Goal: Task Accomplishment & Management: Use online tool/utility

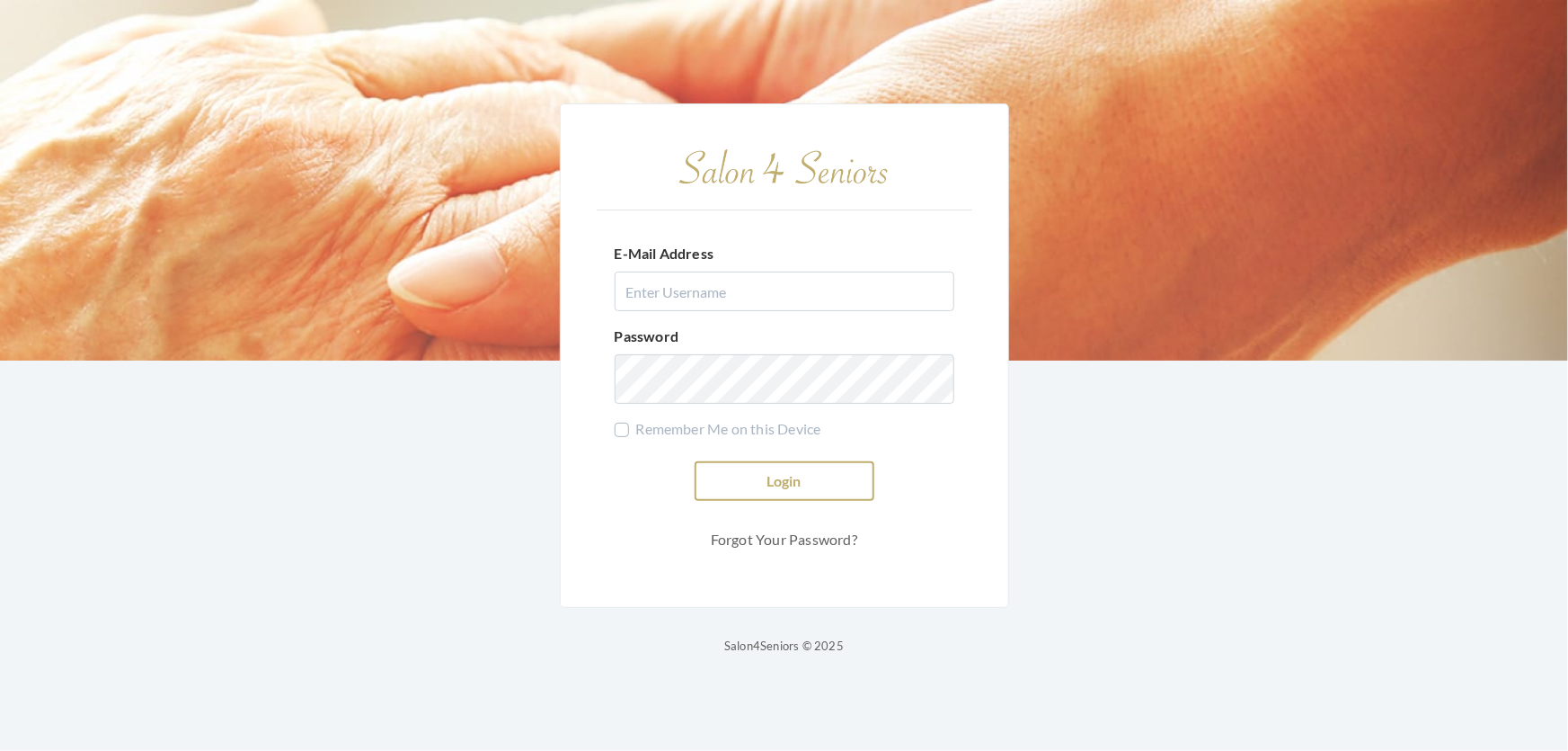
type input "shemekastephens@gmail.com"
click at [790, 461] on button "Login" at bounding box center [784, 481] width 180 height 40
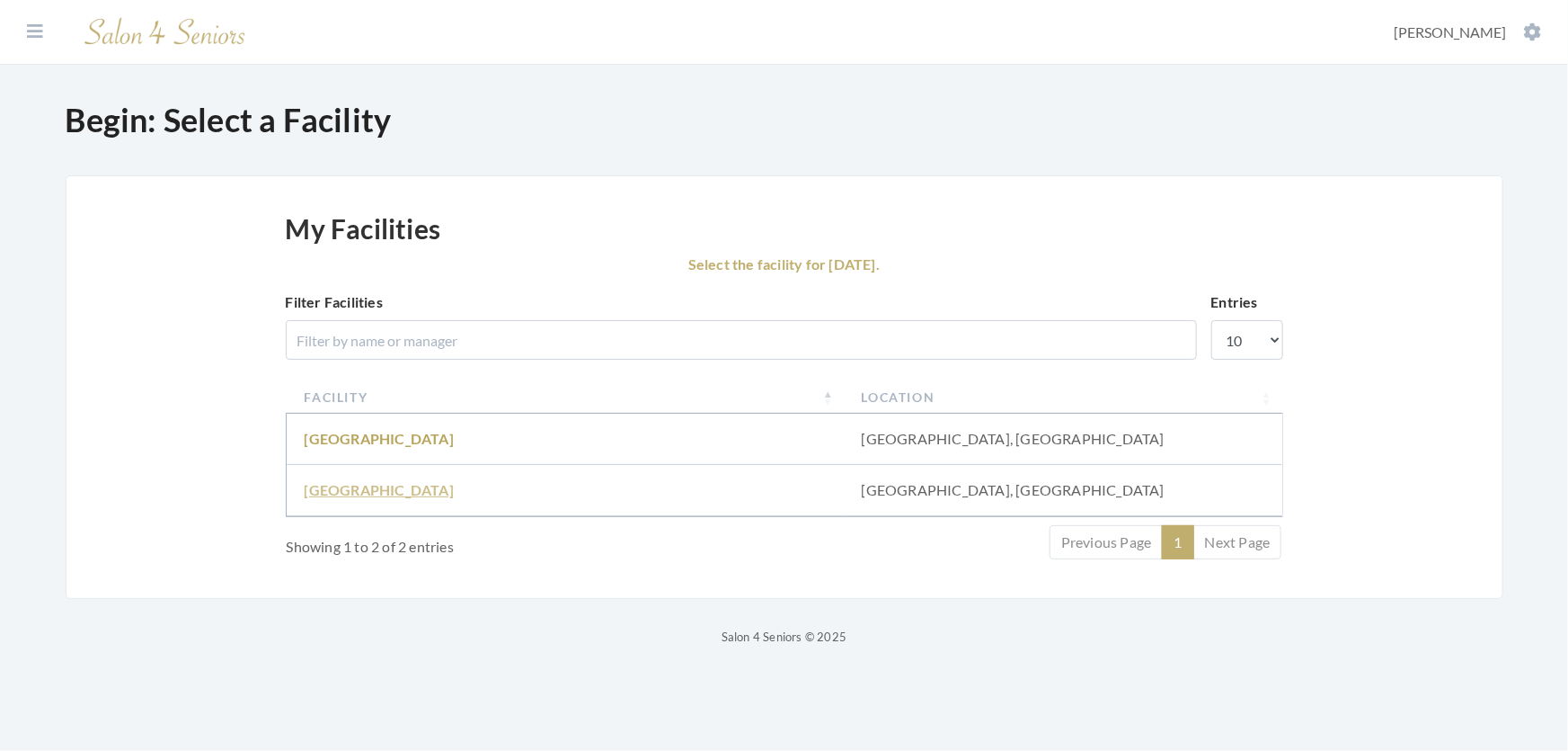
click at [342, 498] on link "[GEOGRAPHIC_DATA]" at bounding box center [379, 490] width 150 height 17
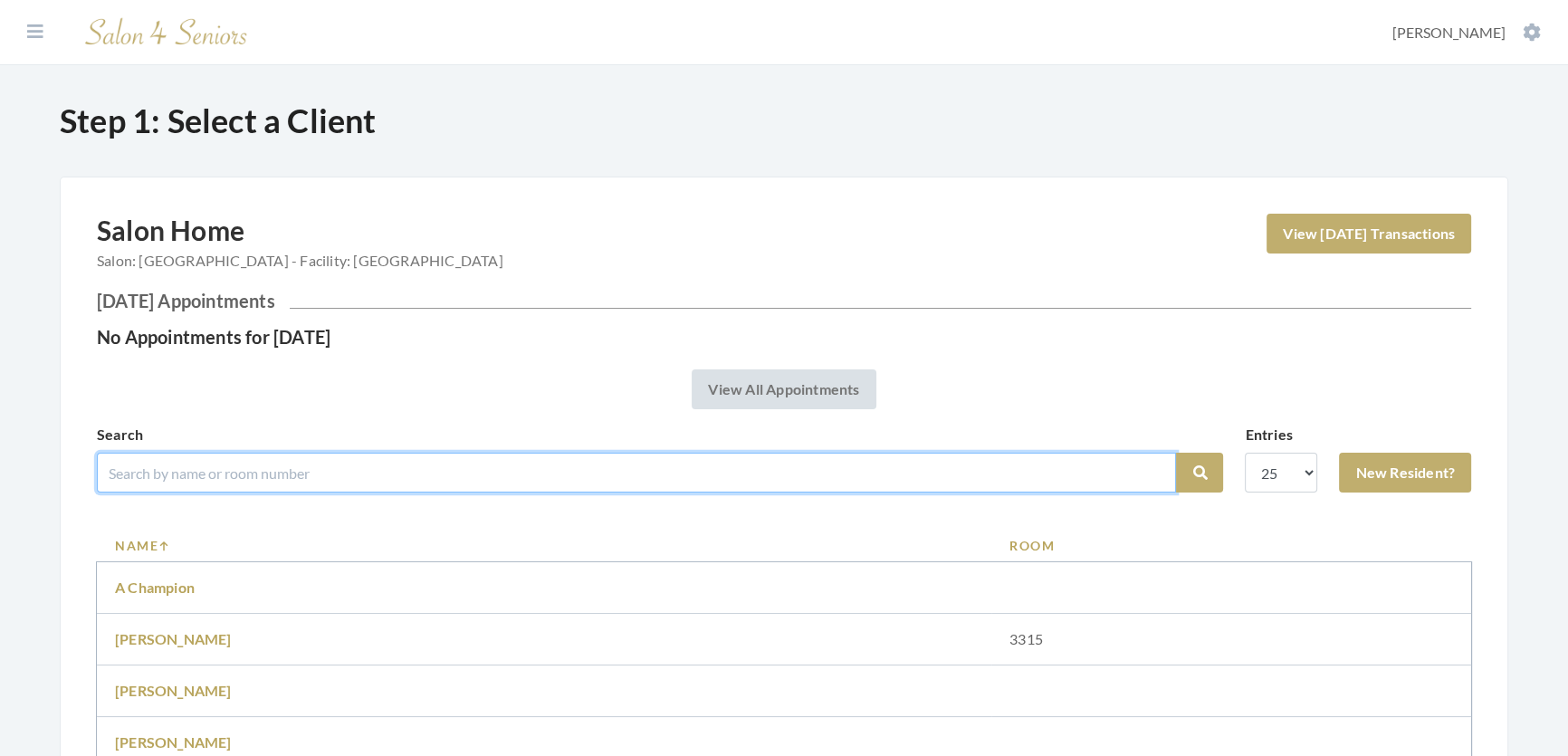
drag, startPoint x: 0, startPoint y: 0, endPoint x: 344, endPoint y: 509, distance: 614.3
click at [344, 492] on input "search" at bounding box center [636, 473] width 1079 height 40
type input "dot yester"
click at [1176, 453] on button "Search" at bounding box center [1199, 473] width 47 height 40
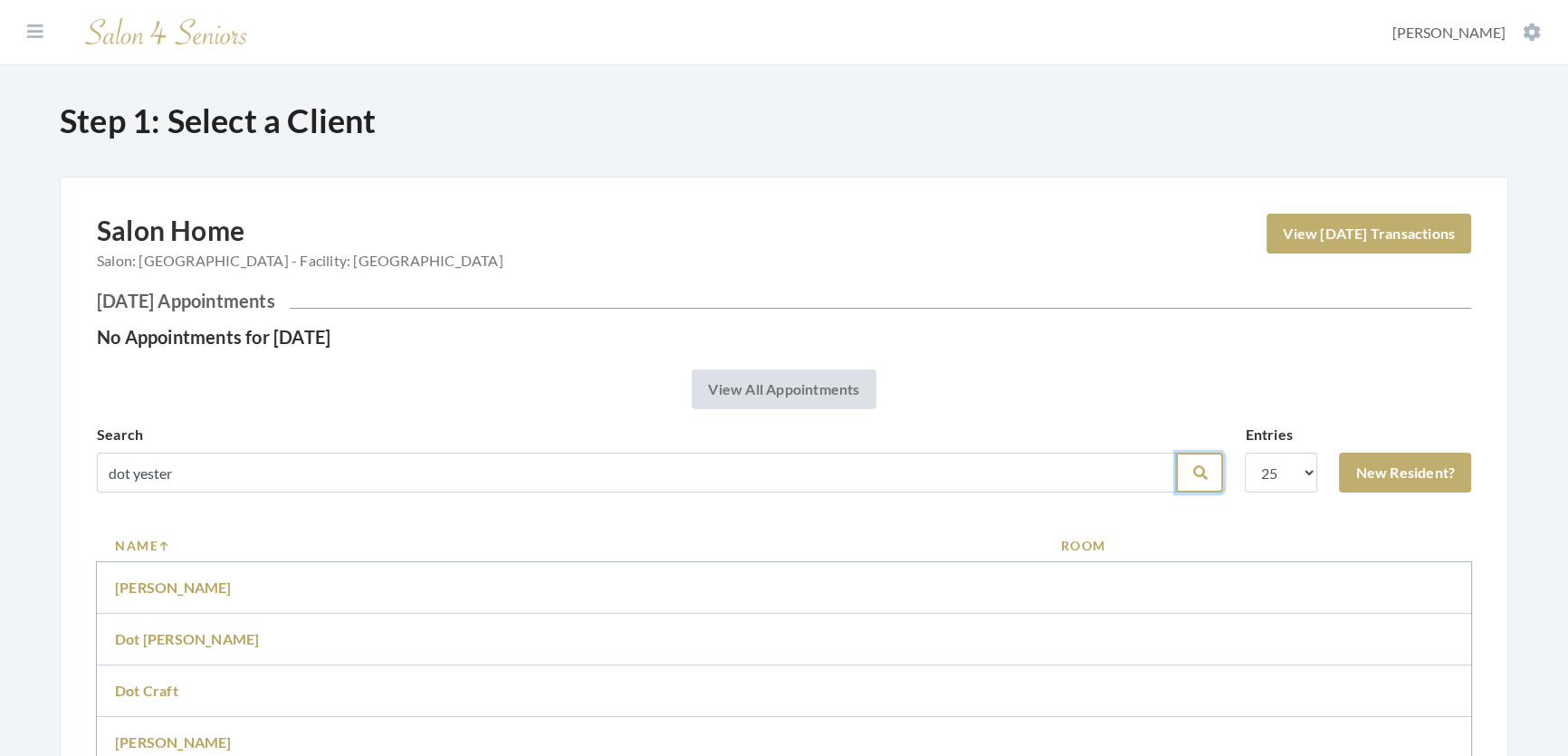
click at [1192, 480] on icon "submit" at bounding box center [1199, 472] width 14 height 14
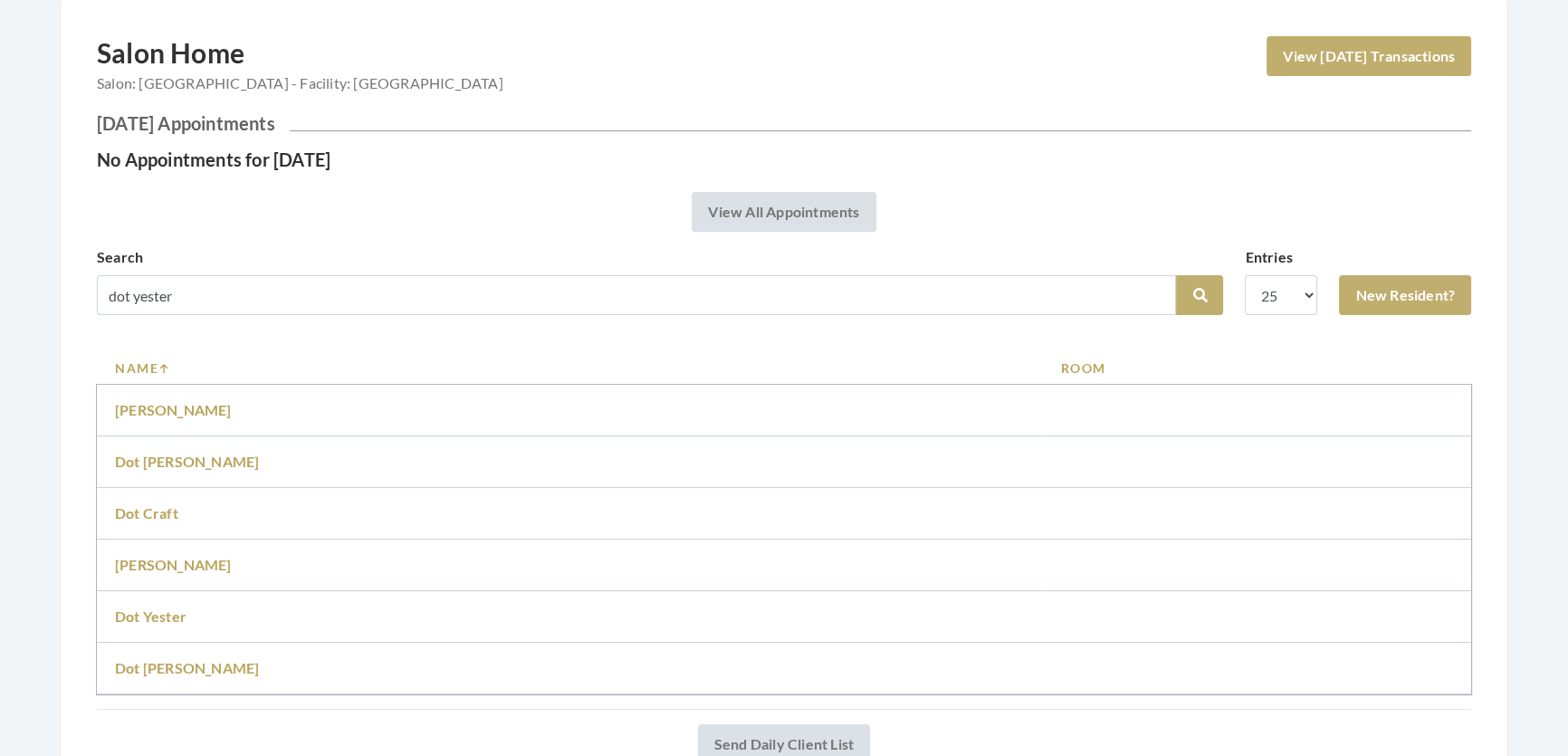
scroll to position [328, 0]
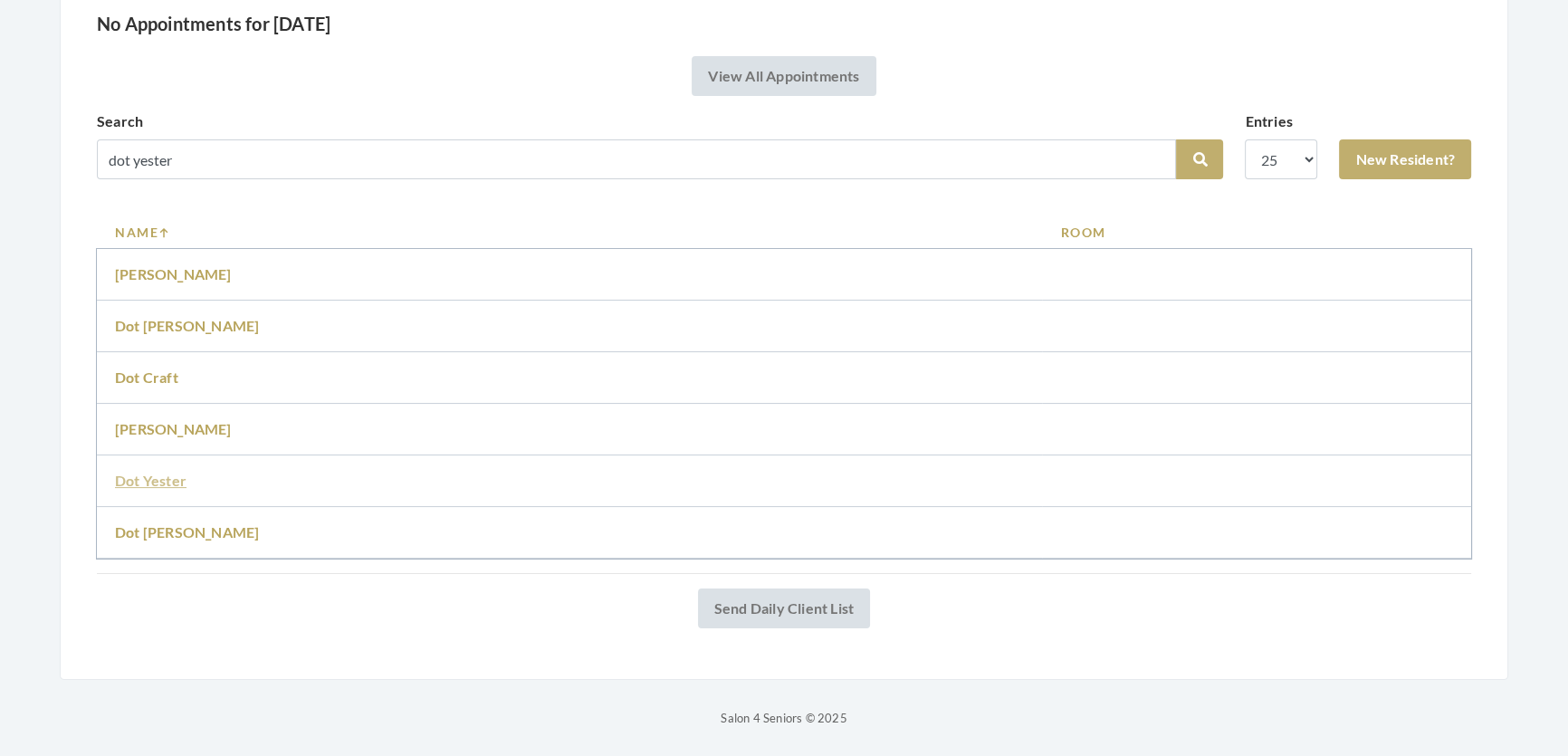
click at [152, 488] on link "Dot Yester" at bounding box center [151, 480] width 72 height 17
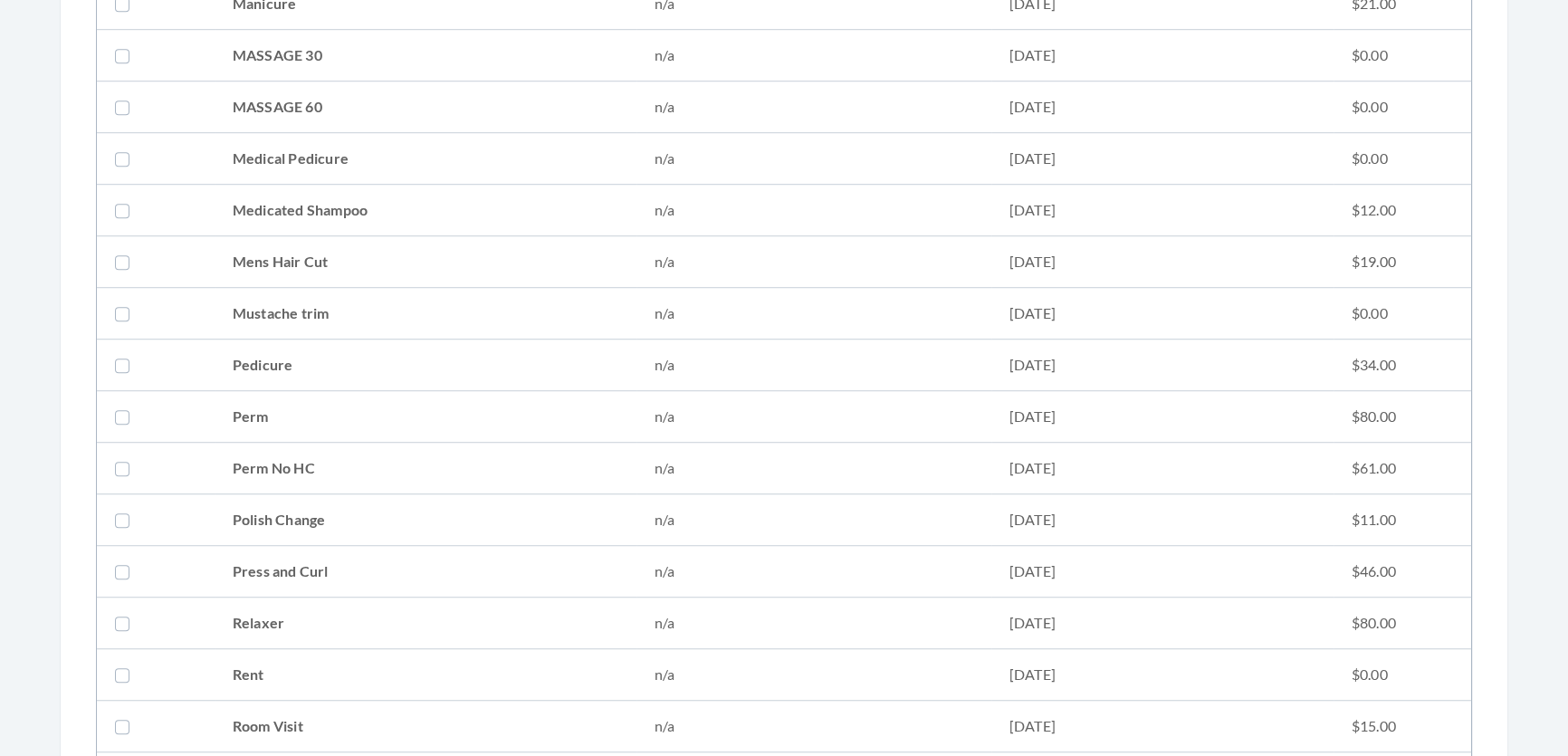
scroll to position [1891, 0]
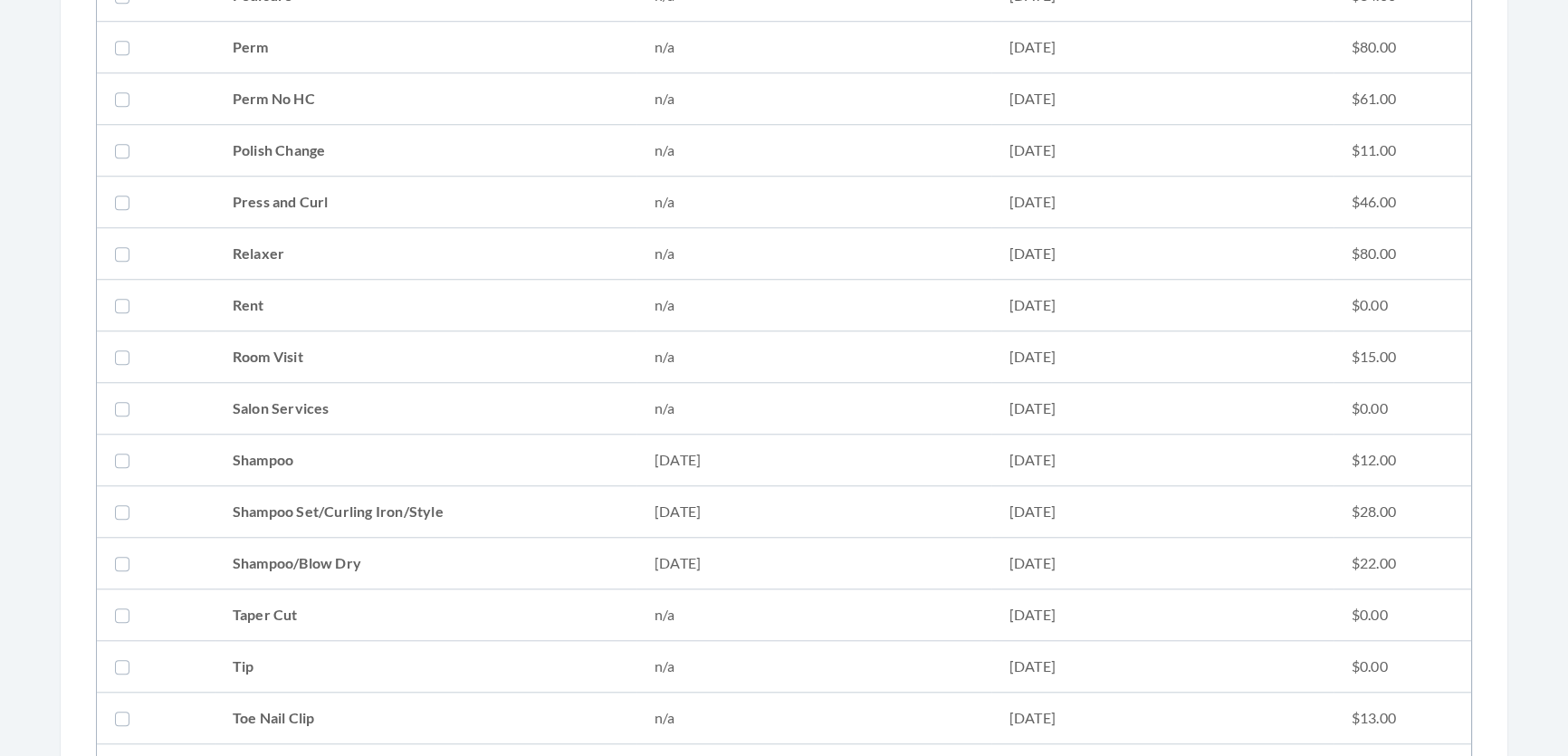
click at [322, 512] on td "Shampoo Set/Curling Iron/Style" at bounding box center [426, 512] width 422 height 52
checkbox input "true"
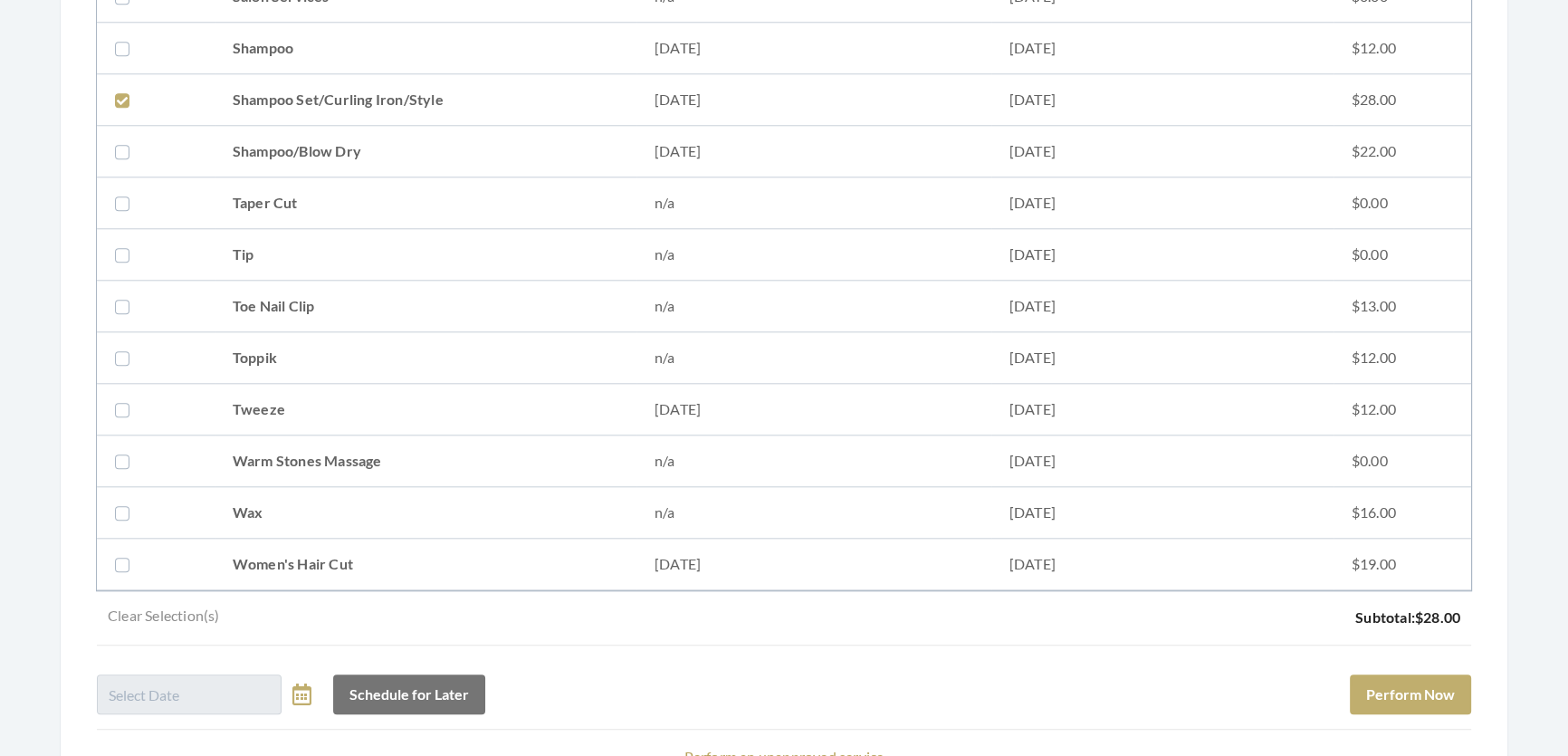
click at [263, 548] on td "Women's Hair Cut" at bounding box center [426, 564] width 422 height 52
checkbox input "true"
click at [1366, 694] on button "Perform Now" at bounding box center [1410, 695] width 121 height 40
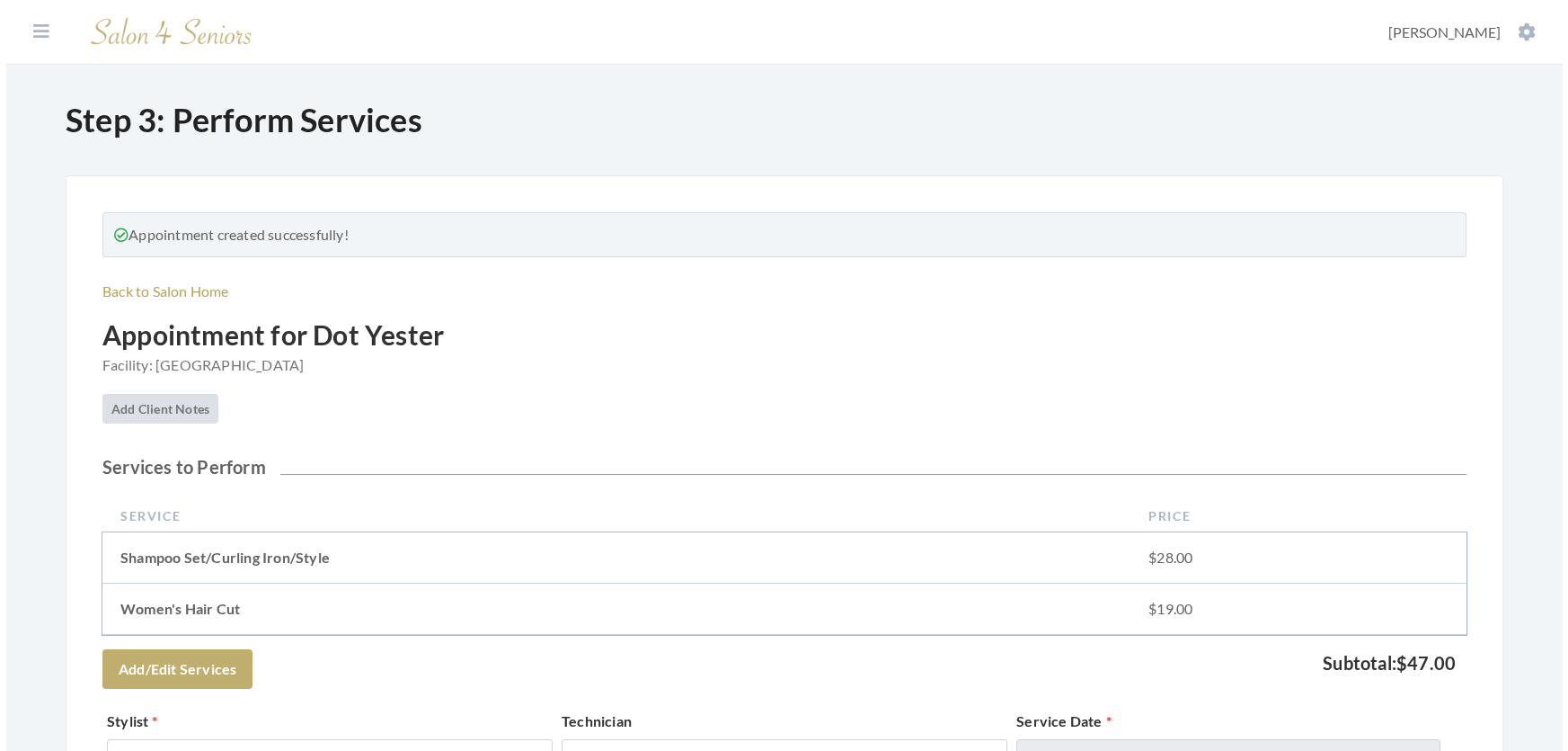
scroll to position [821, 0]
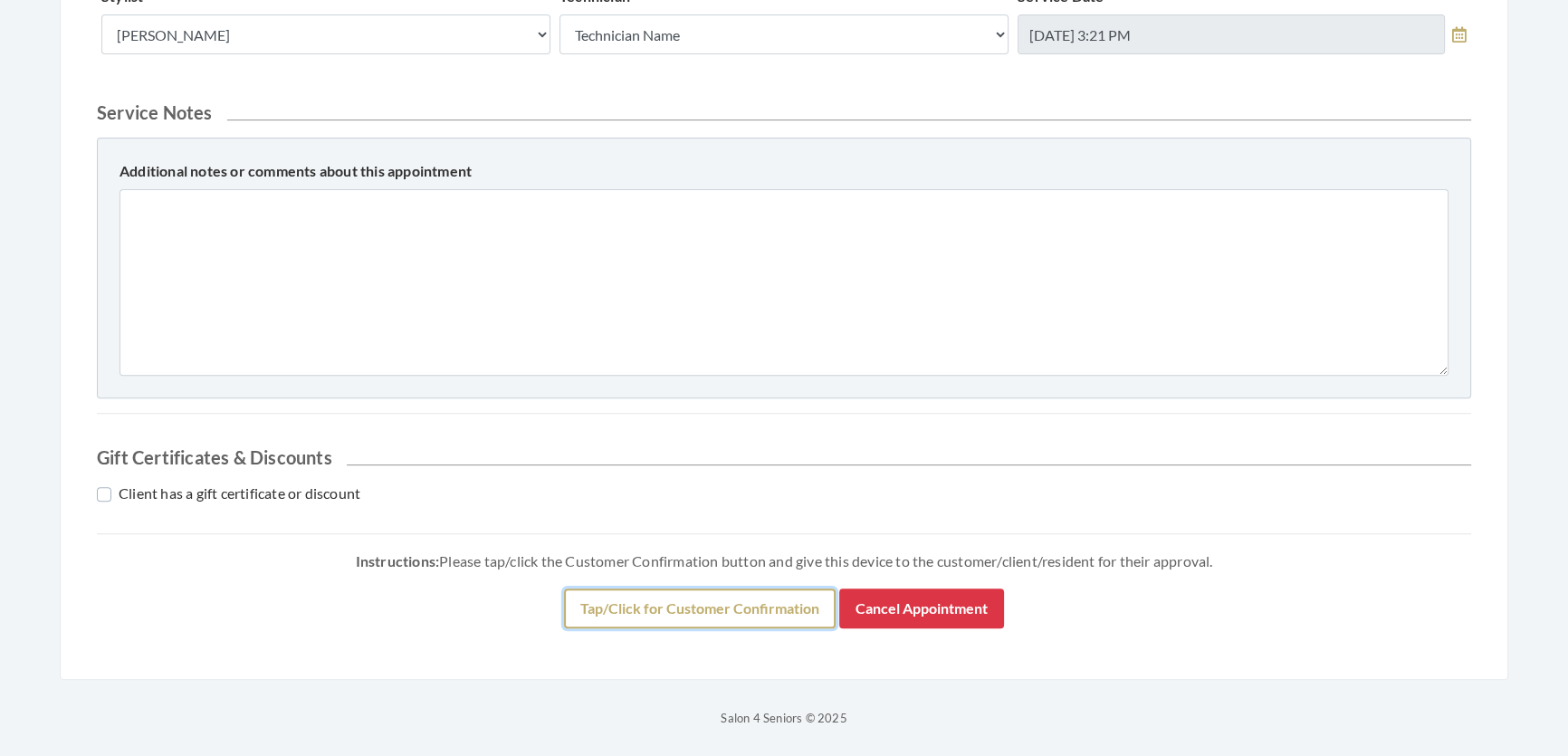
click at [752, 604] on button "Tap/Click for Customer Confirmation" at bounding box center [700, 608] width 272 height 40
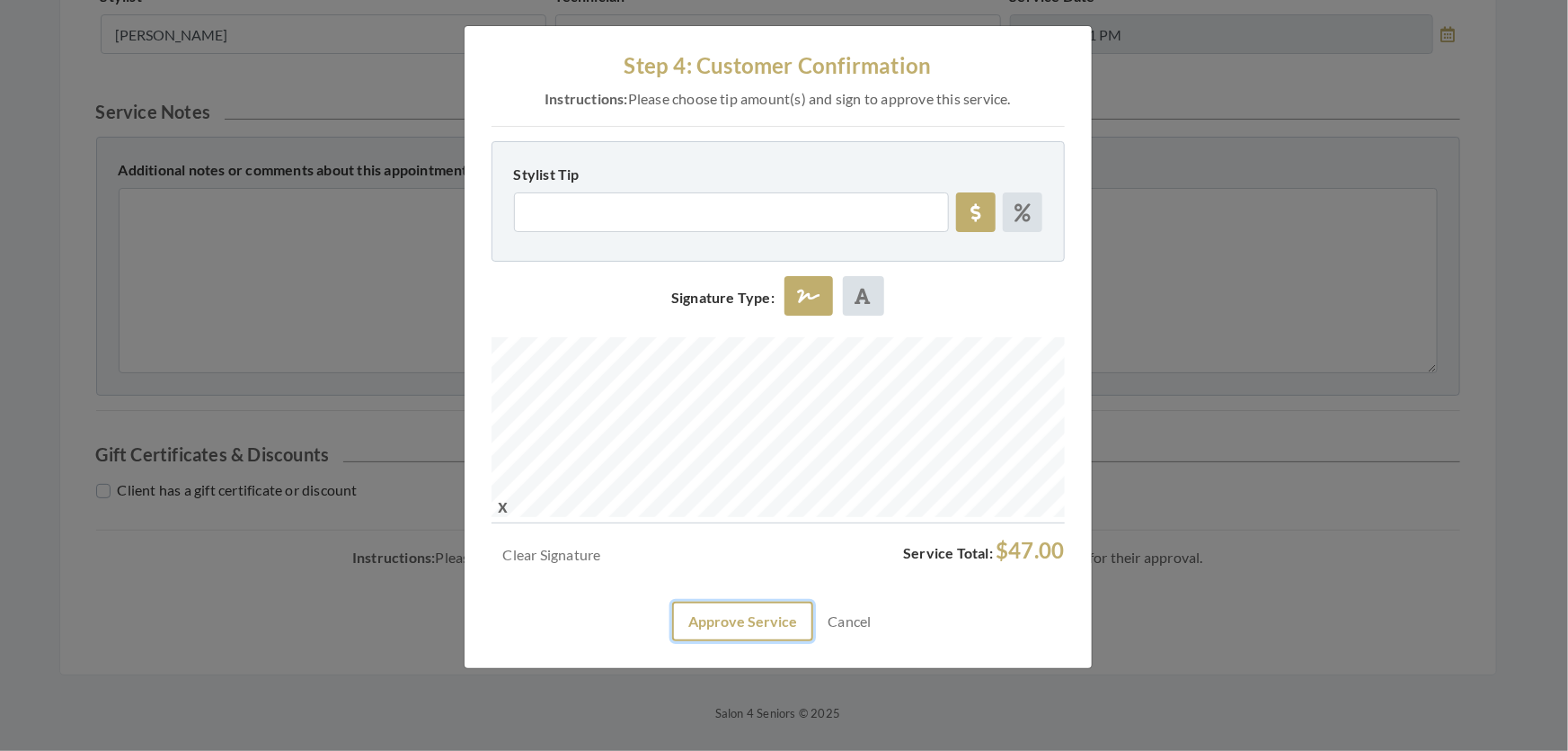
click at [718, 641] on button "Approve Service" at bounding box center [743, 621] width 141 height 40
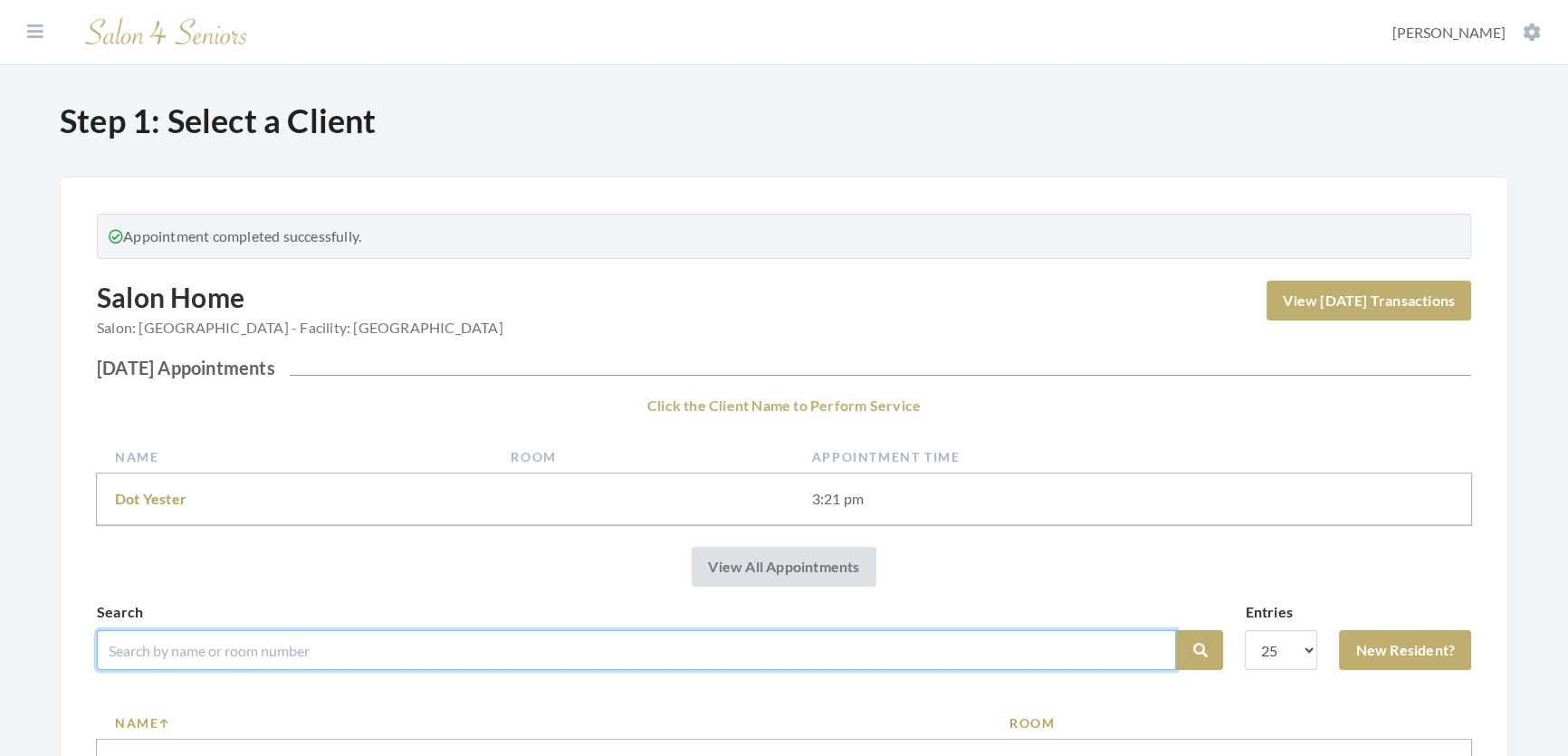
click at [231, 664] on input "search" at bounding box center [636, 650] width 1079 height 40
type input "[PERSON_NAME]"
click at [1176, 630] on button "Search" at bounding box center [1199, 650] width 47 height 40
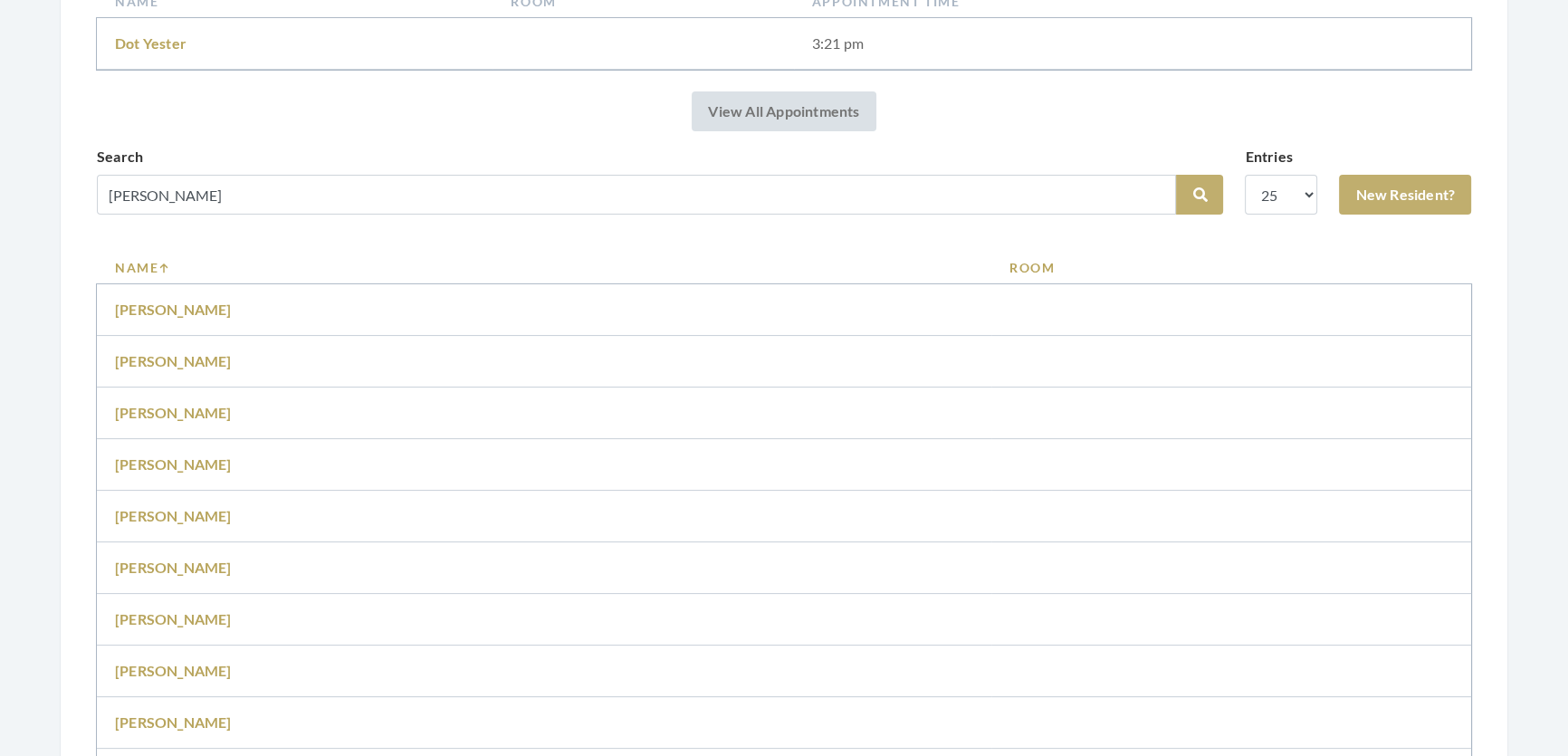
scroll to position [411, 0]
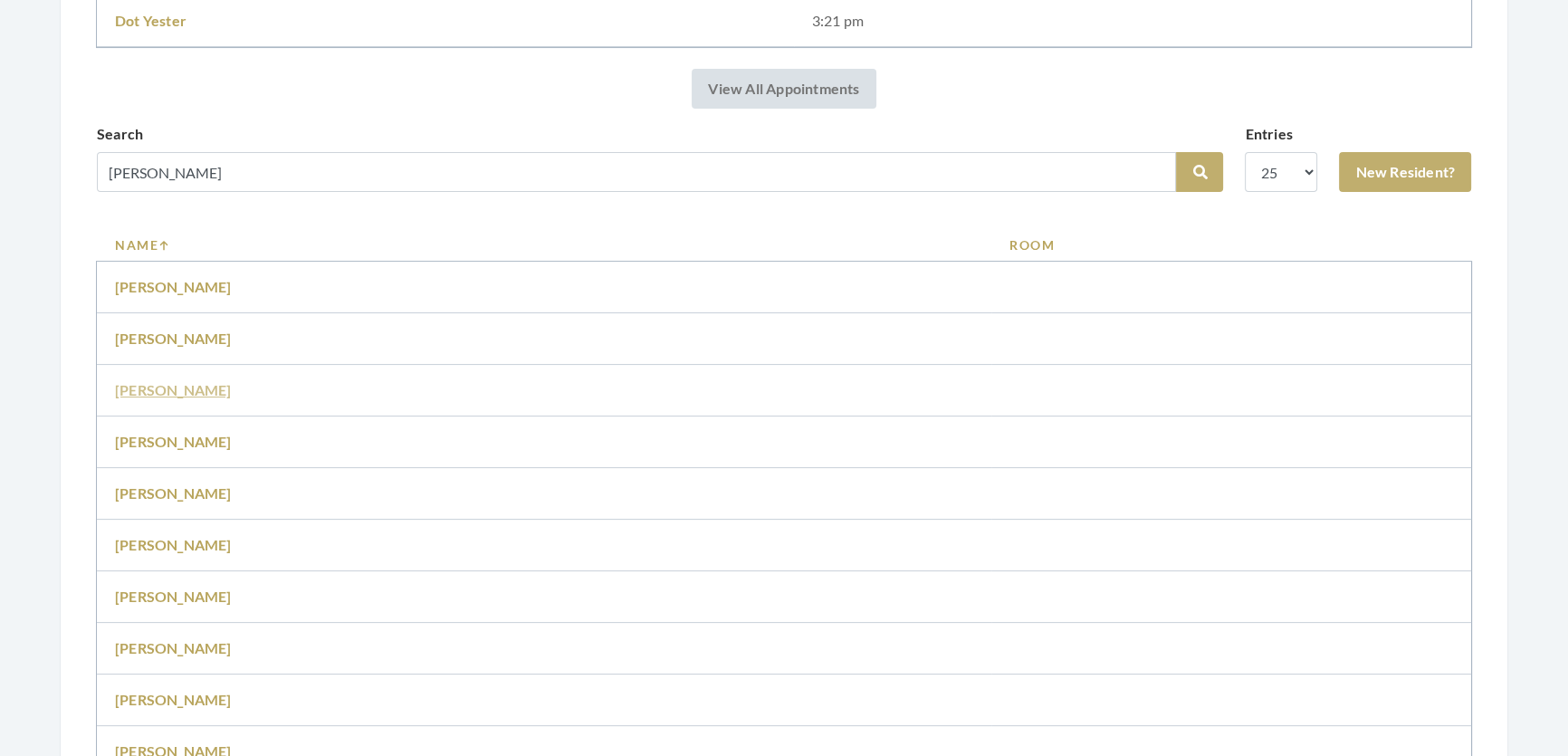
click at [179, 398] on link "[PERSON_NAME]" at bounding box center [174, 390] width 117 height 17
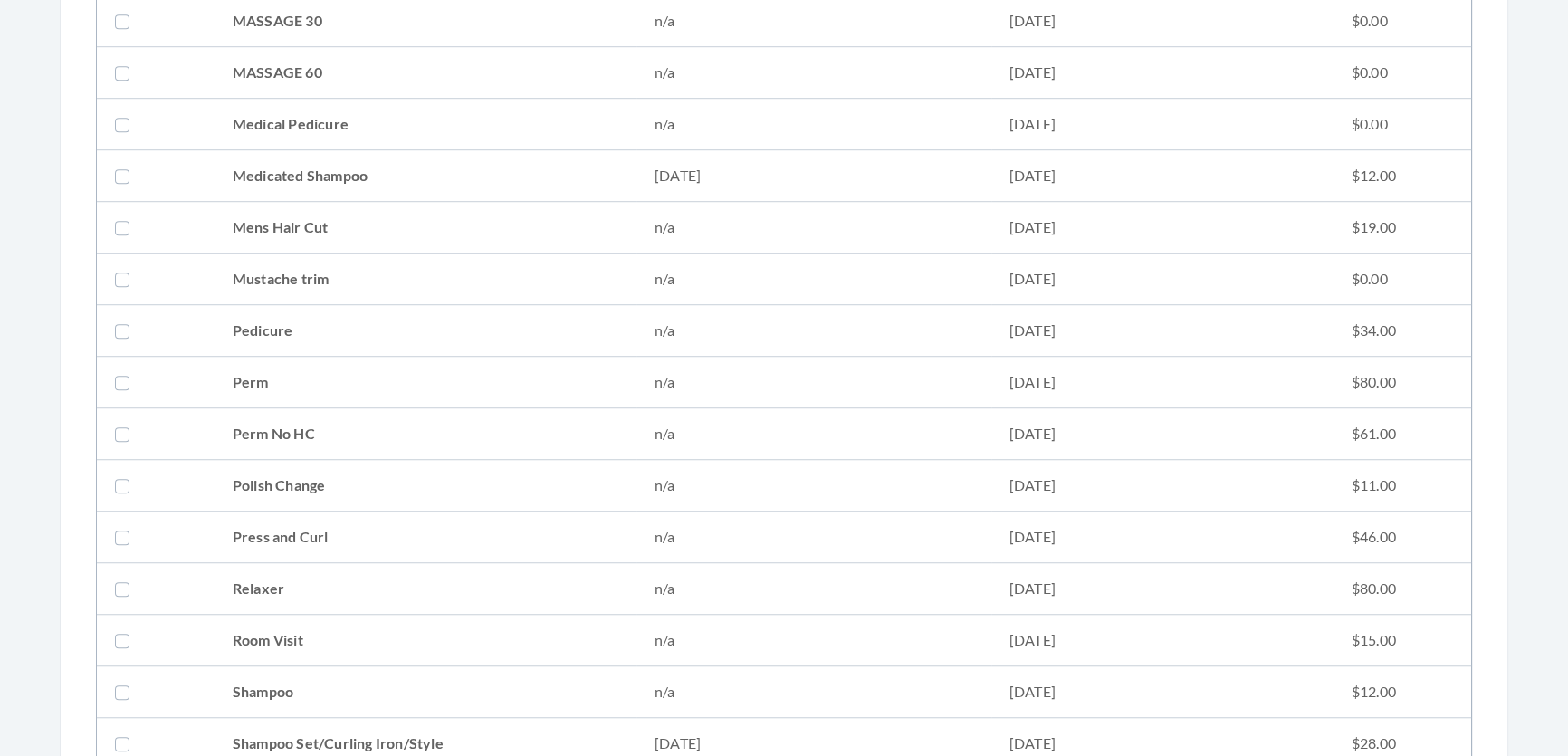
scroll to position [1728, 0]
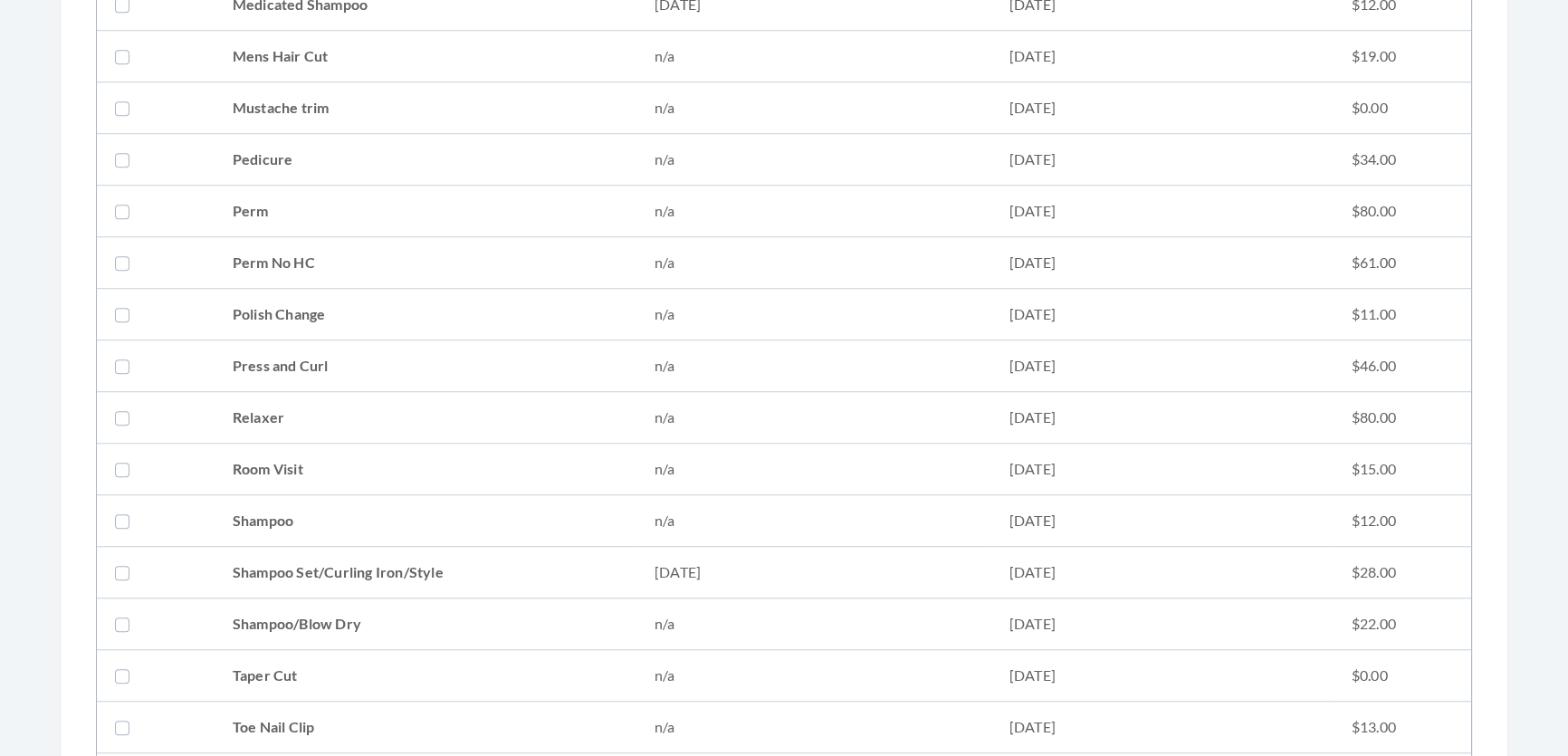
click at [493, 571] on td "Shampoo Set/Curling Iron/Style" at bounding box center [426, 573] width 422 height 52
checkbox input "true"
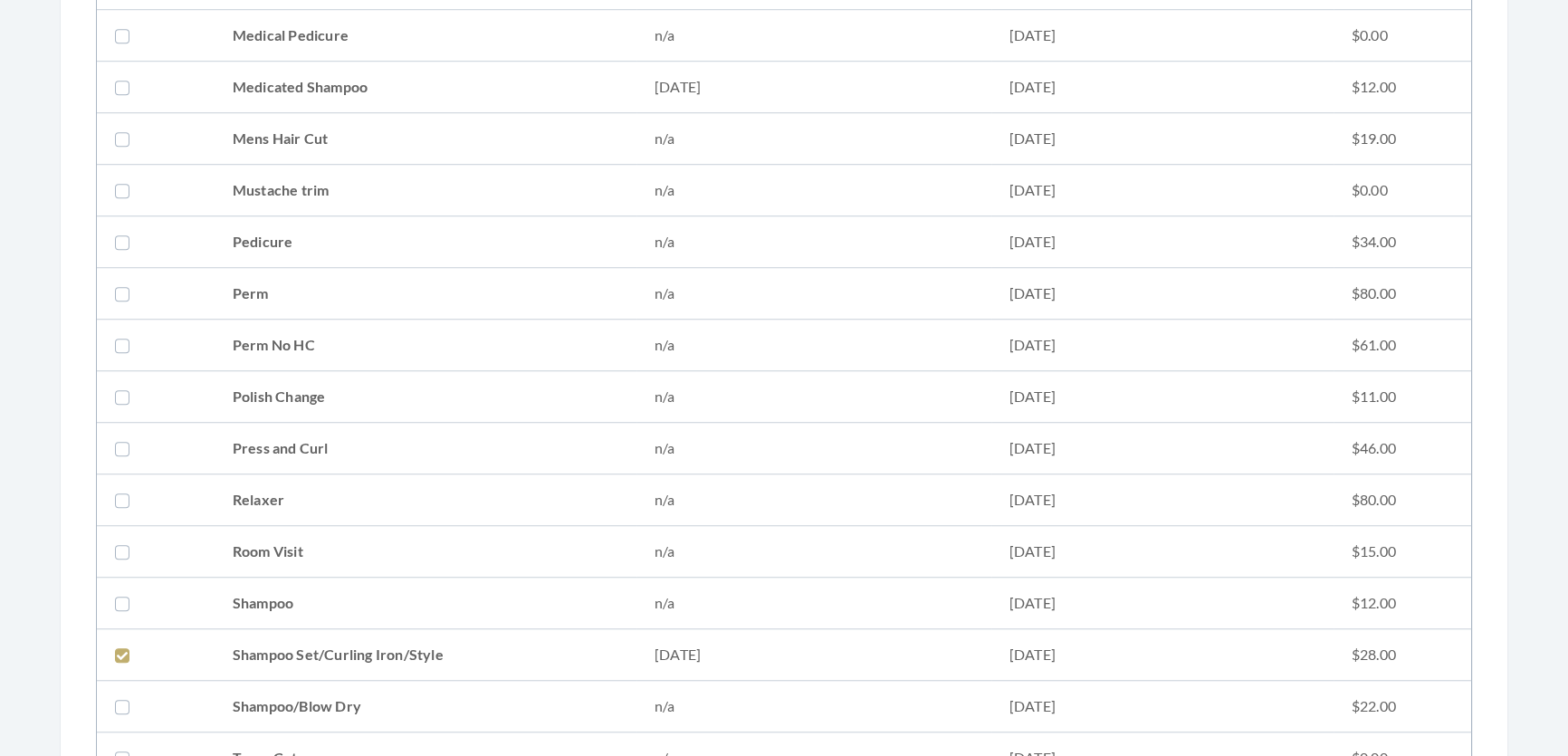
scroll to position [1234, 0]
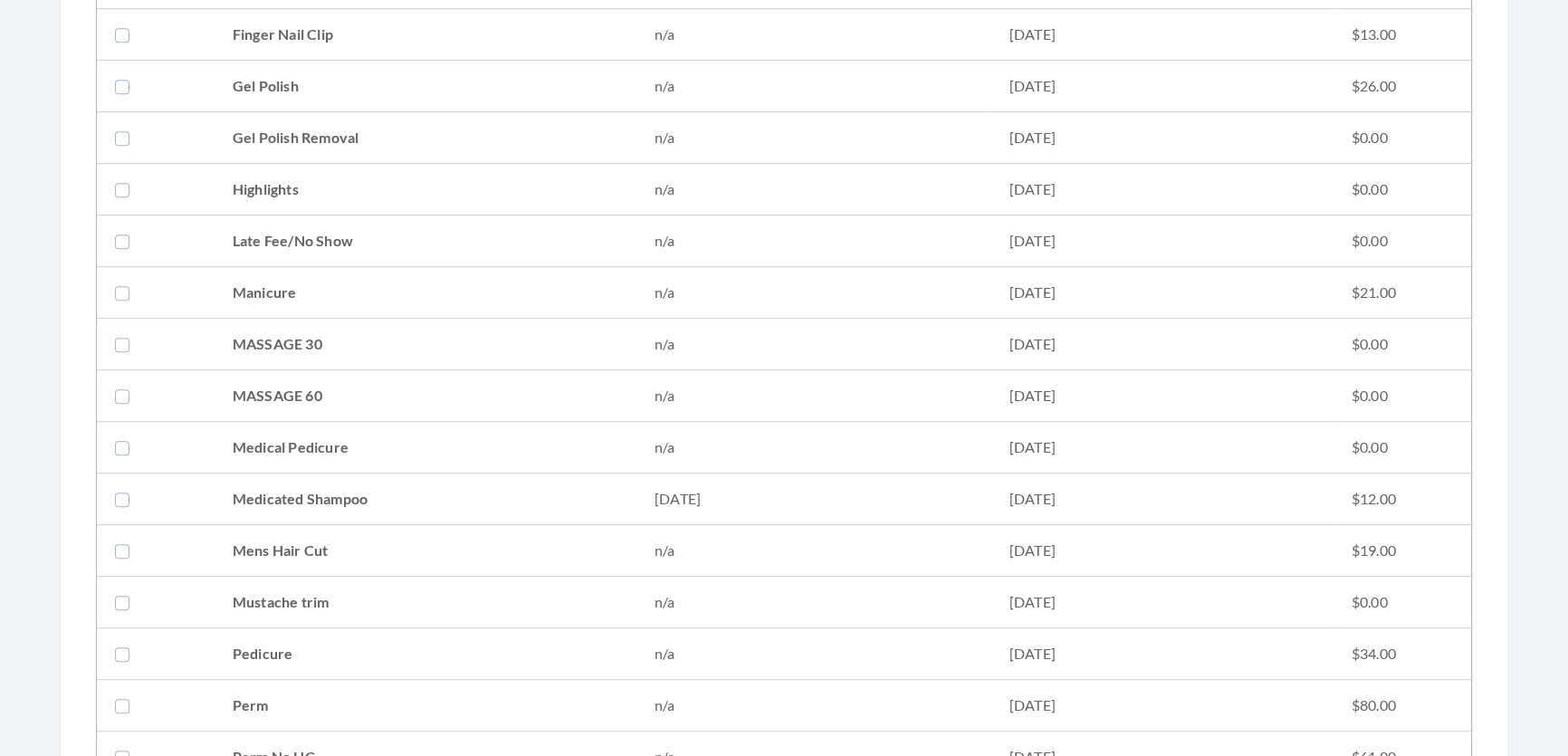
click at [314, 497] on td "Medicated Shampoo" at bounding box center [426, 499] width 422 height 52
checkbox input "true"
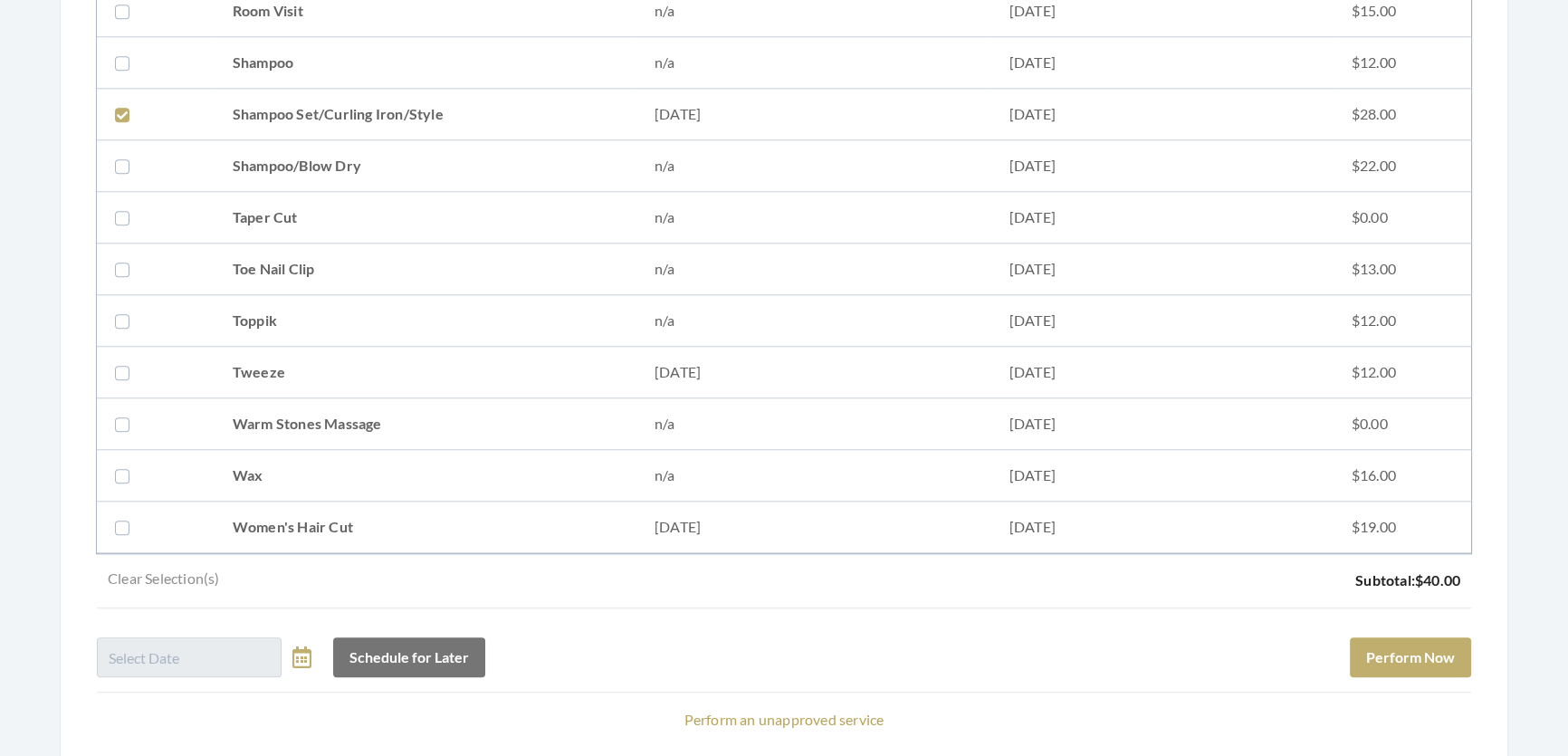
scroll to position [2314, 0]
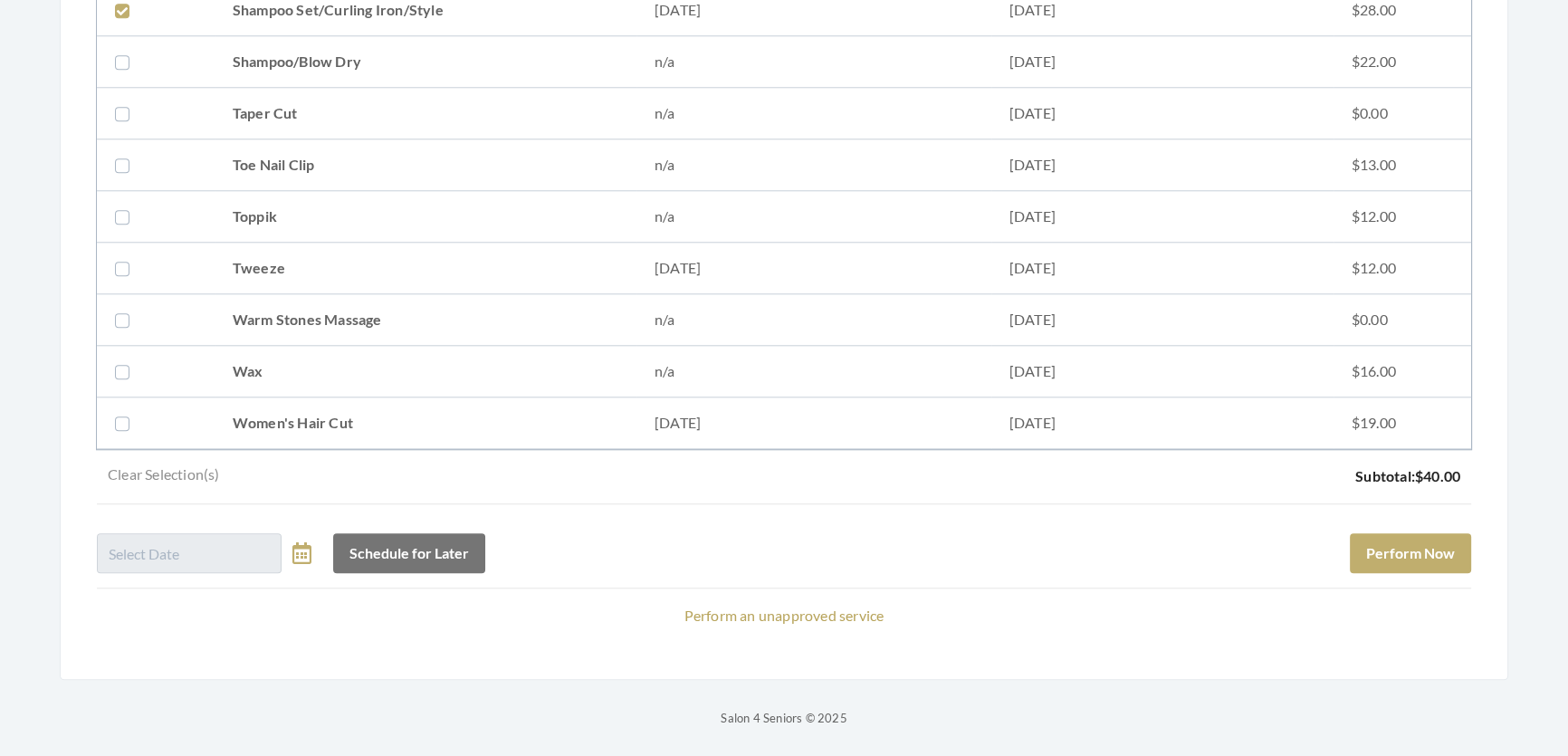
click at [414, 397] on td "Women's Hair Cut" at bounding box center [426, 423] width 422 height 52
checkbox input "true"
click at [1408, 533] on button "Perform Now" at bounding box center [1410, 554] width 121 height 40
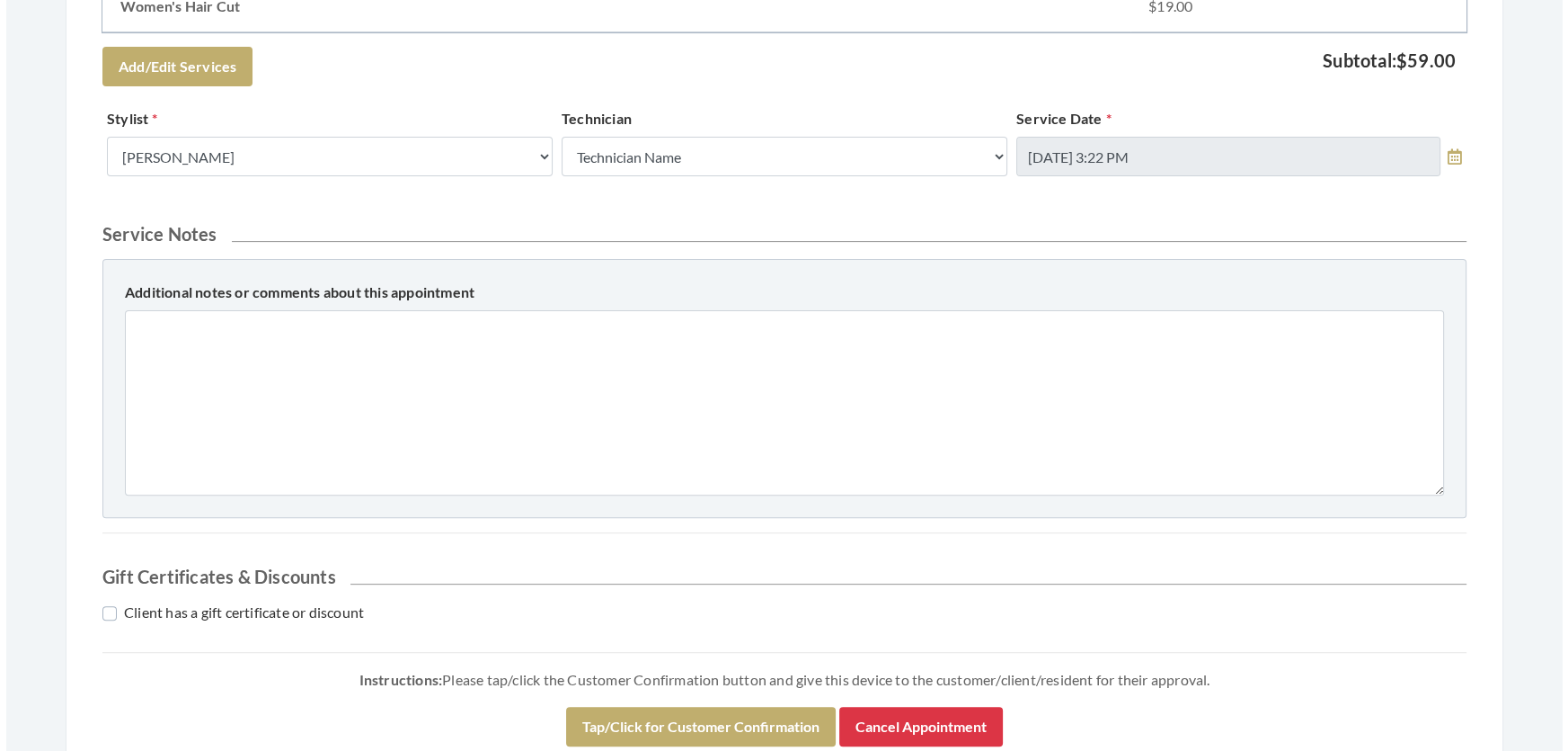
scroll to position [872, 0]
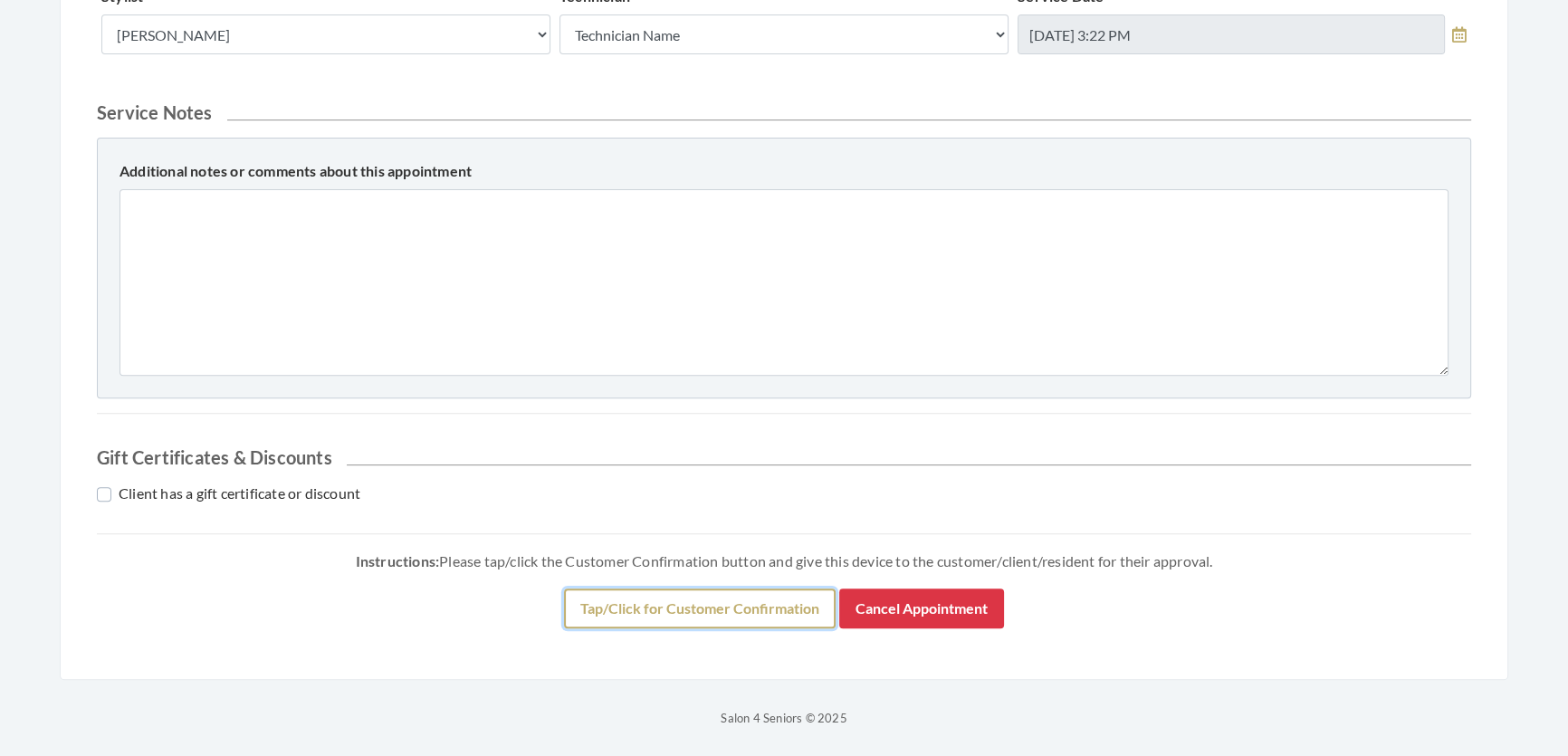
click at [722, 611] on button "Tap/Click for Customer Confirmation" at bounding box center [700, 608] width 272 height 40
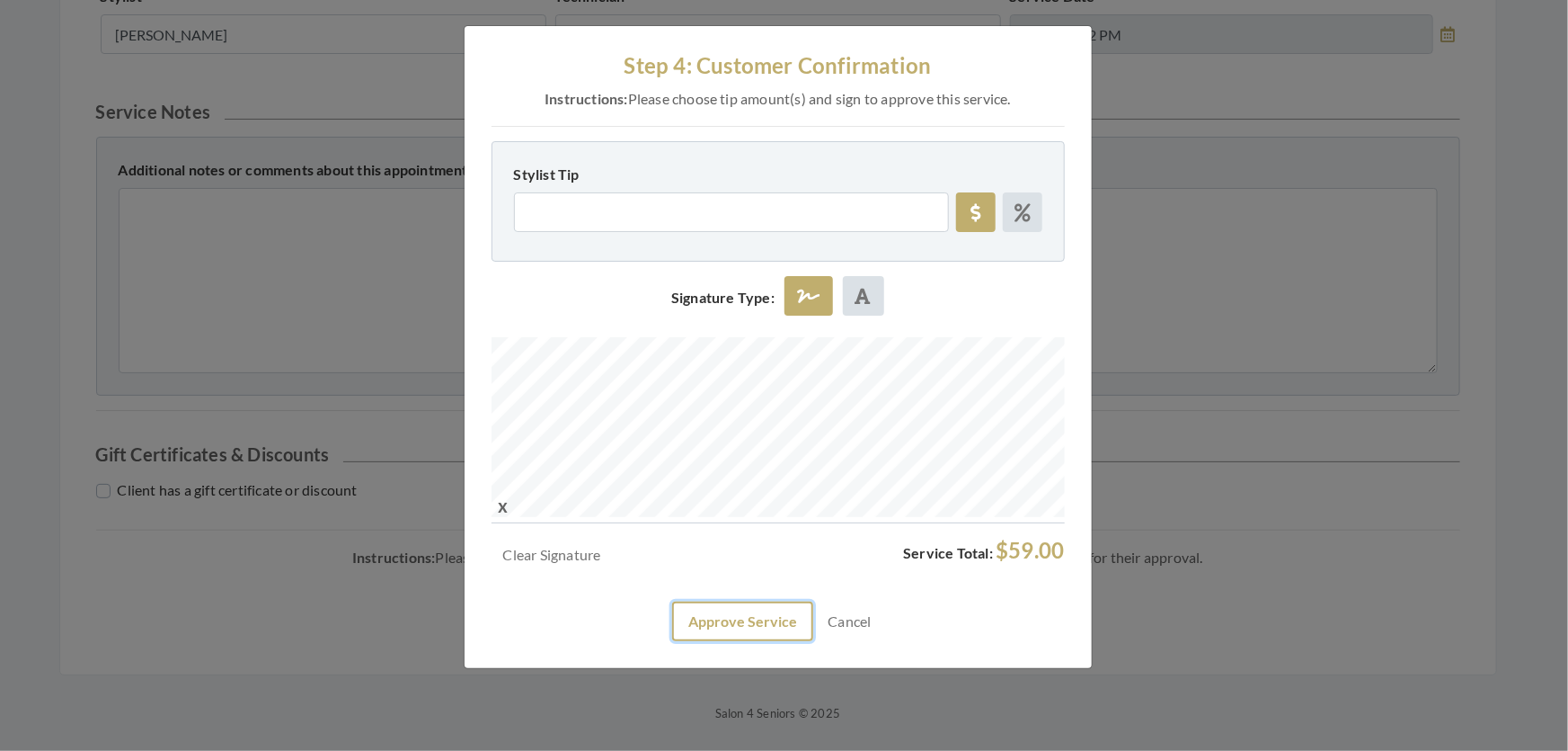
click at [784, 641] on button "Approve Service" at bounding box center [743, 621] width 141 height 40
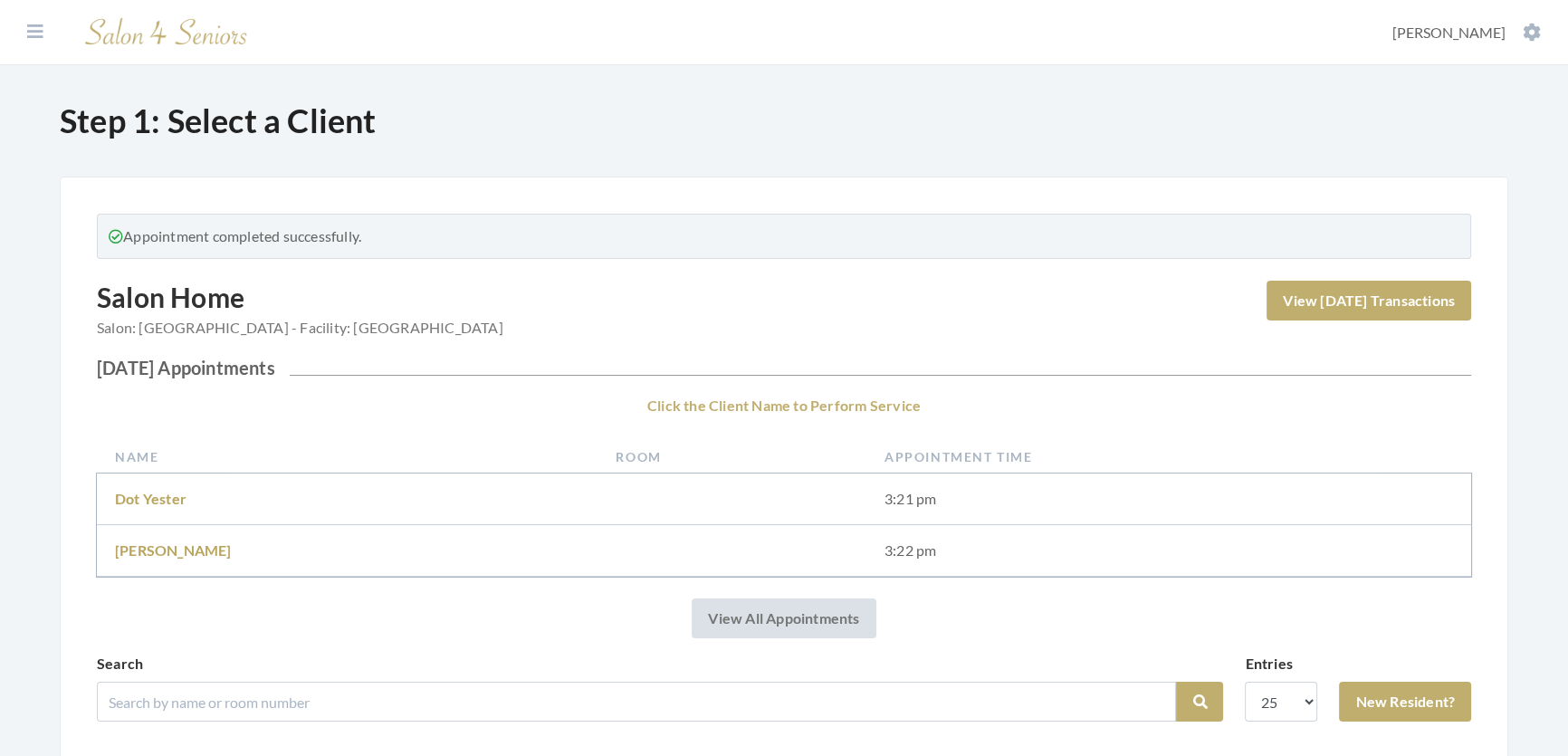
scroll to position [576, 0]
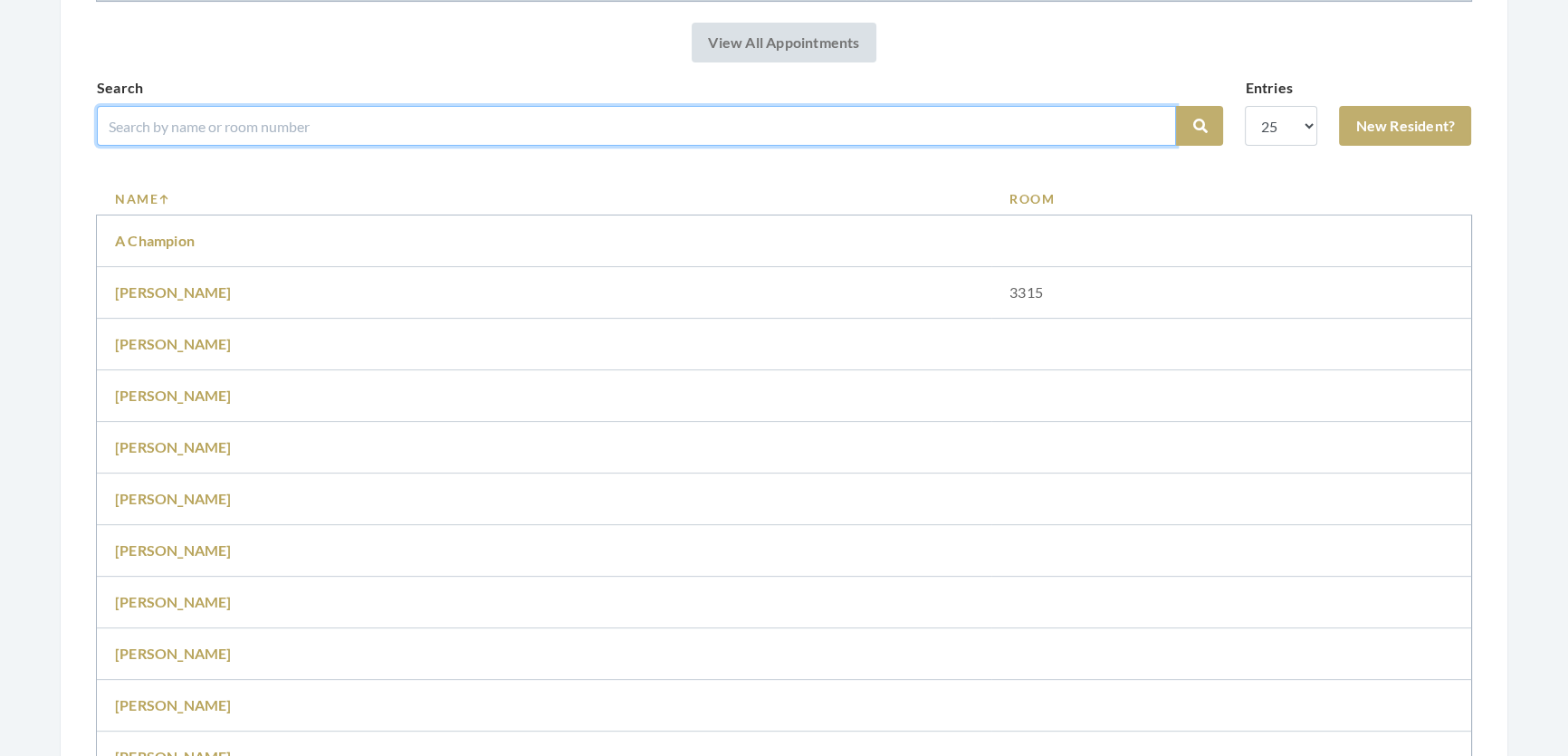
click at [231, 146] on input "search" at bounding box center [636, 126] width 1079 height 40
type input "lisa jones"
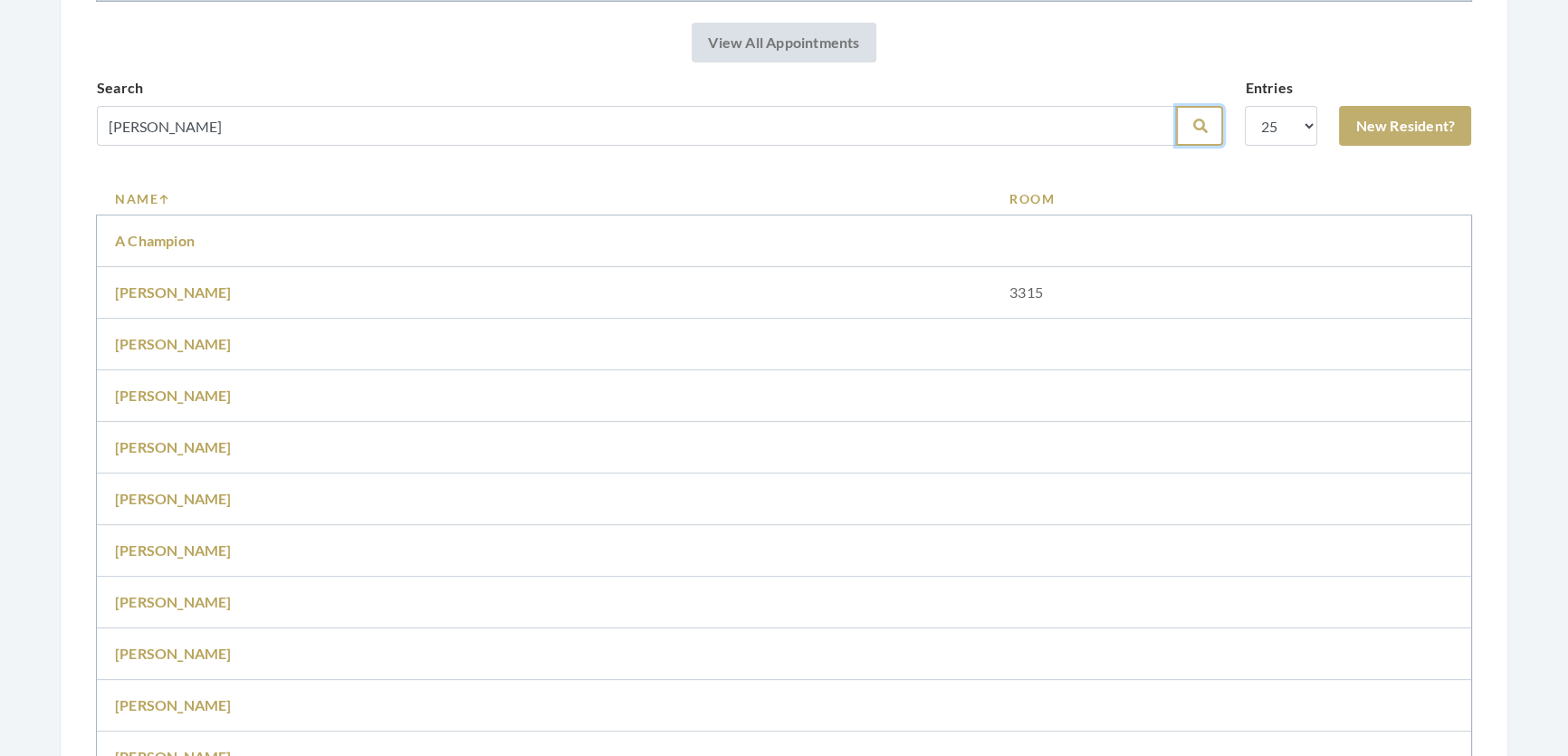
click at [1176, 139] on button "Search" at bounding box center [1199, 126] width 47 height 40
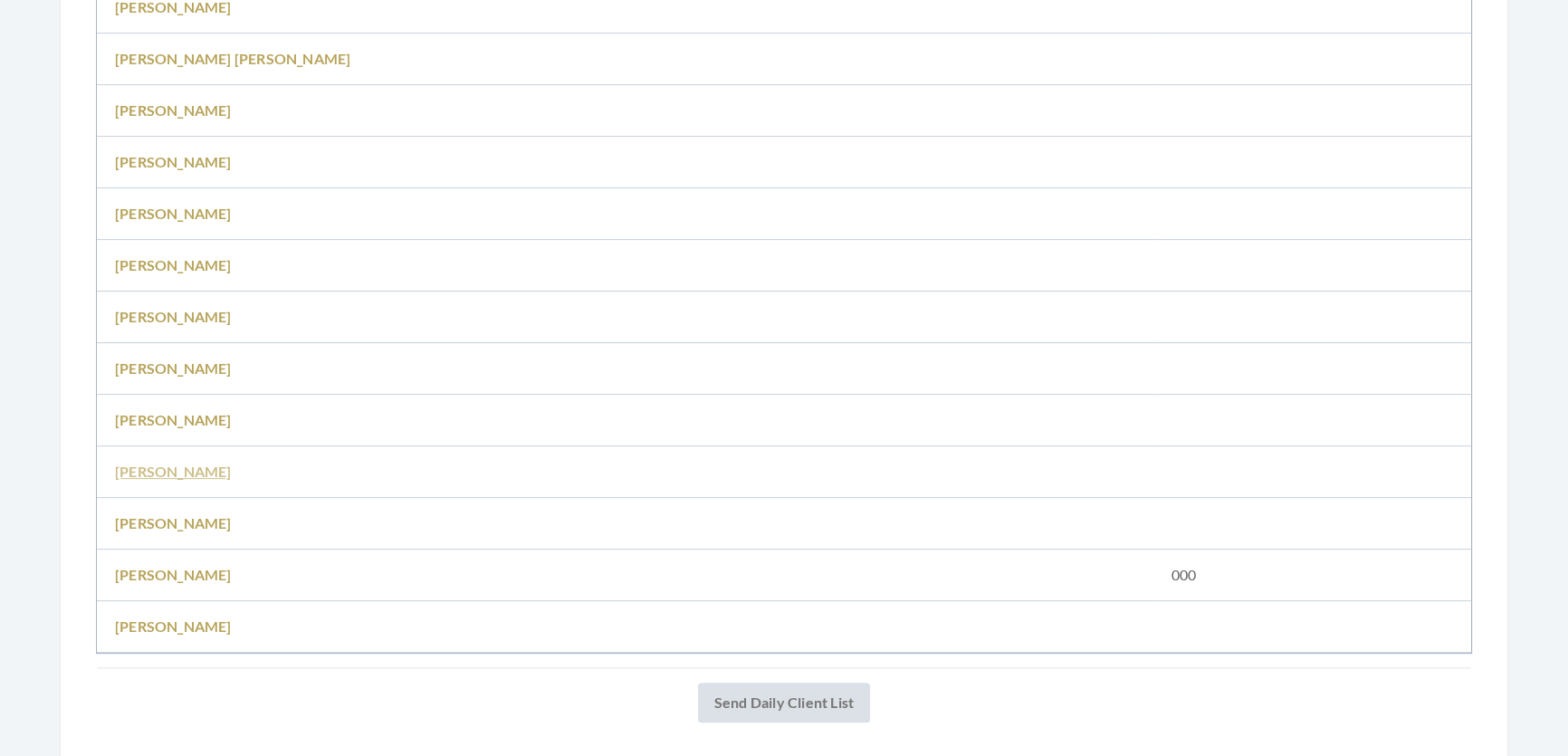
scroll to position [879, 0]
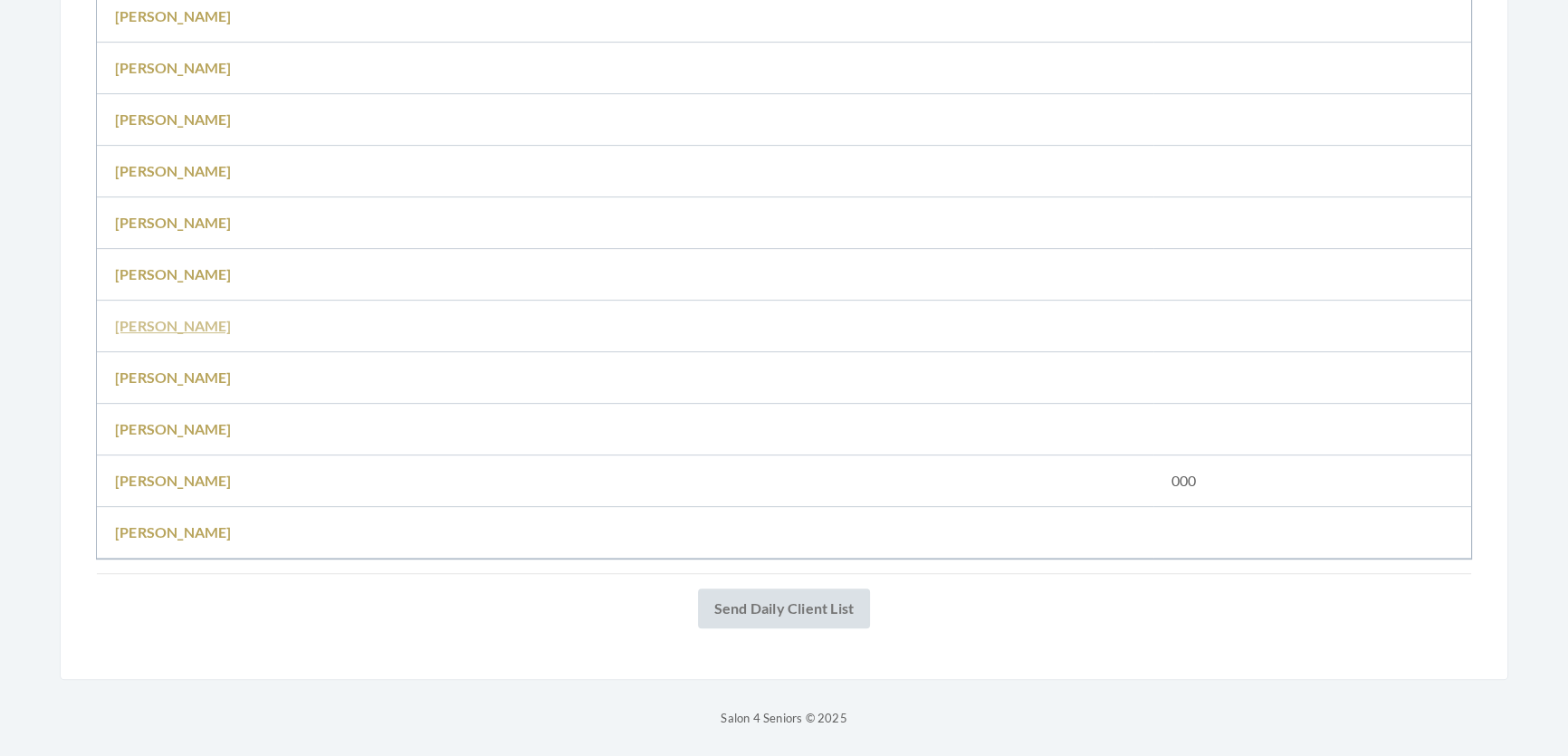
click at [174, 317] on link "[PERSON_NAME]" at bounding box center [174, 325] width 117 height 17
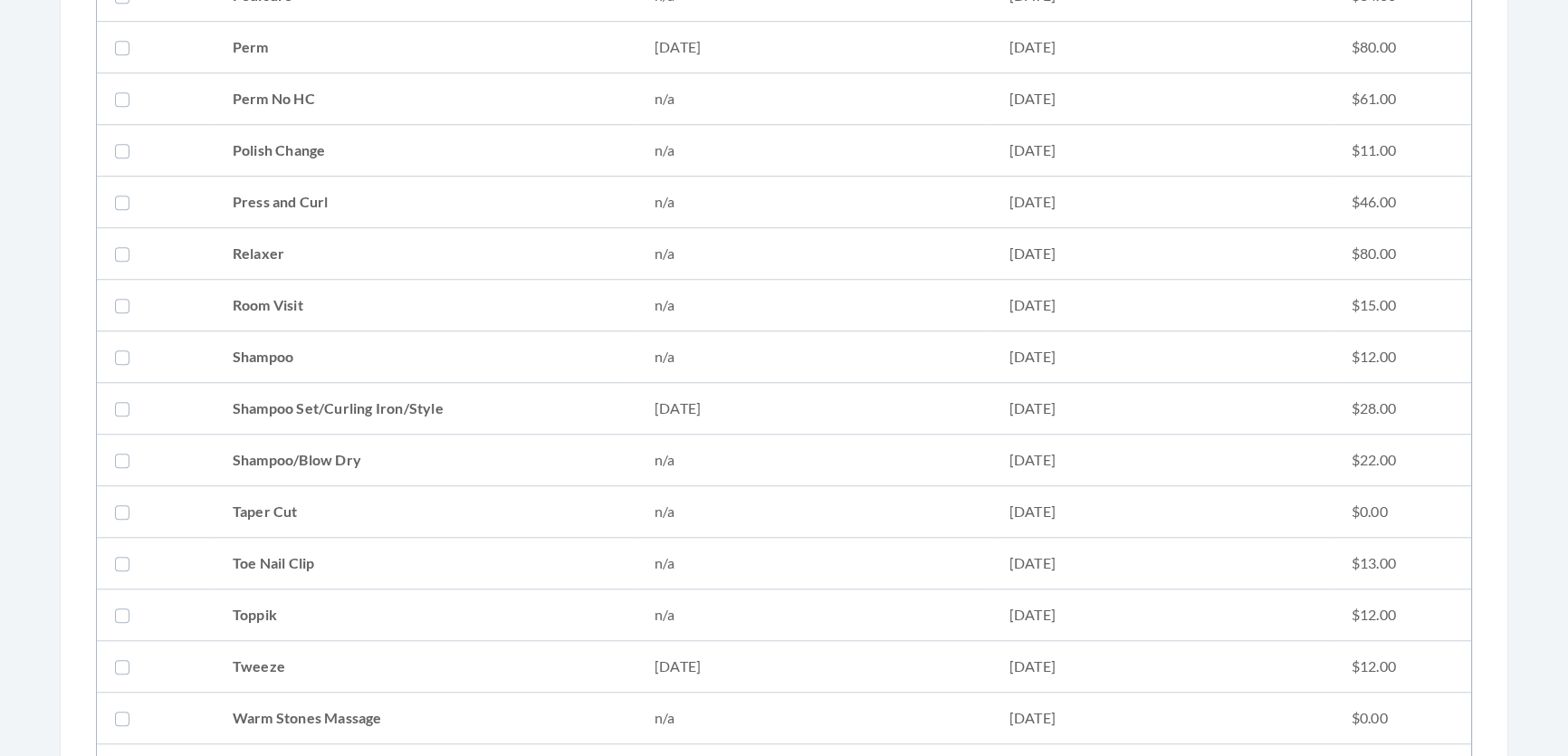
click at [389, 397] on td "Shampoo Set/Curling Iron/Style" at bounding box center [426, 409] width 422 height 52
checkbox input "true"
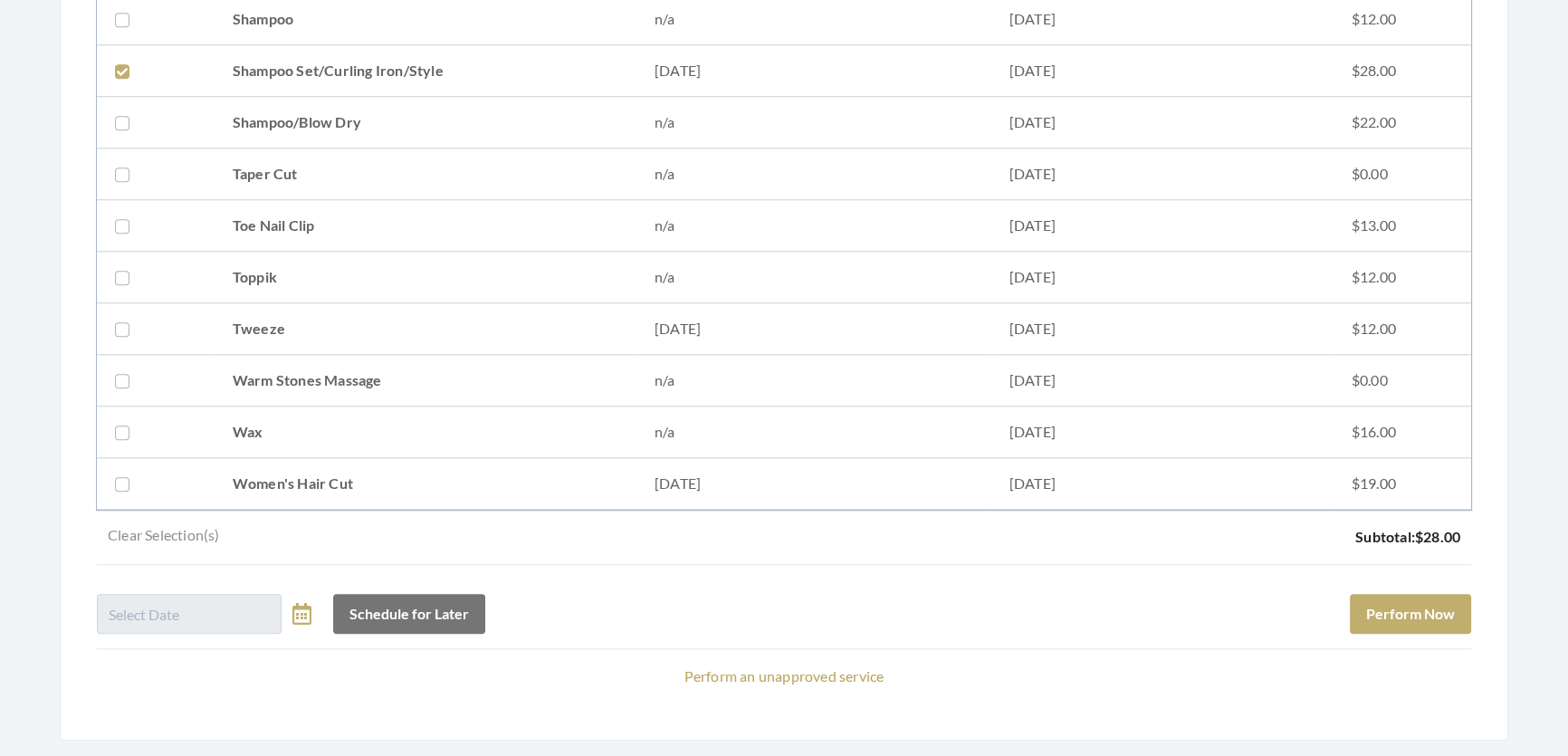
scroll to position [2314, 0]
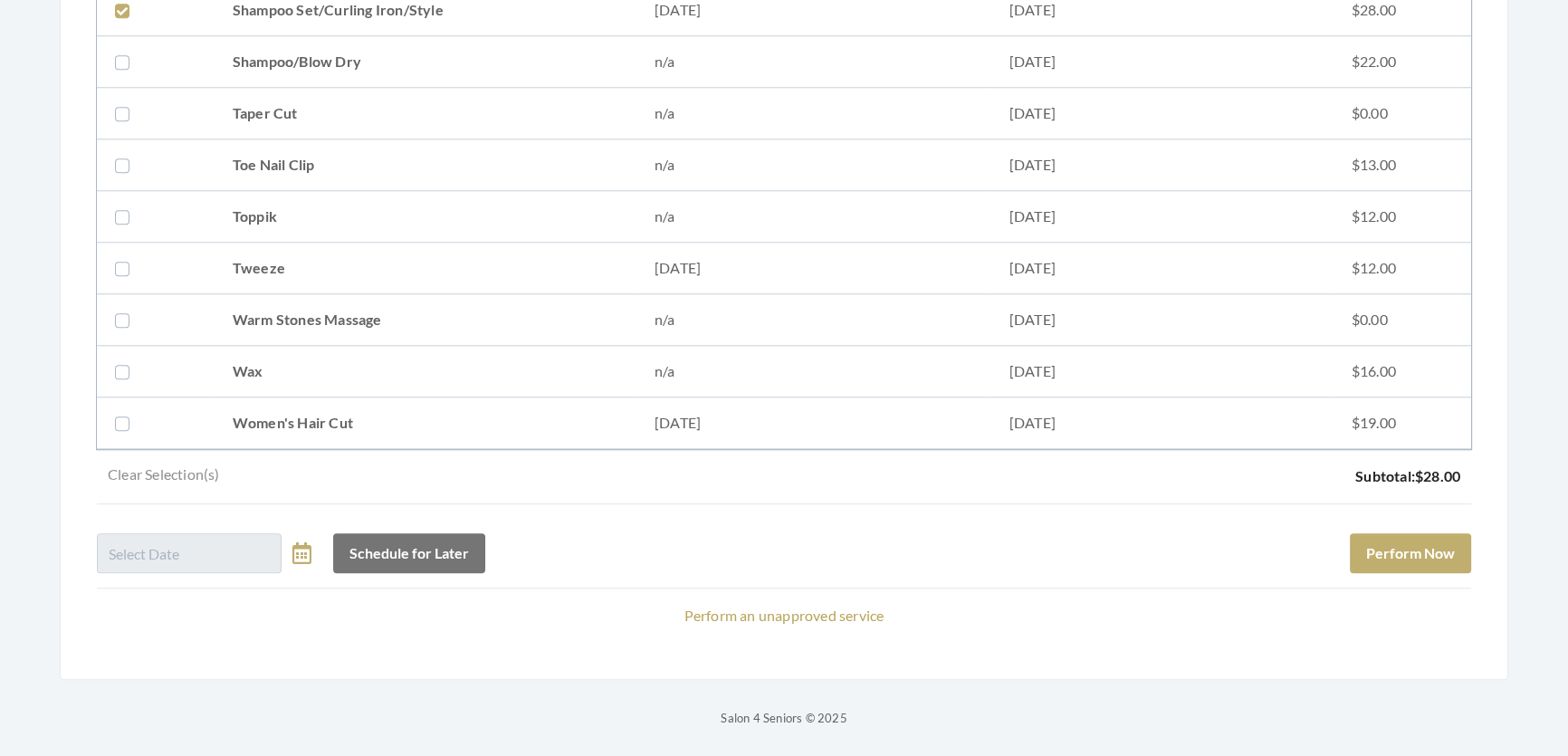
click at [1427, 554] on button "Perform Now" at bounding box center [1410, 554] width 121 height 40
click at [1425, 552] on button "Perform Now" at bounding box center [1410, 554] width 121 height 40
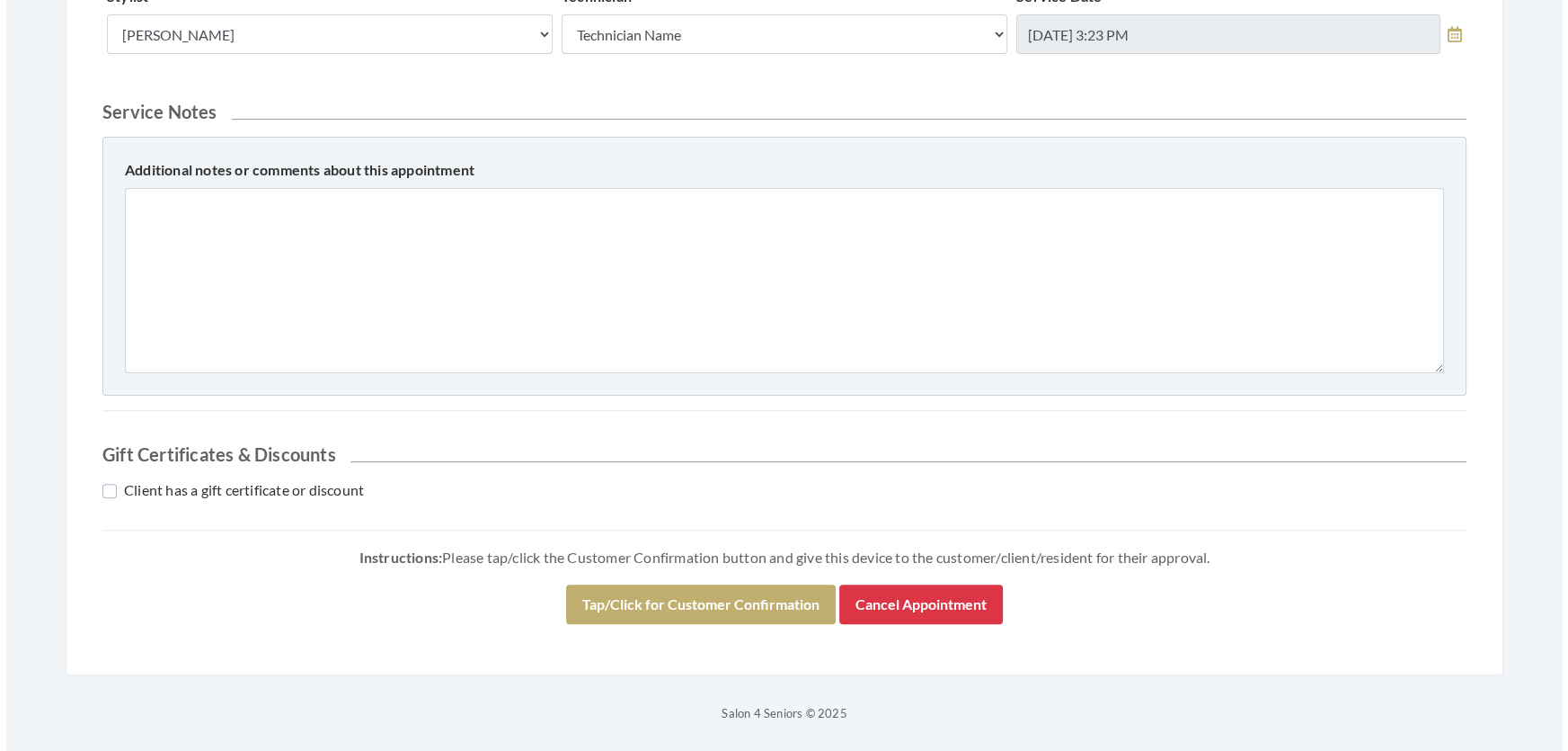
scroll to position [688, 0]
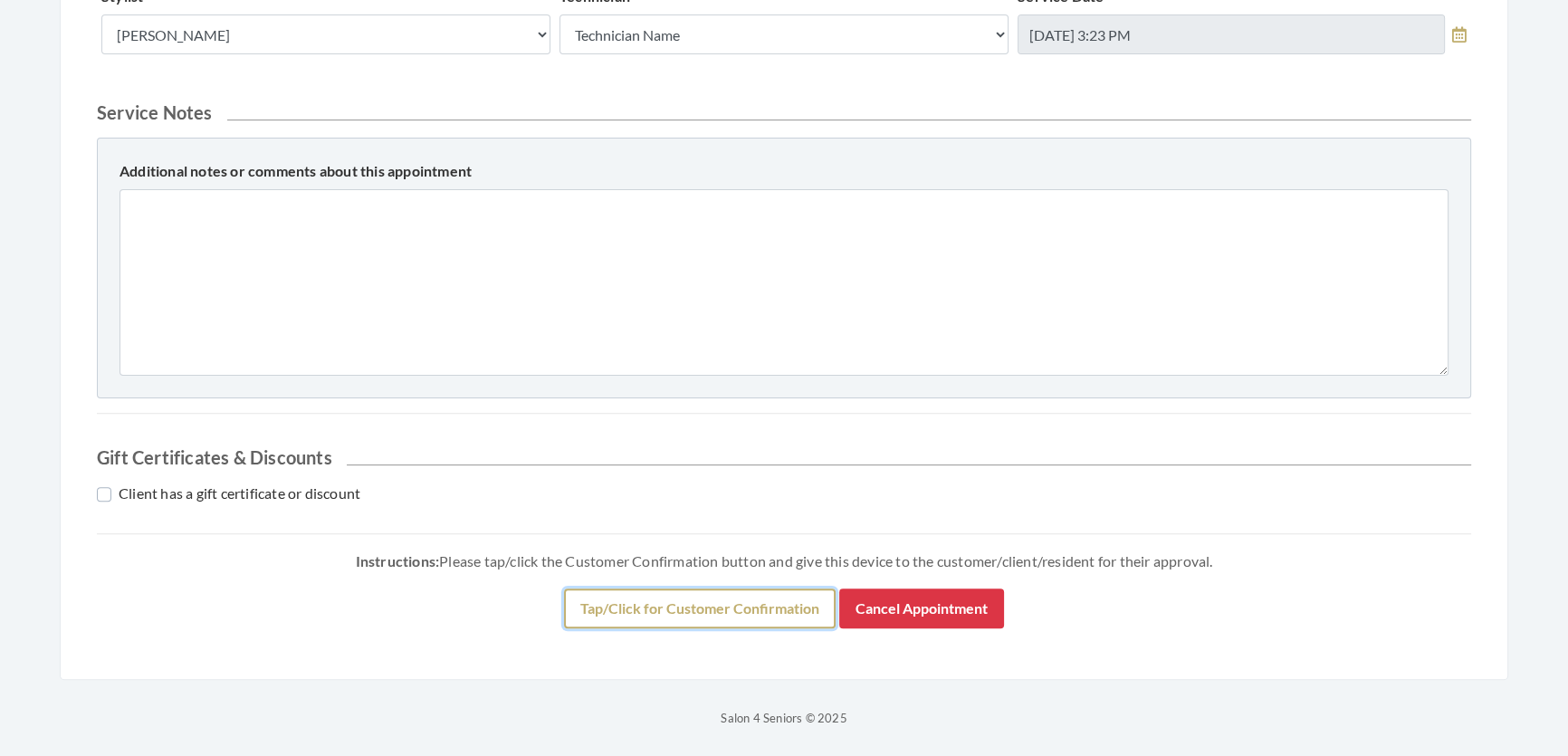
click at [603, 628] on button "Tap/Click for Customer Confirmation" at bounding box center [700, 608] width 272 height 40
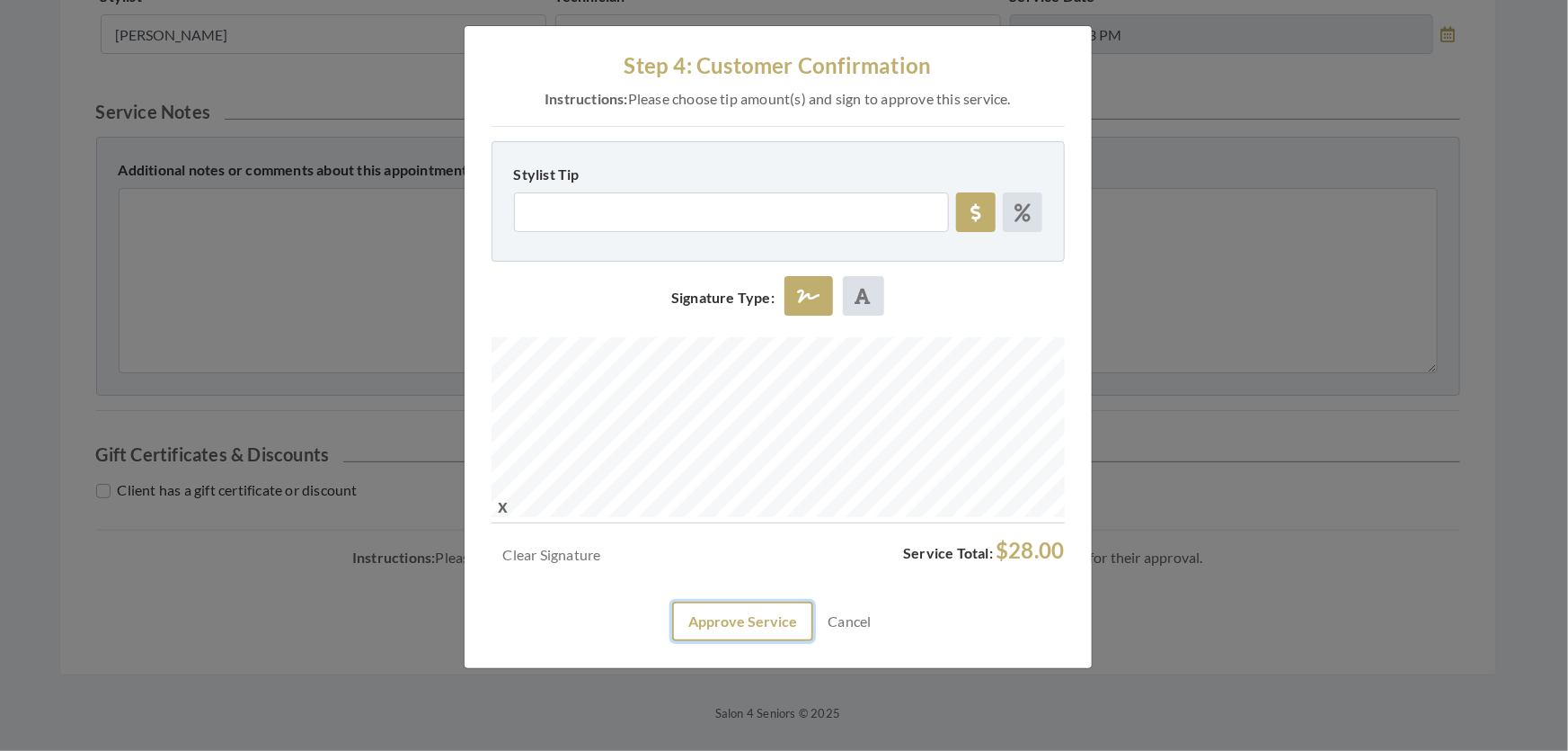
click at [742, 641] on button "Approve Service" at bounding box center [743, 621] width 141 height 40
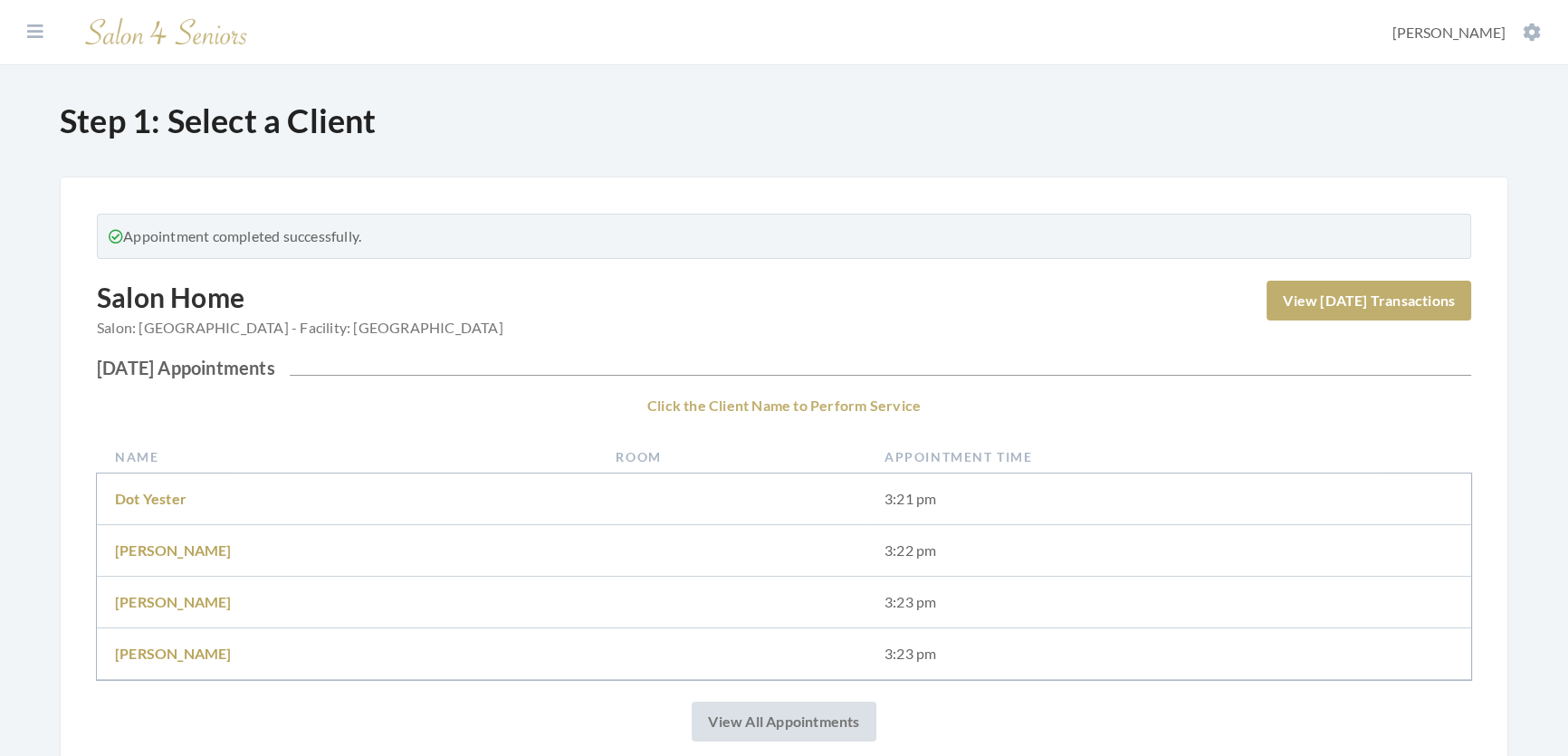
scroll to position [576, 0]
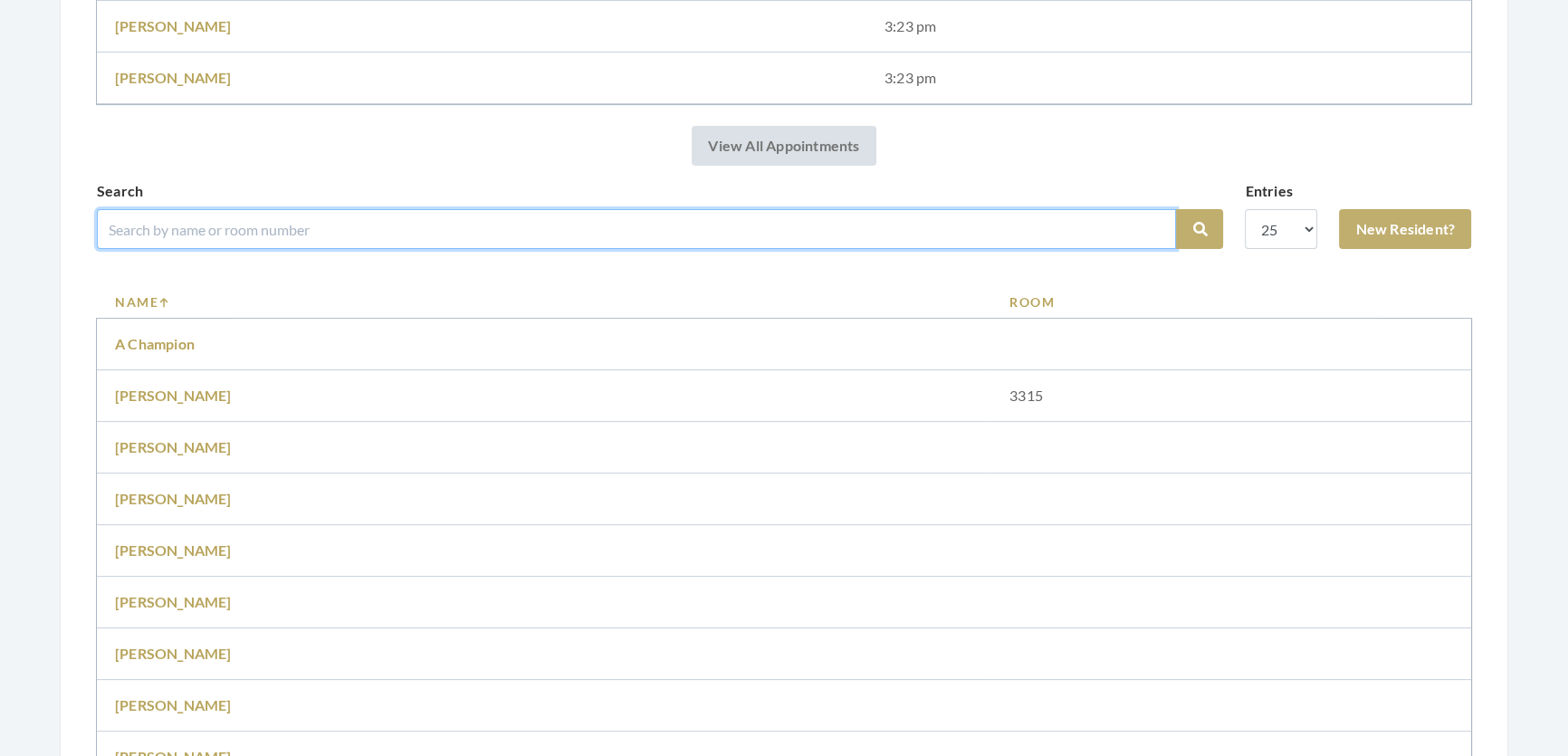
click at [297, 235] on input "search" at bounding box center [636, 229] width 1079 height 40
type input "[PERSON_NAME]"
click at [1176, 209] on button "Search" at bounding box center [1199, 229] width 47 height 40
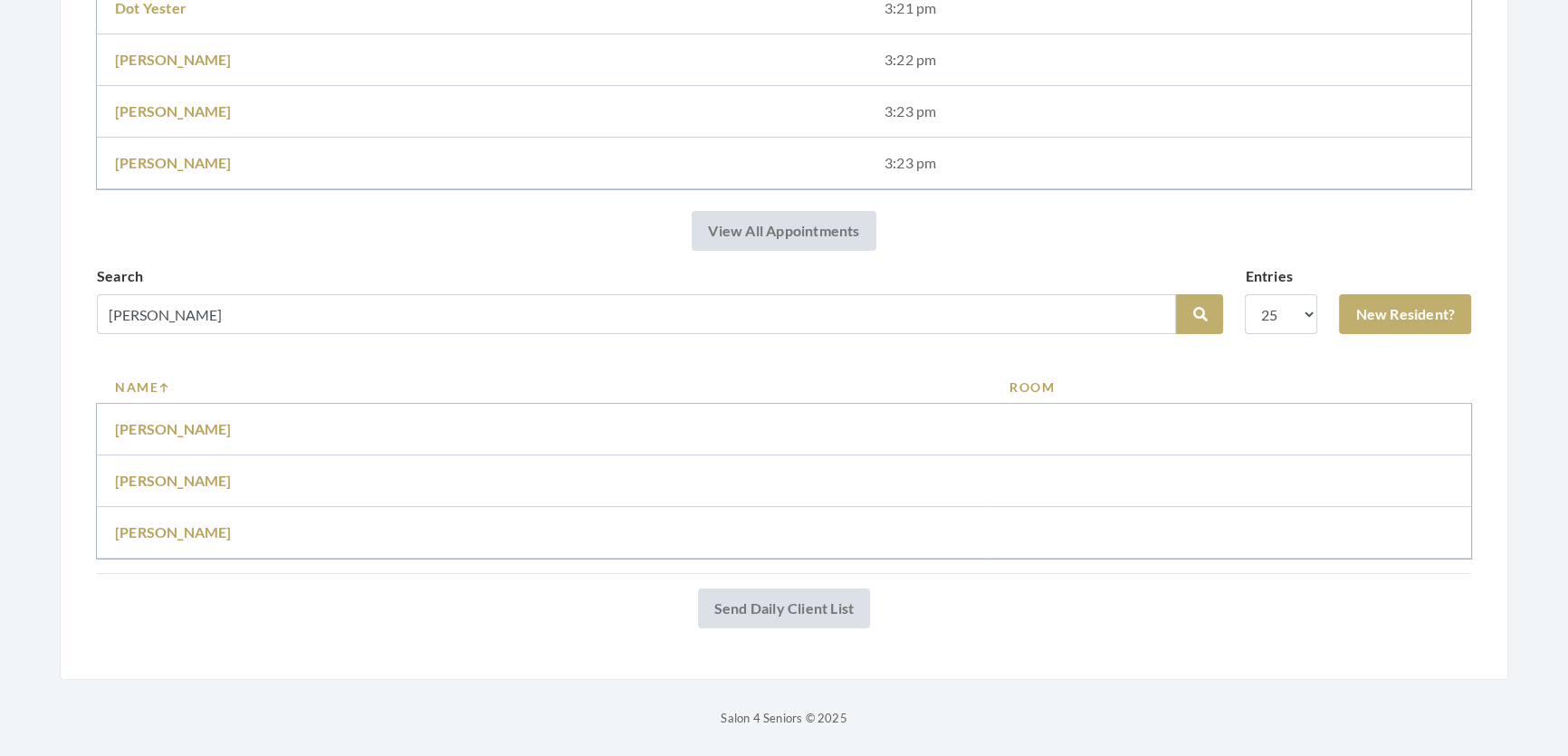
scroll to position [467, 0]
click at [199, 523] on link "Maryanne mcdonald" at bounding box center [174, 532] width 117 height 17
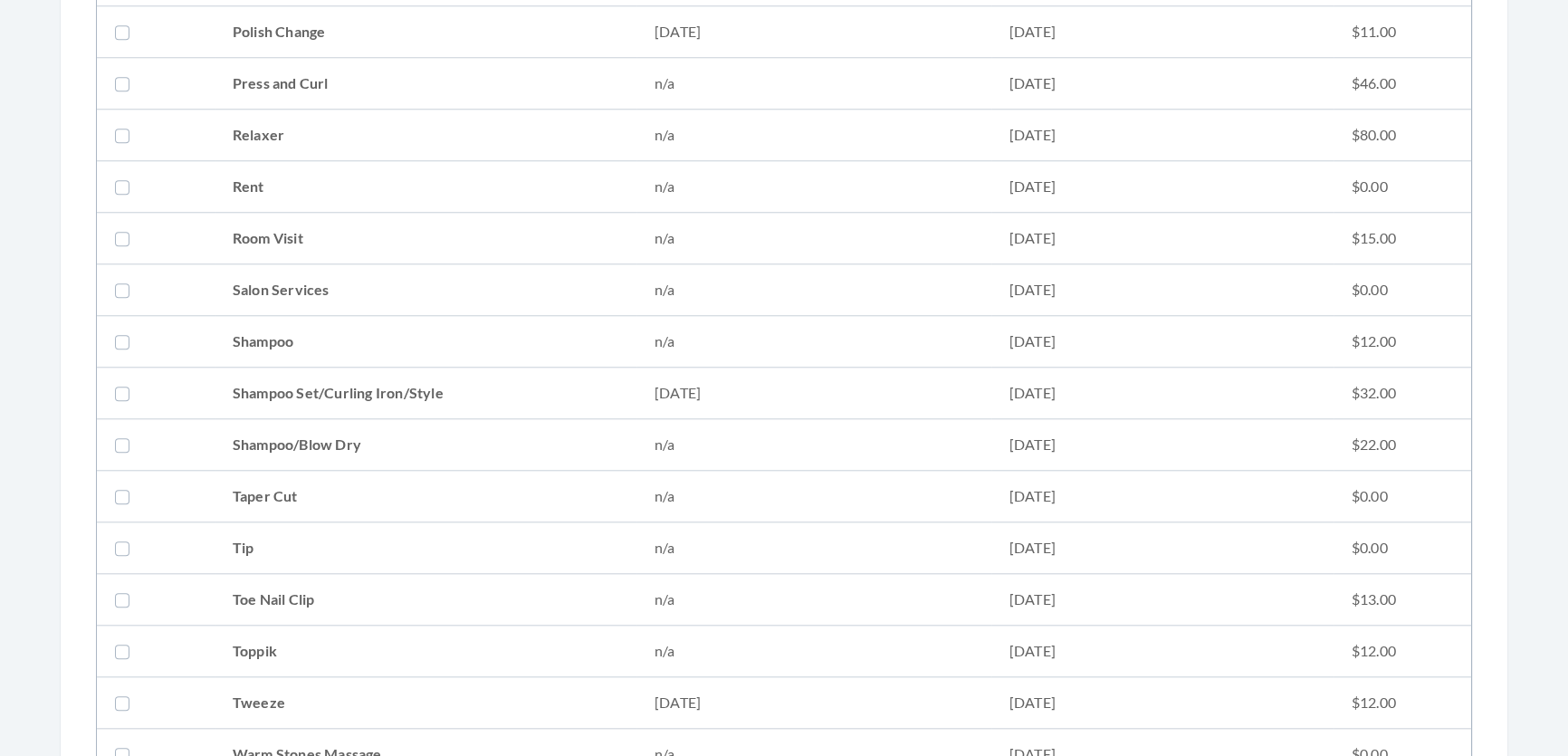
scroll to position [2138, 0]
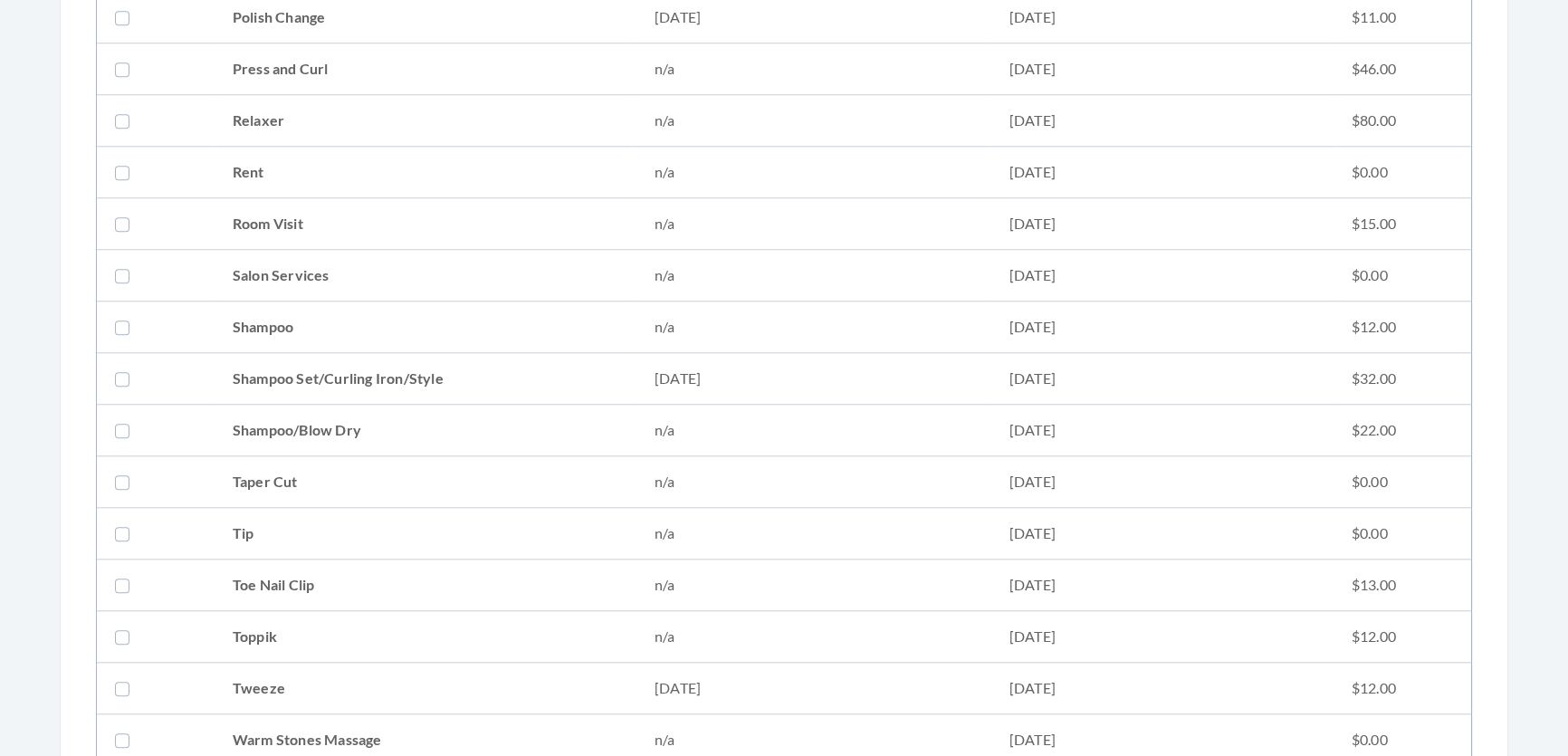
click at [317, 380] on td "Shampoo Set/Curling Iron/Style" at bounding box center [426, 379] width 422 height 52
checkbox input "true"
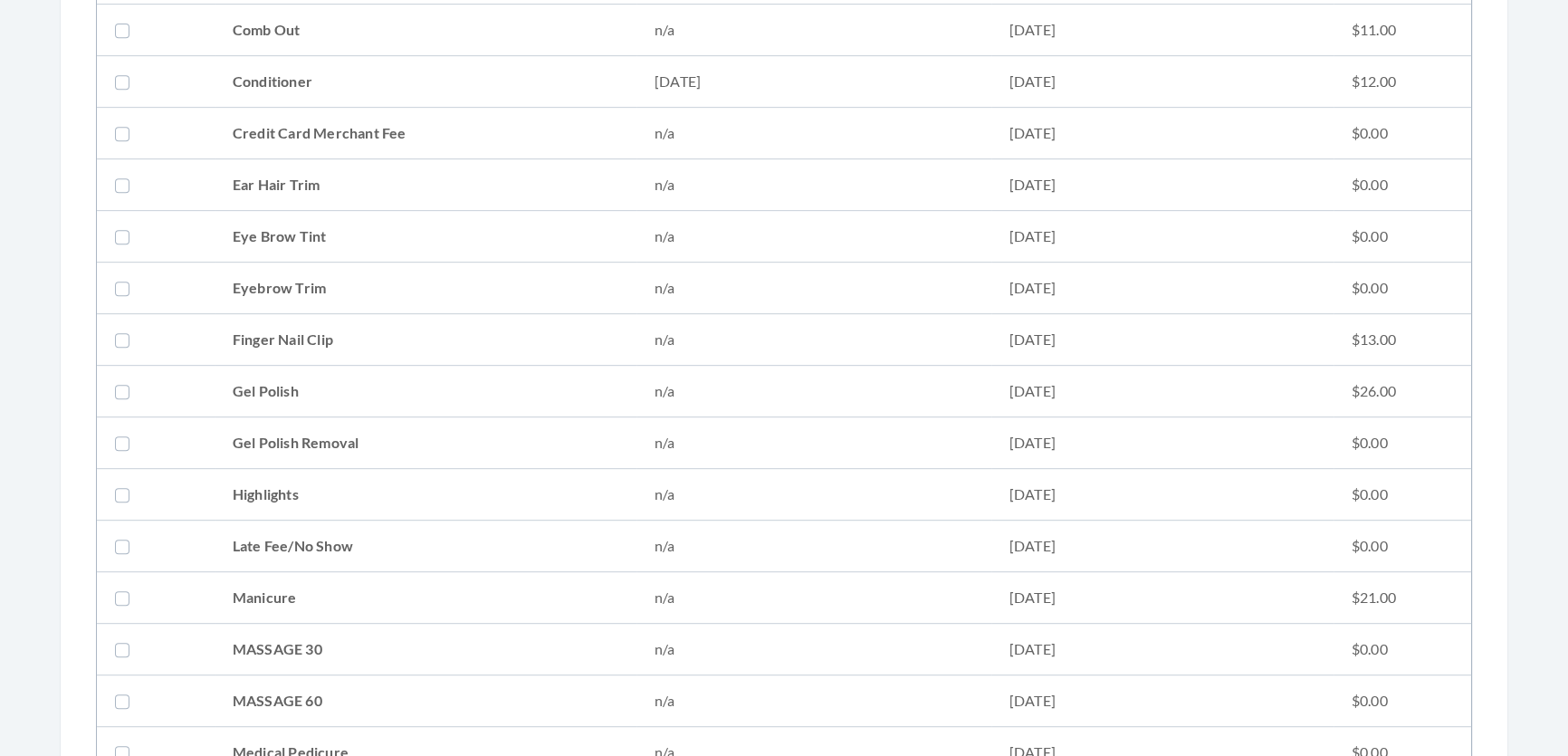
scroll to position [822, 0]
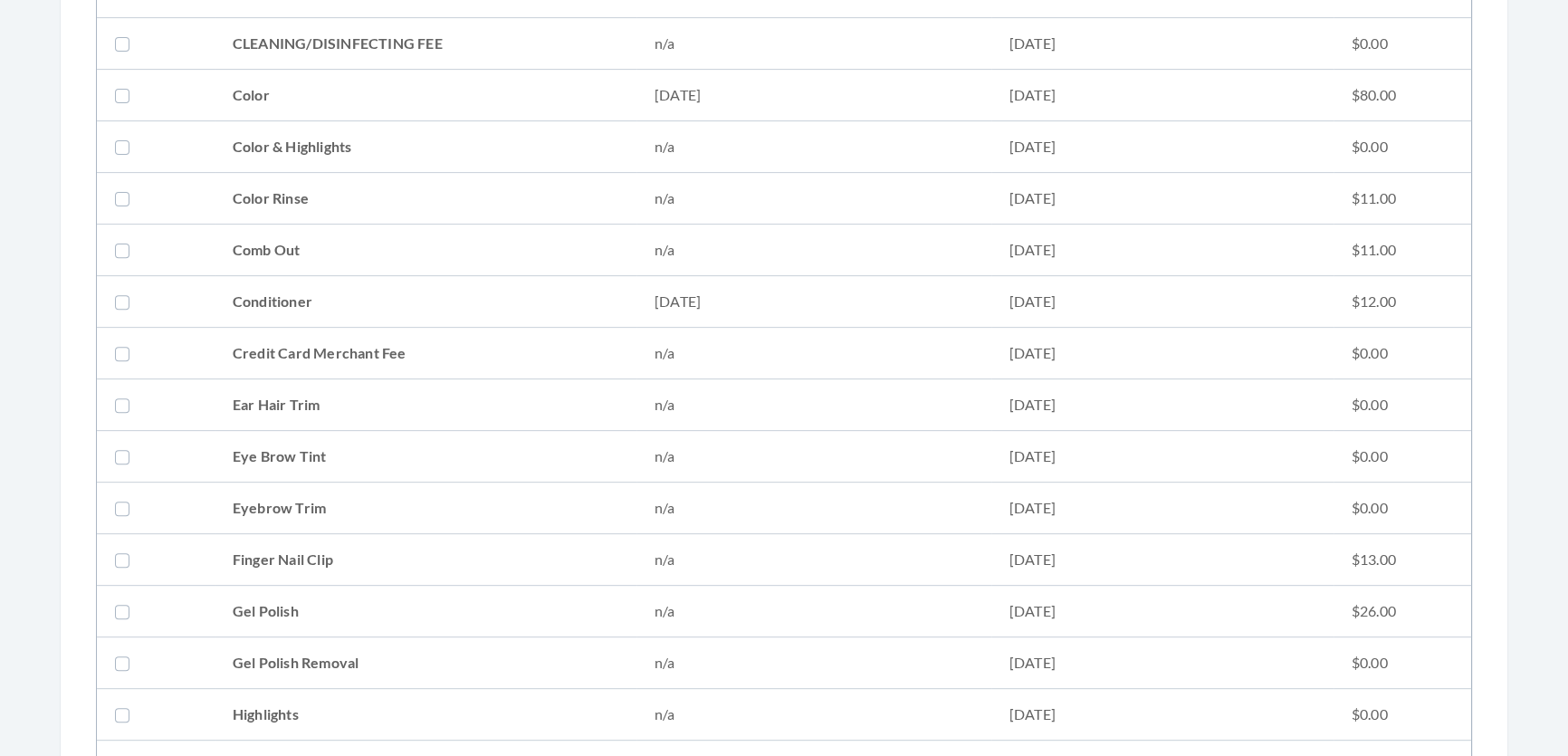
click at [280, 303] on td "Conditioner" at bounding box center [426, 302] width 422 height 52
checkbox input "true"
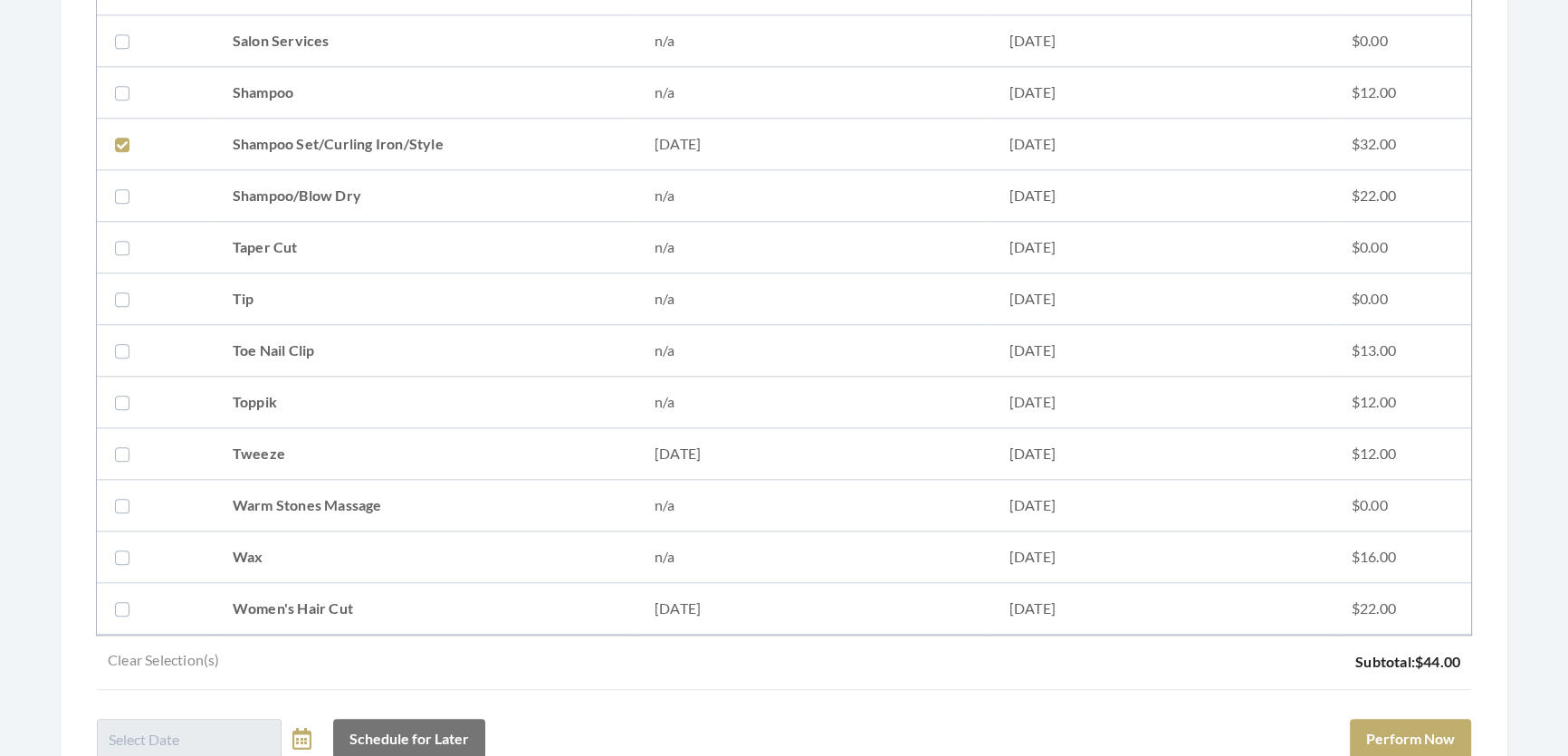
scroll to position [2468, 0]
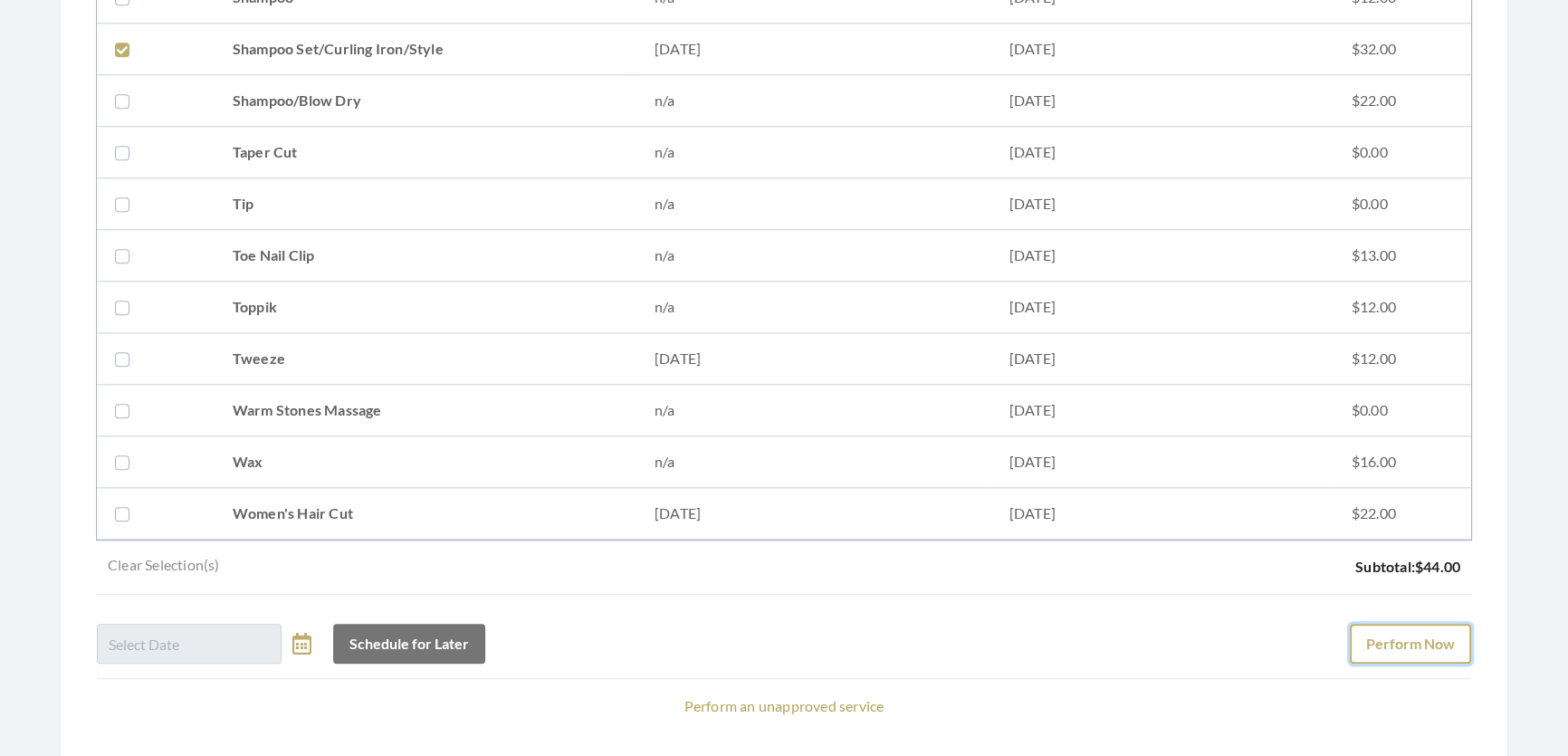
click at [1462, 635] on button "Perform Now" at bounding box center [1410, 644] width 121 height 40
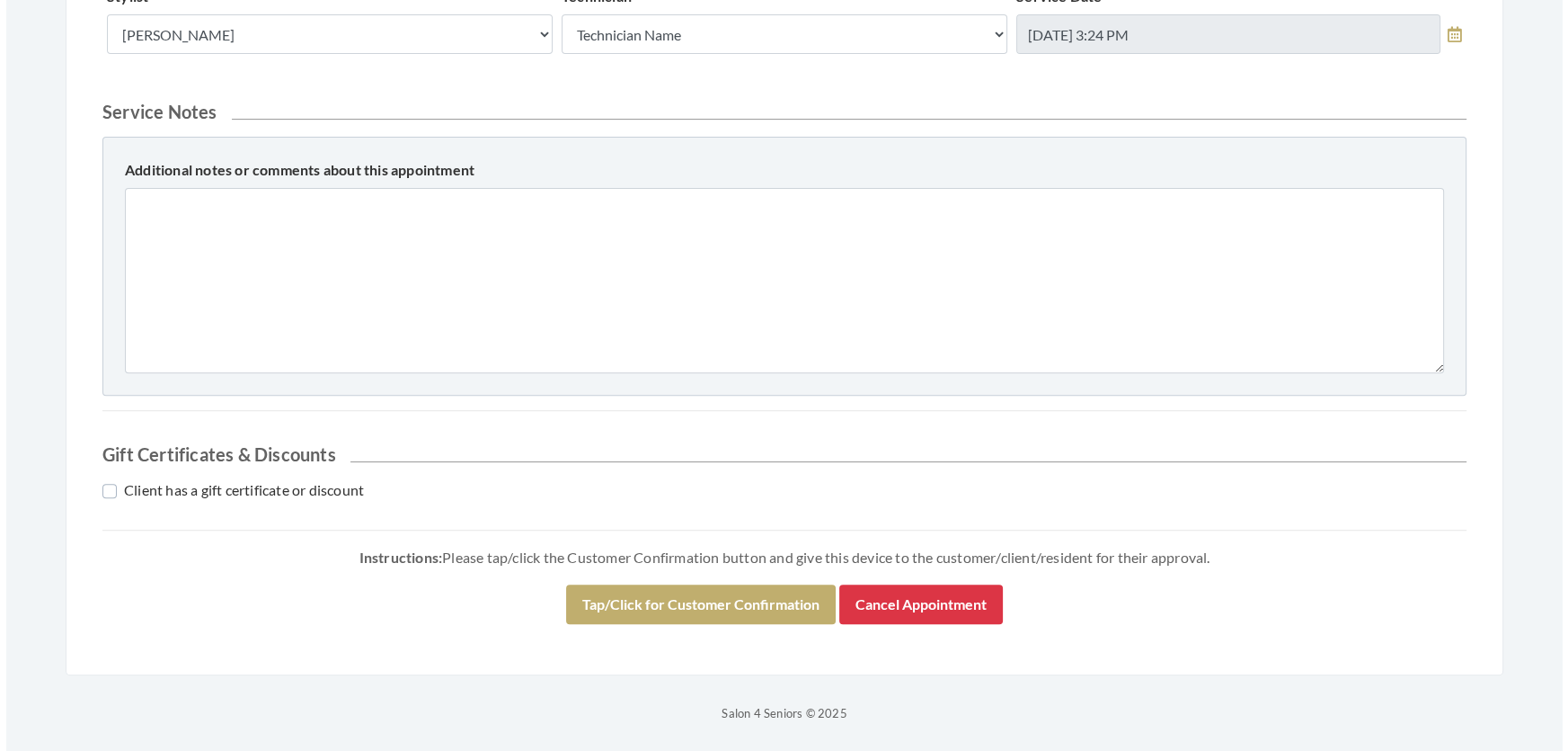
scroll to position [937, 0]
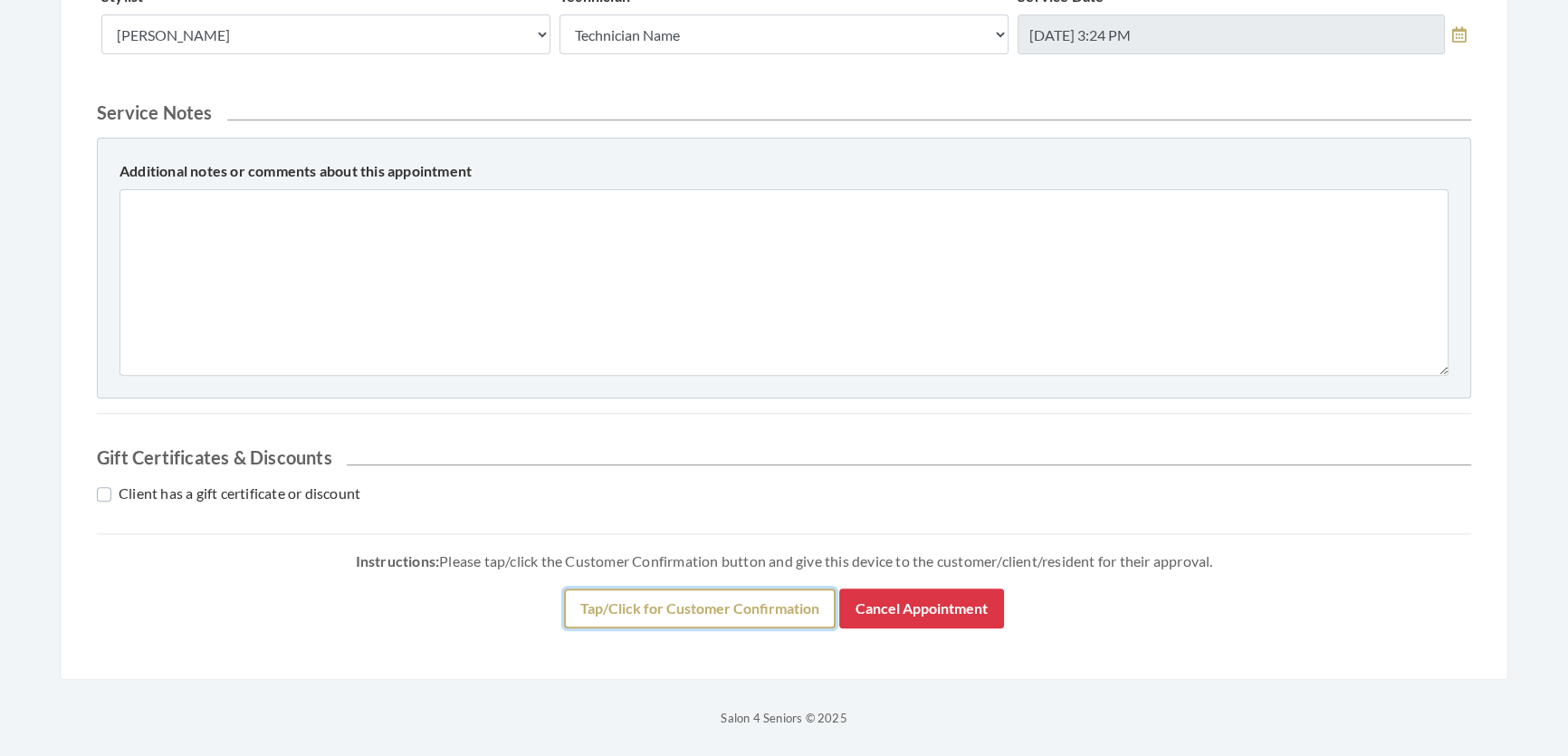
click at [587, 598] on button "Tap/Click for Customer Confirmation" at bounding box center [700, 608] width 272 height 40
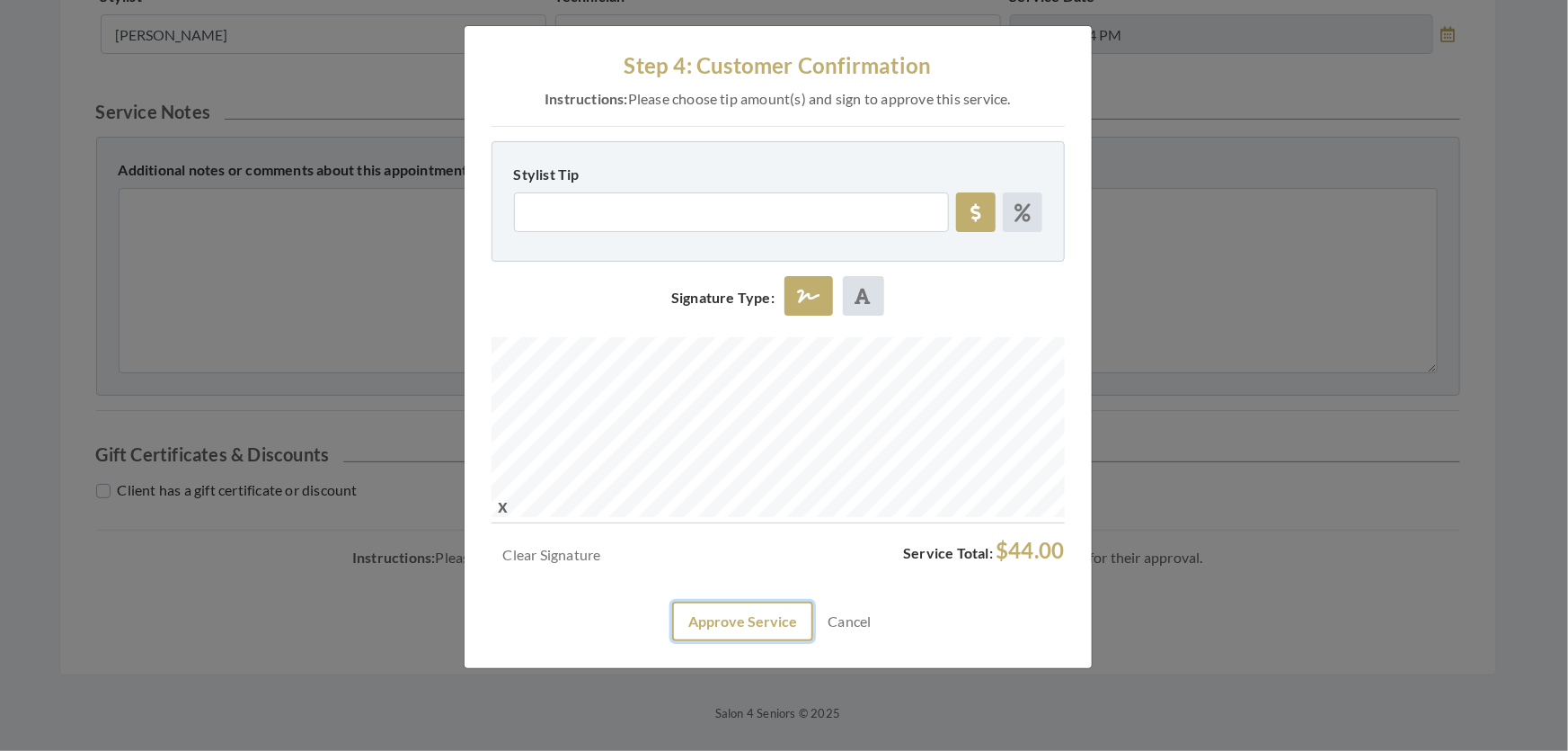
click at [746, 641] on button "Approve Service" at bounding box center [743, 621] width 141 height 40
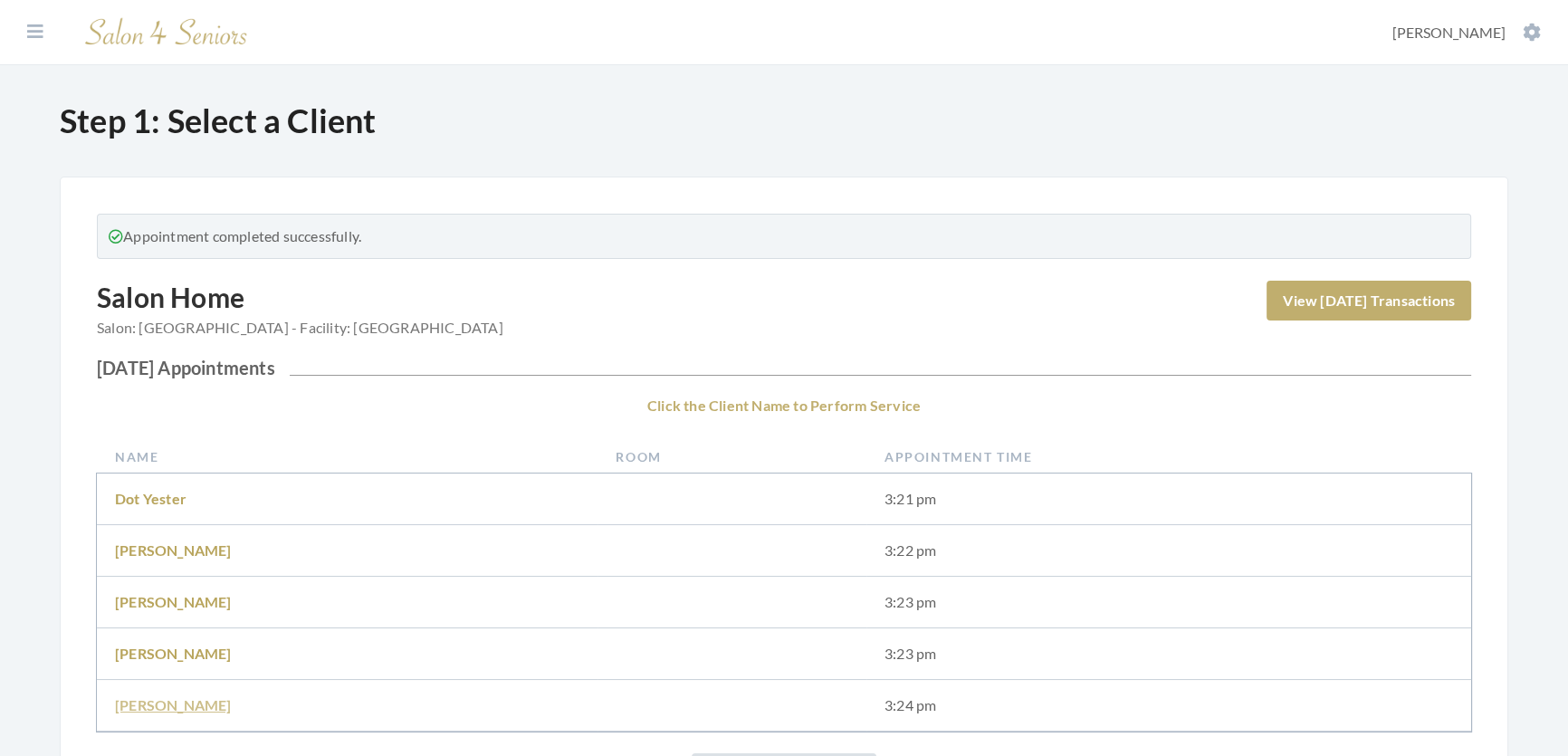
click at [216, 699] on link "Maryanne mcdonald" at bounding box center [174, 704] width 117 height 17
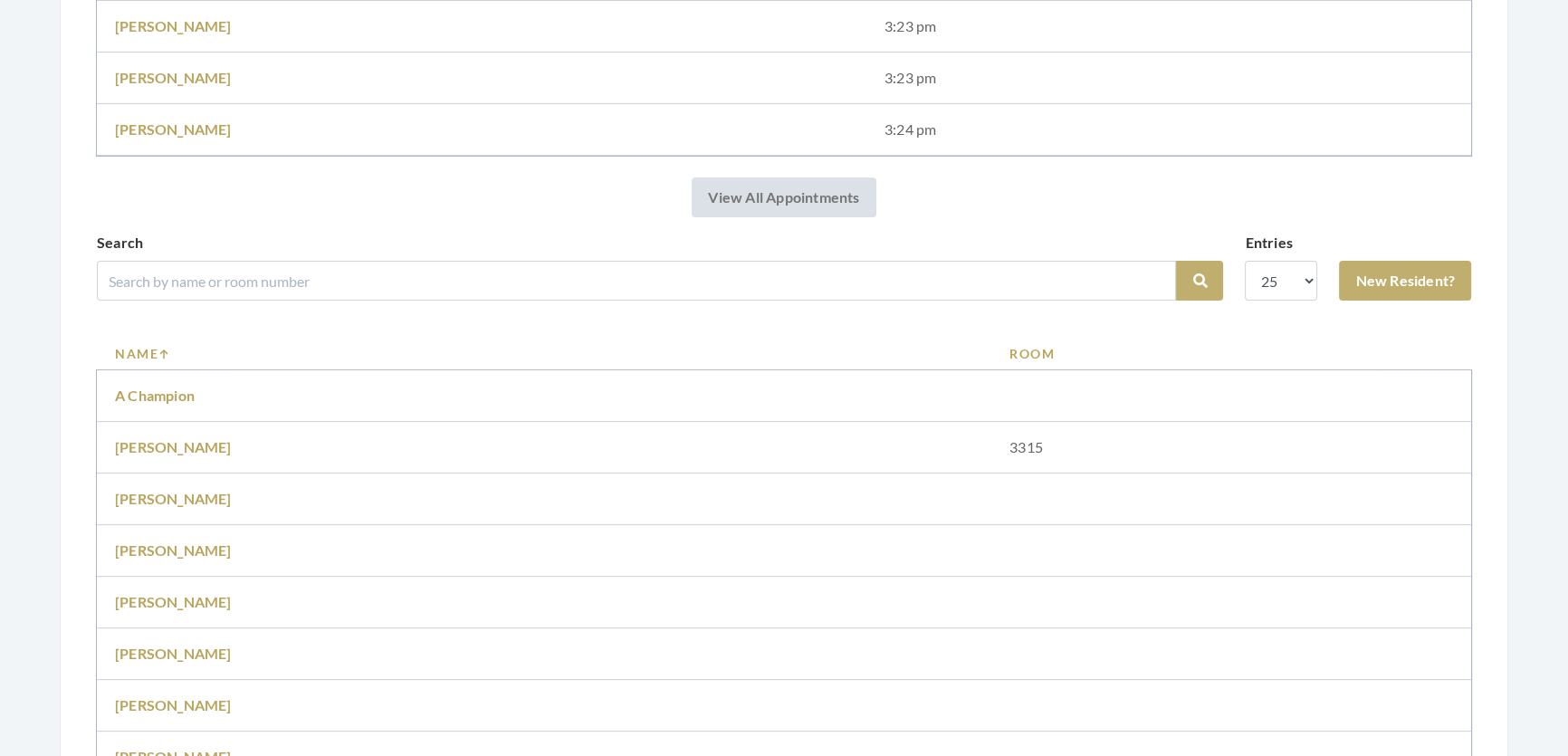
scroll to position [658, 0]
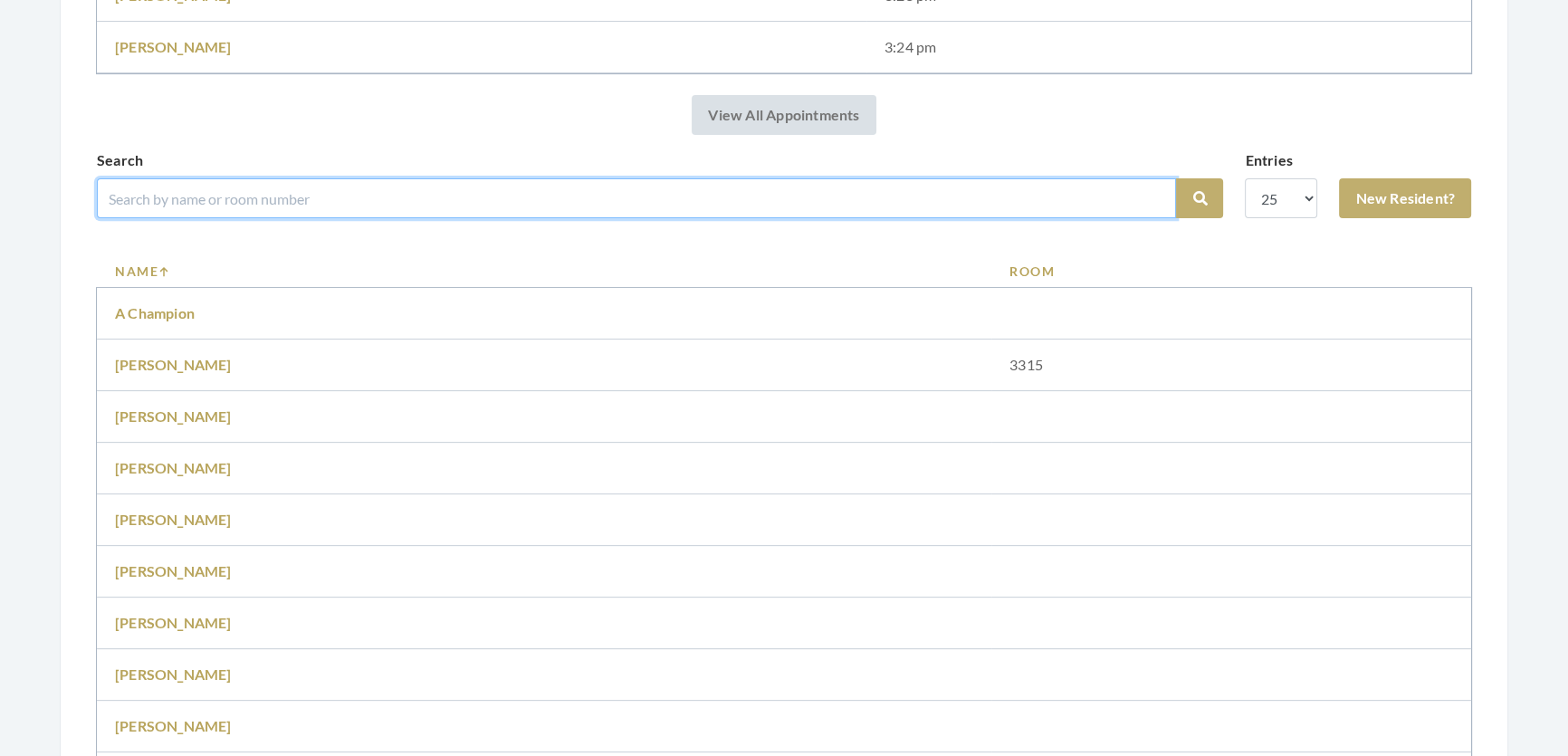
click at [383, 218] on input "search" at bounding box center [636, 199] width 1079 height 40
click at [215, 218] on input "search" at bounding box center [636, 199] width 1079 height 40
type input "ivory"
click at [1176, 178] on button "Search" at bounding box center [1199, 199] width 47 height 40
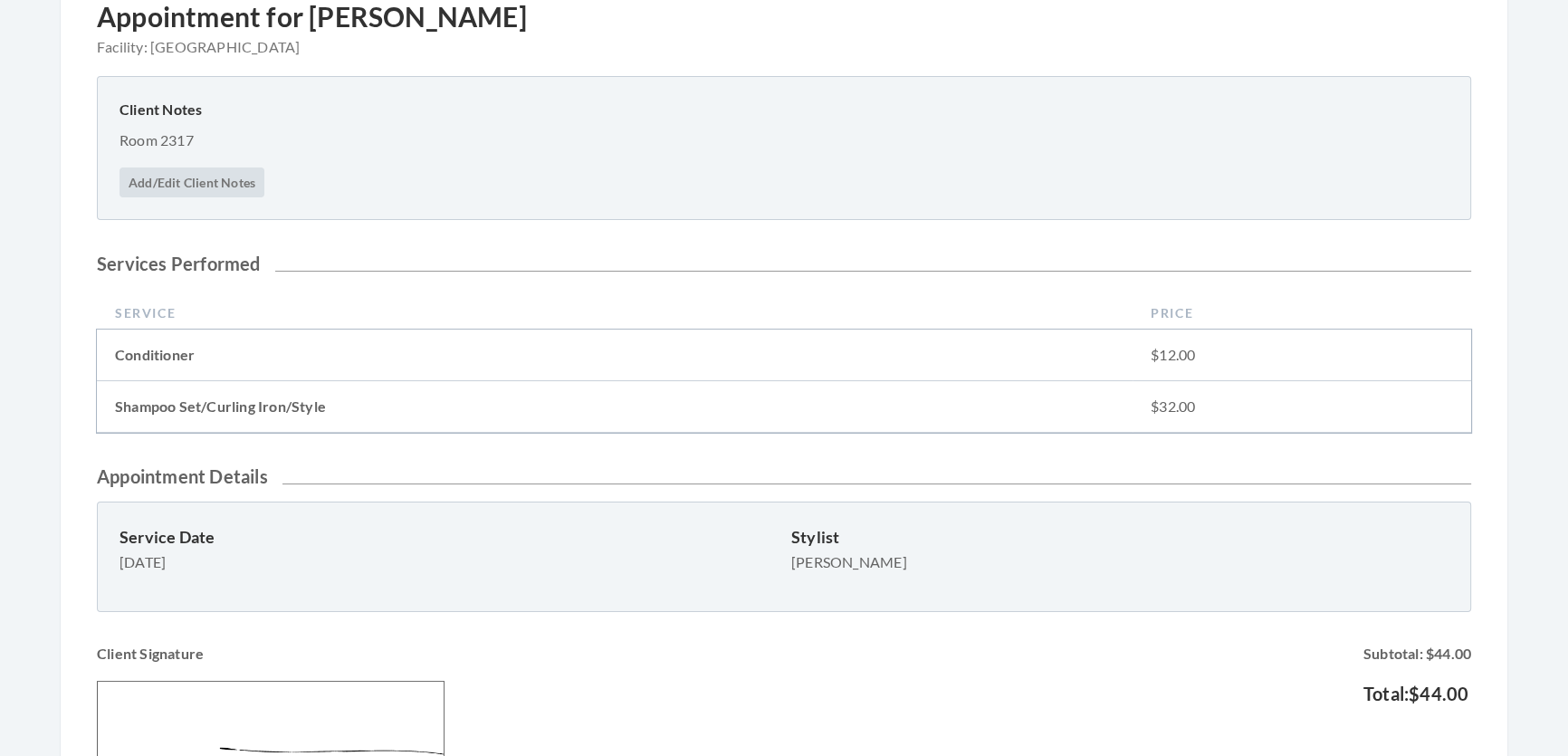
scroll to position [576, 0]
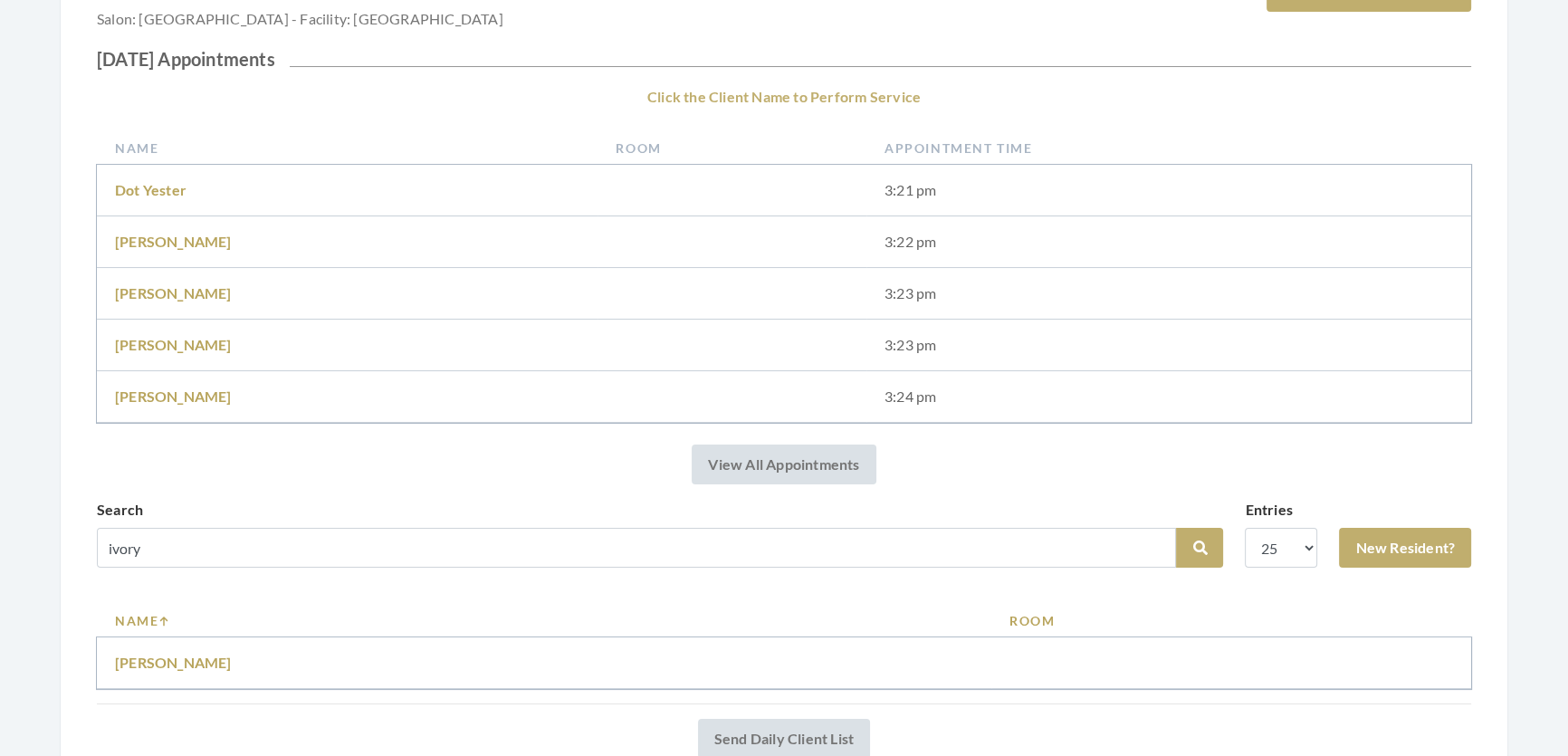
scroll to position [247, 0]
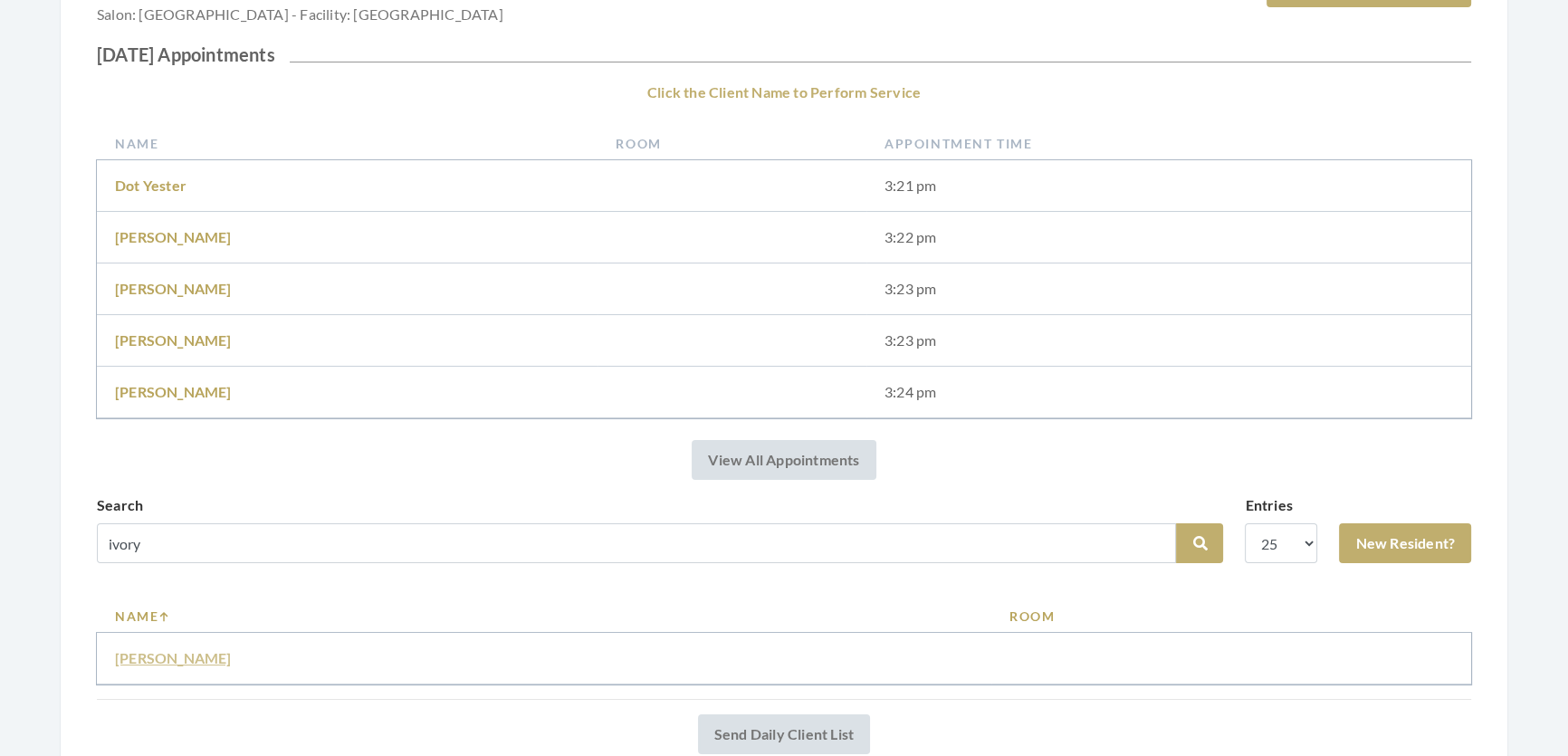
click at [194, 666] on link "[PERSON_NAME]" at bounding box center [174, 657] width 117 height 17
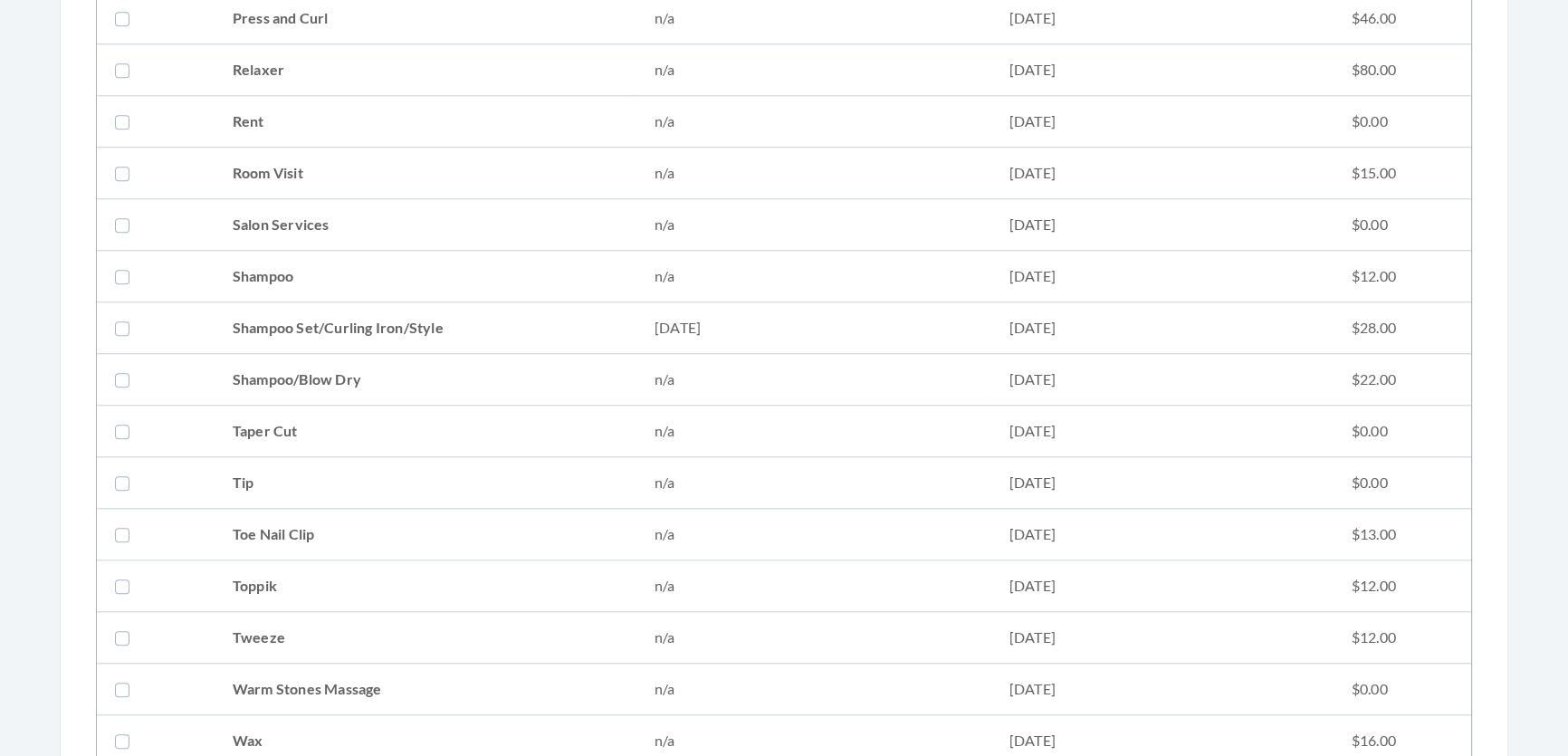
scroll to position [2138, 0]
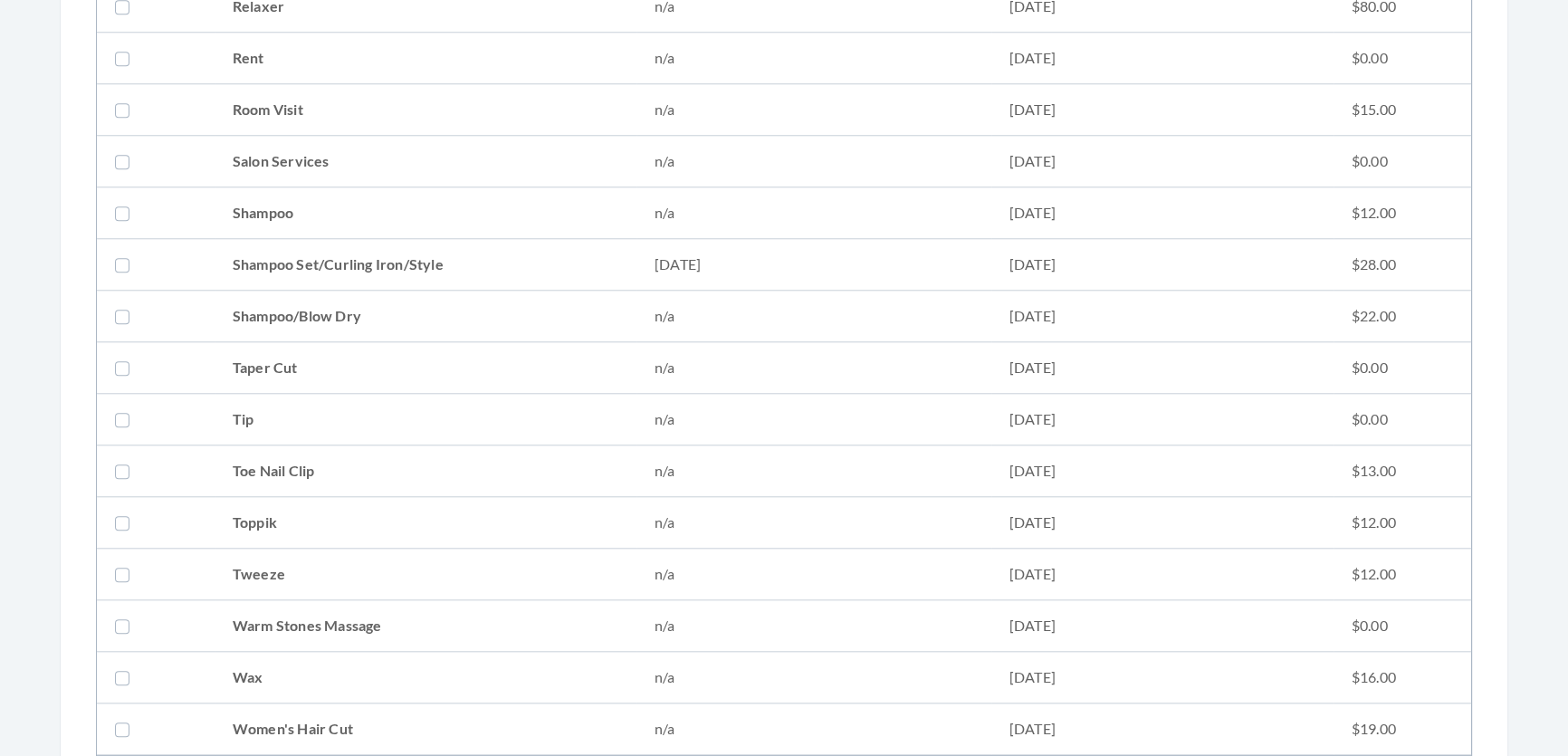
click at [505, 263] on td "Shampoo Set/Curling Iron/Style" at bounding box center [426, 265] width 422 height 52
checkbox input "true"
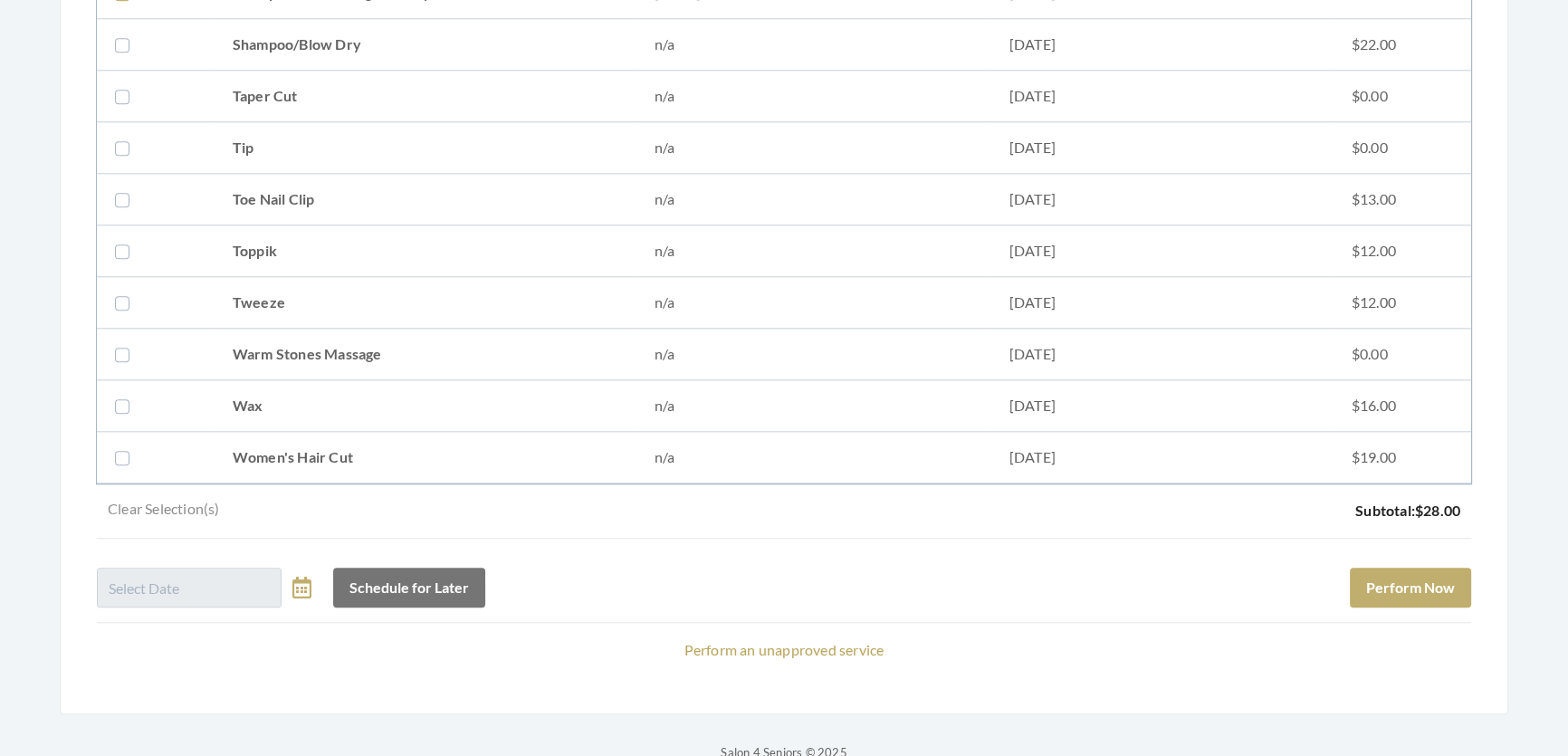
scroll to position [2468, 0]
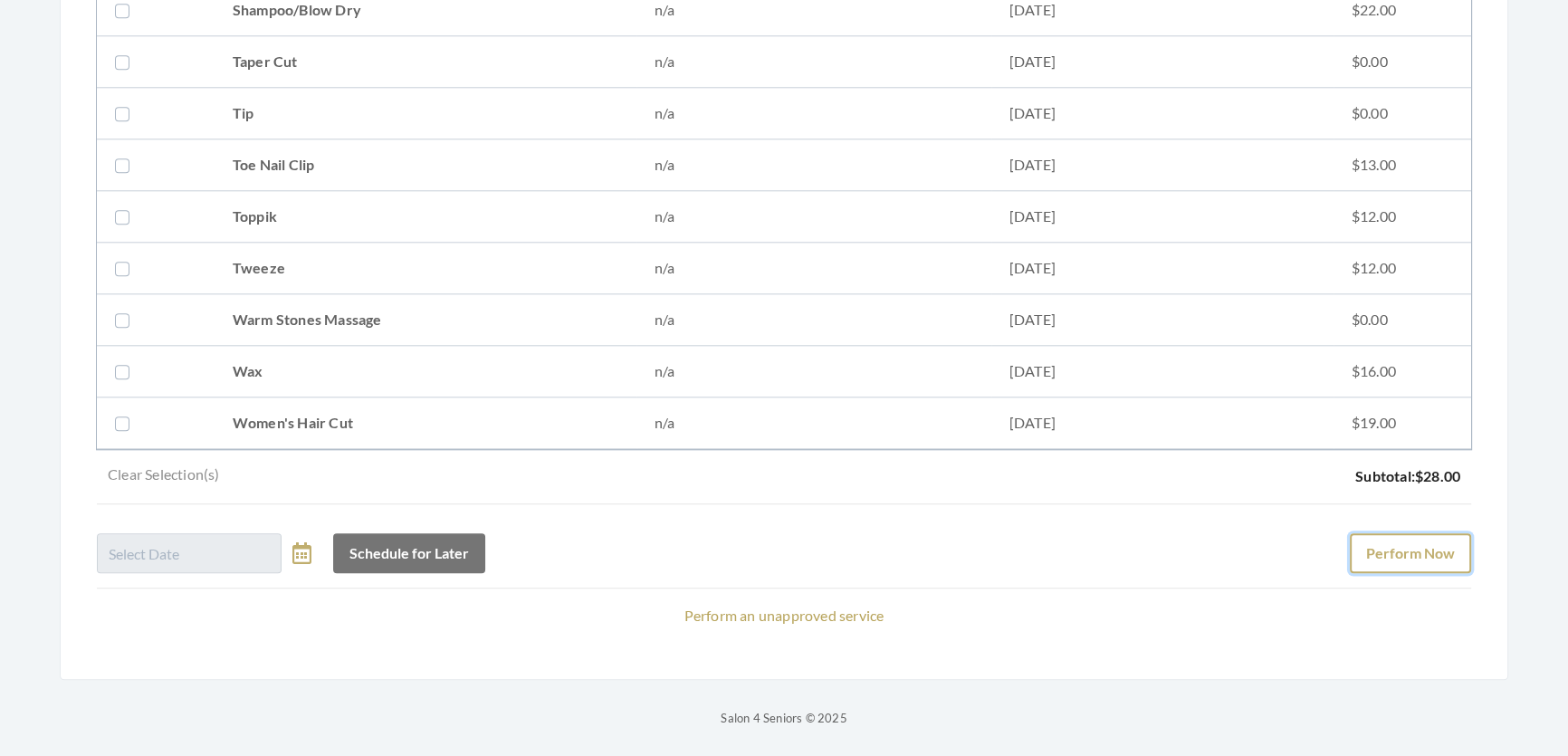
click at [1399, 533] on button "Perform Now" at bounding box center [1410, 554] width 121 height 40
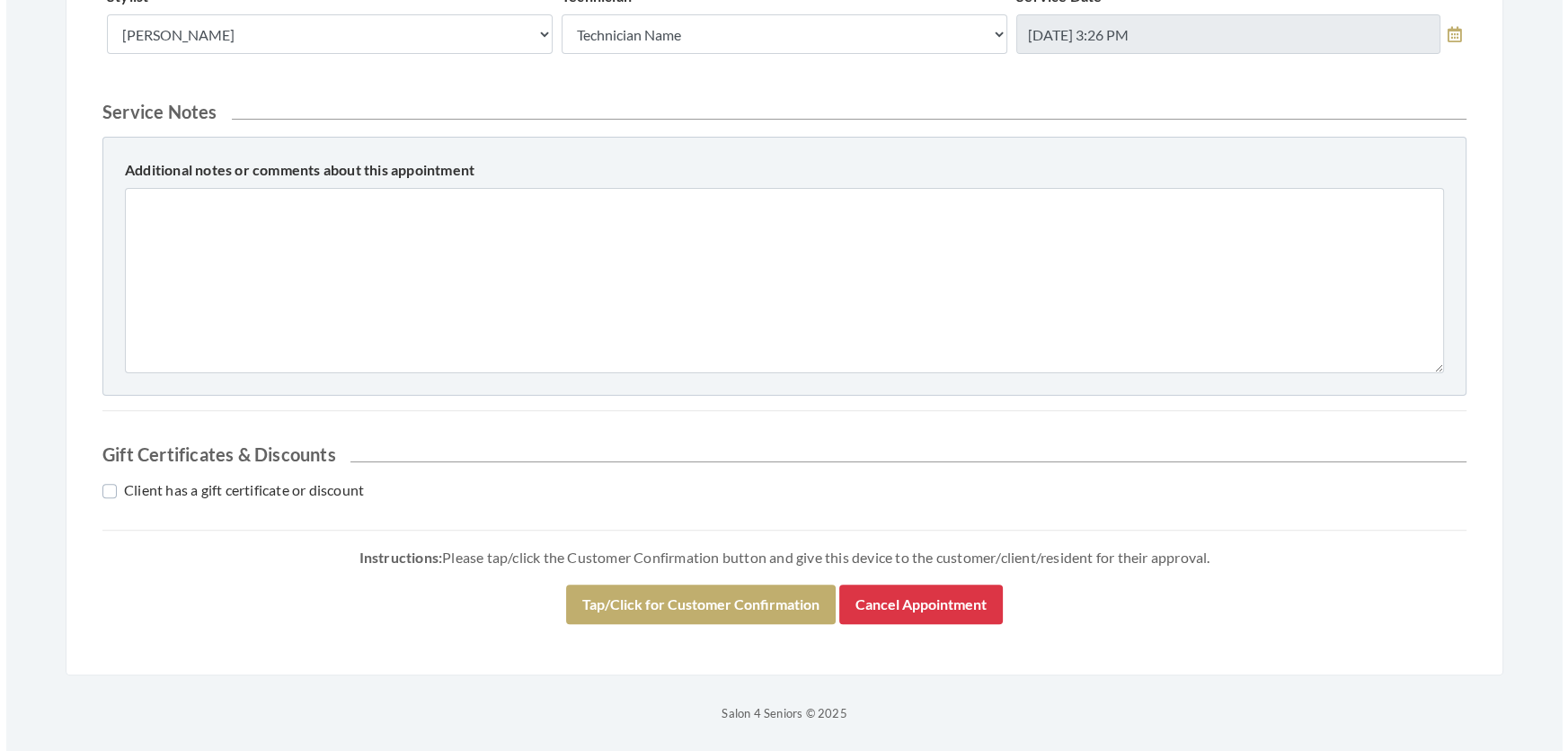
scroll to position [769, 0]
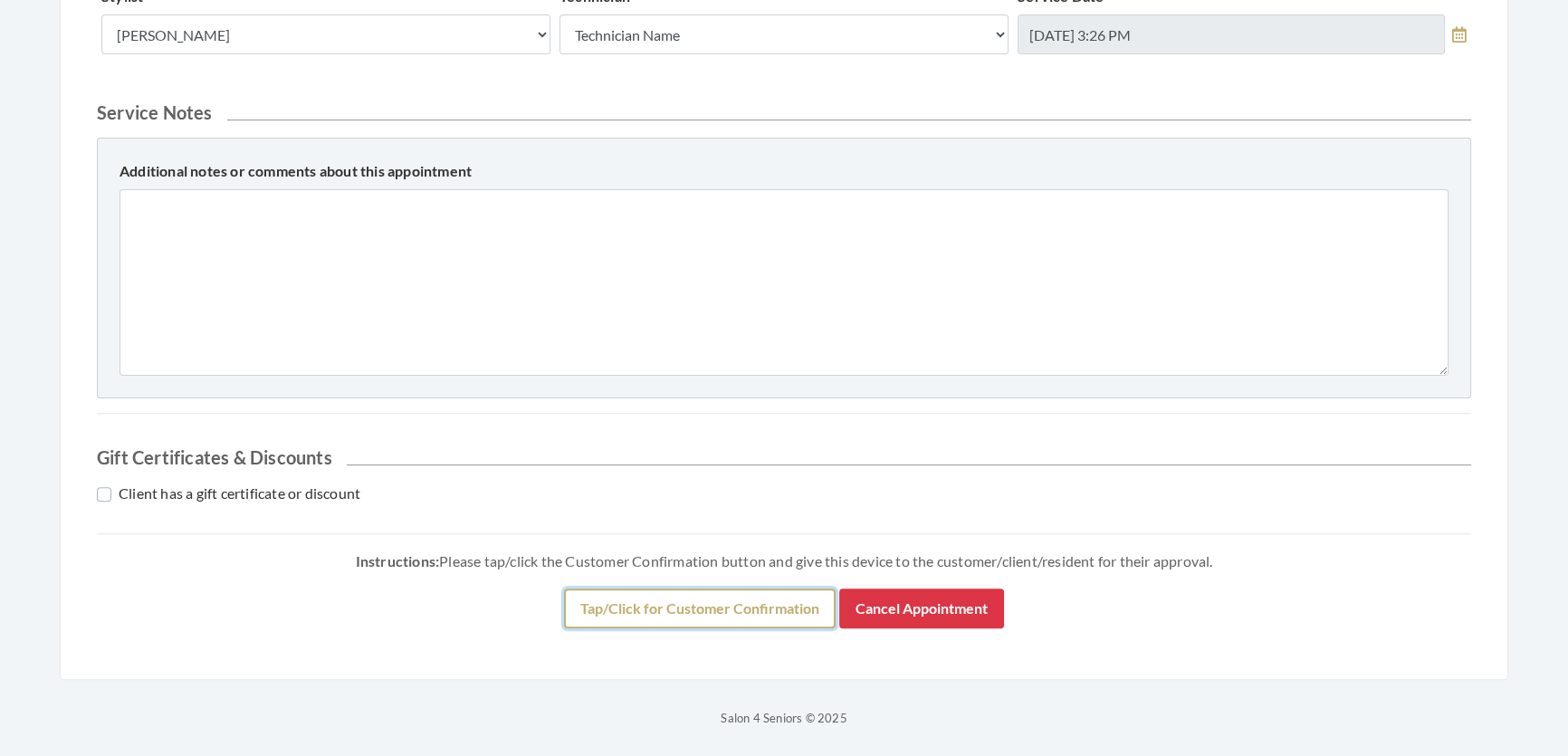
click at [685, 599] on button "Tap/Click for Customer Confirmation" at bounding box center [700, 608] width 272 height 40
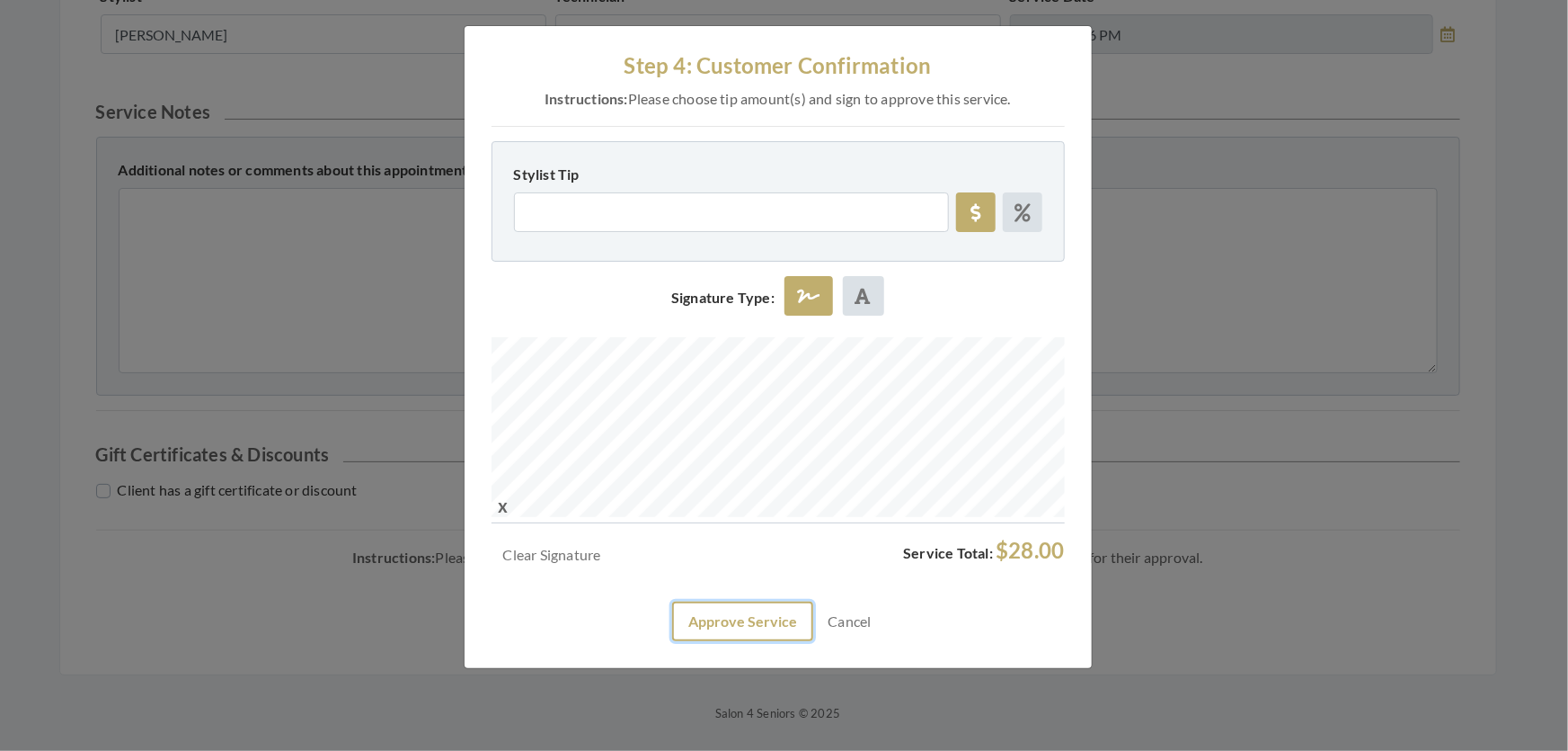
click at [732, 641] on button "Approve Service" at bounding box center [743, 621] width 141 height 40
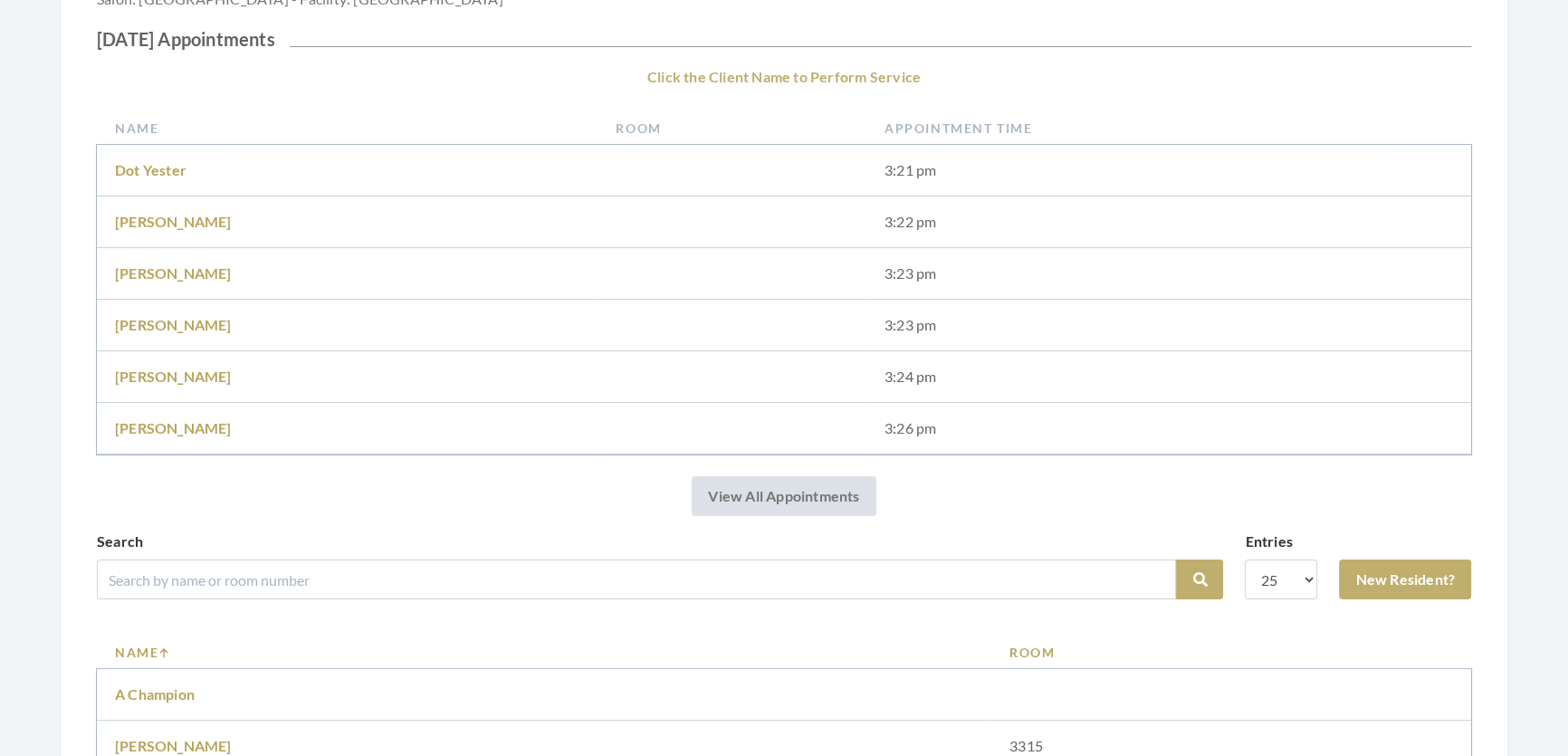
scroll to position [741, 0]
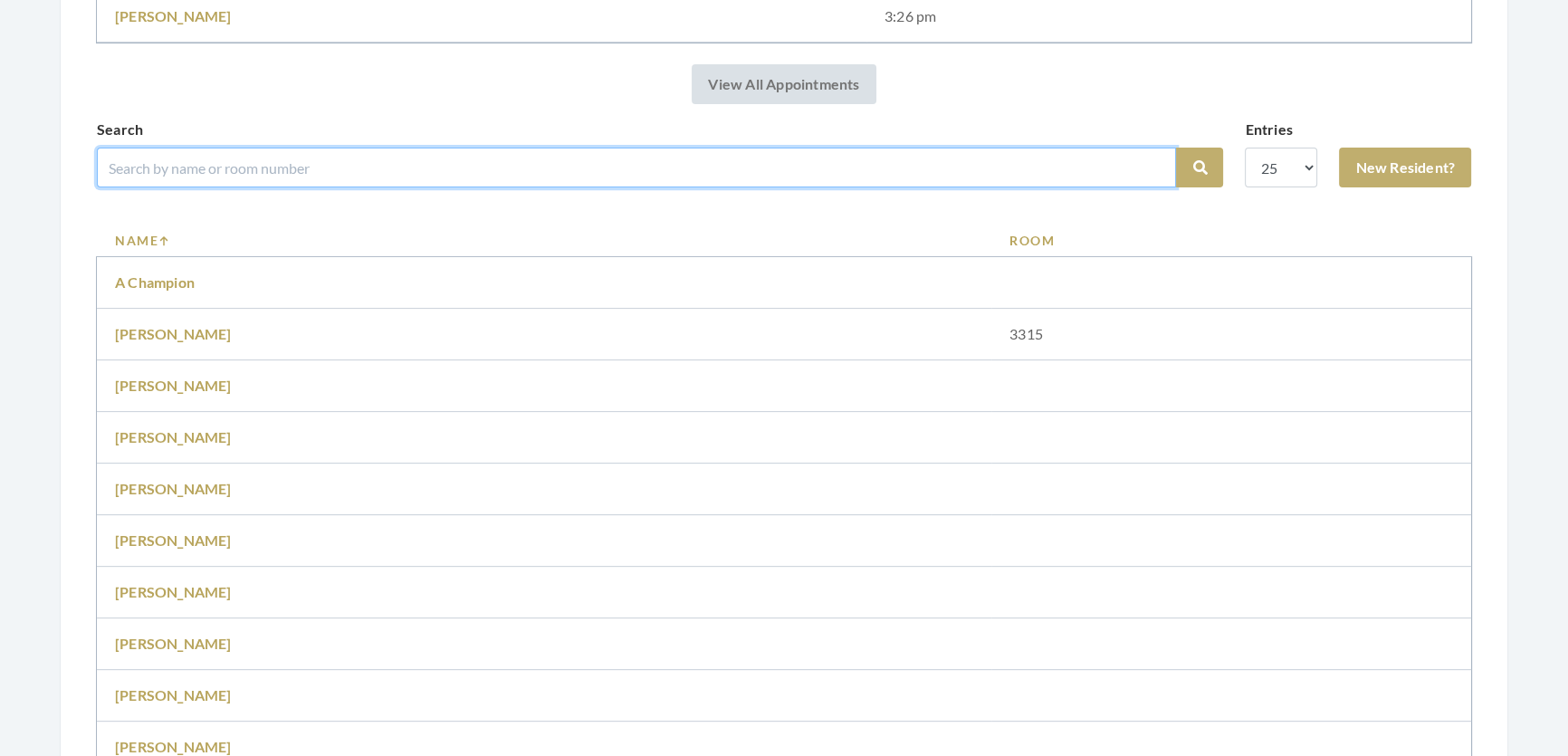
drag, startPoint x: 392, startPoint y: 190, endPoint x: 413, endPoint y: 222, distance: 38.3
click at [407, 187] on input "search" at bounding box center [636, 168] width 1079 height 40
type input "[PERSON_NAME]"
click at [1176, 148] on button "Search" at bounding box center [1199, 168] width 47 height 40
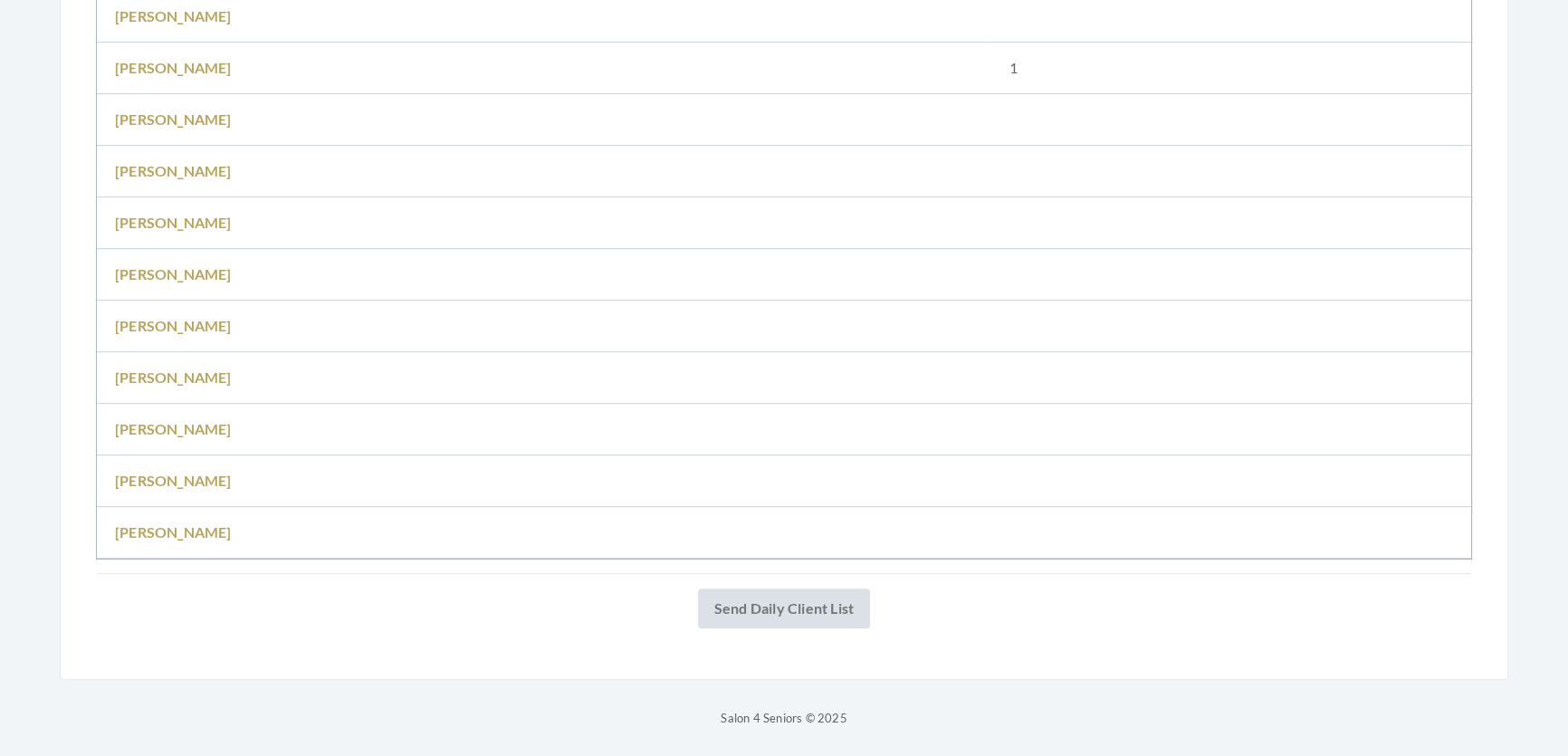
scroll to position [1033, 0]
click at [193, 471] on link "Shirley Mitchell" at bounding box center [174, 480] width 117 height 17
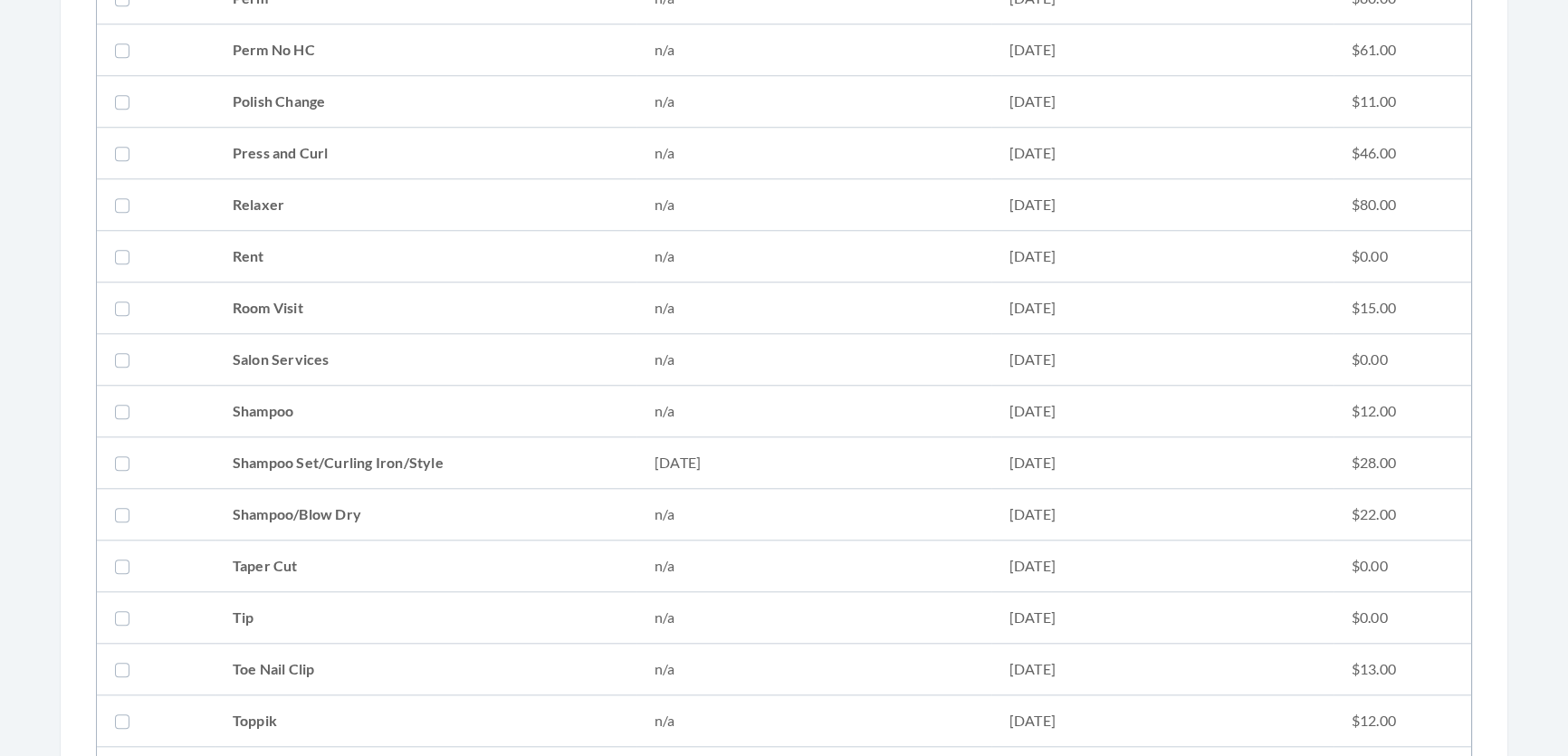
scroll to position [2056, 0]
click at [263, 461] on td "Shampoo Set/Curling Iron/Style" at bounding box center [426, 461] width 422 height 52
checkbox input "true"
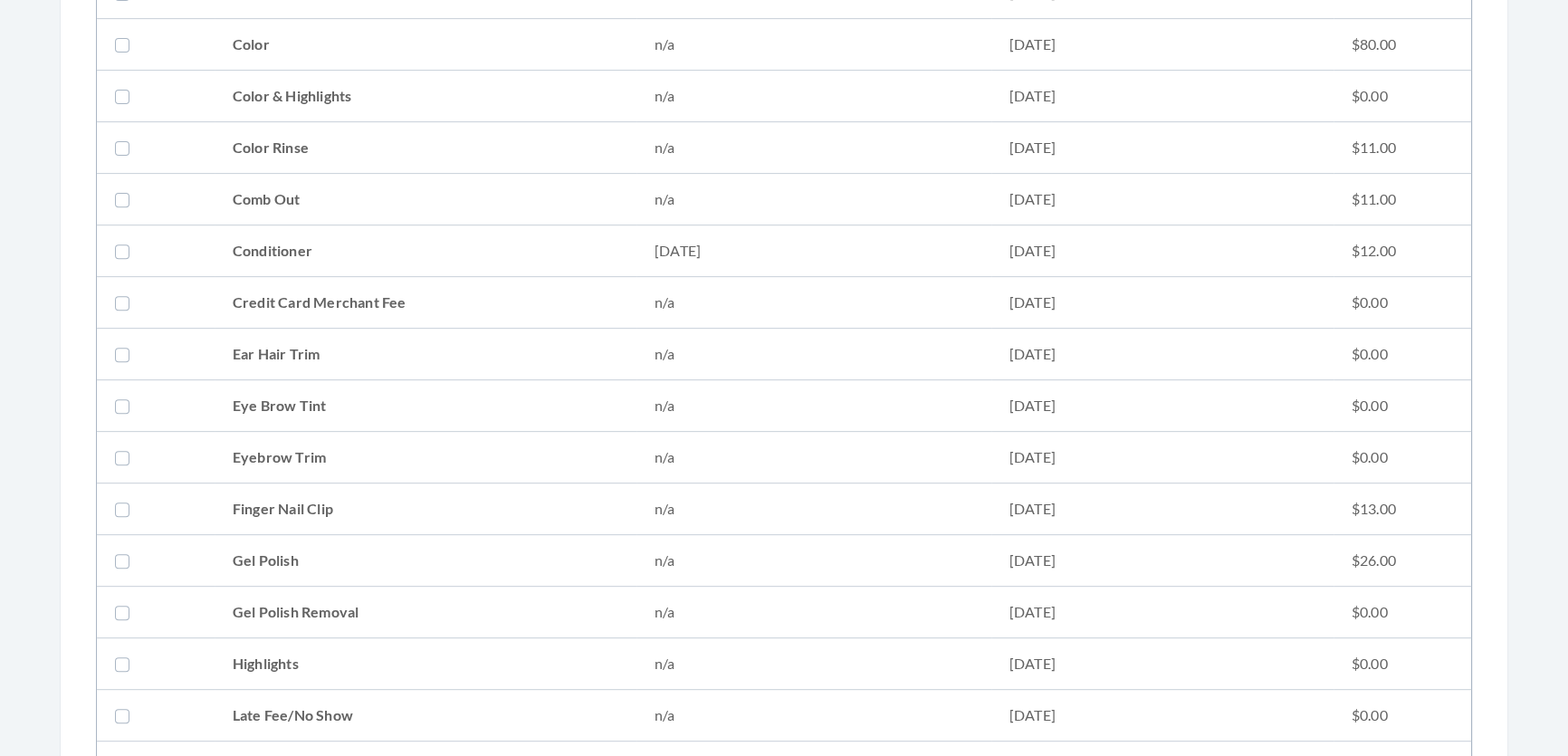
scroll to position [741, 0]
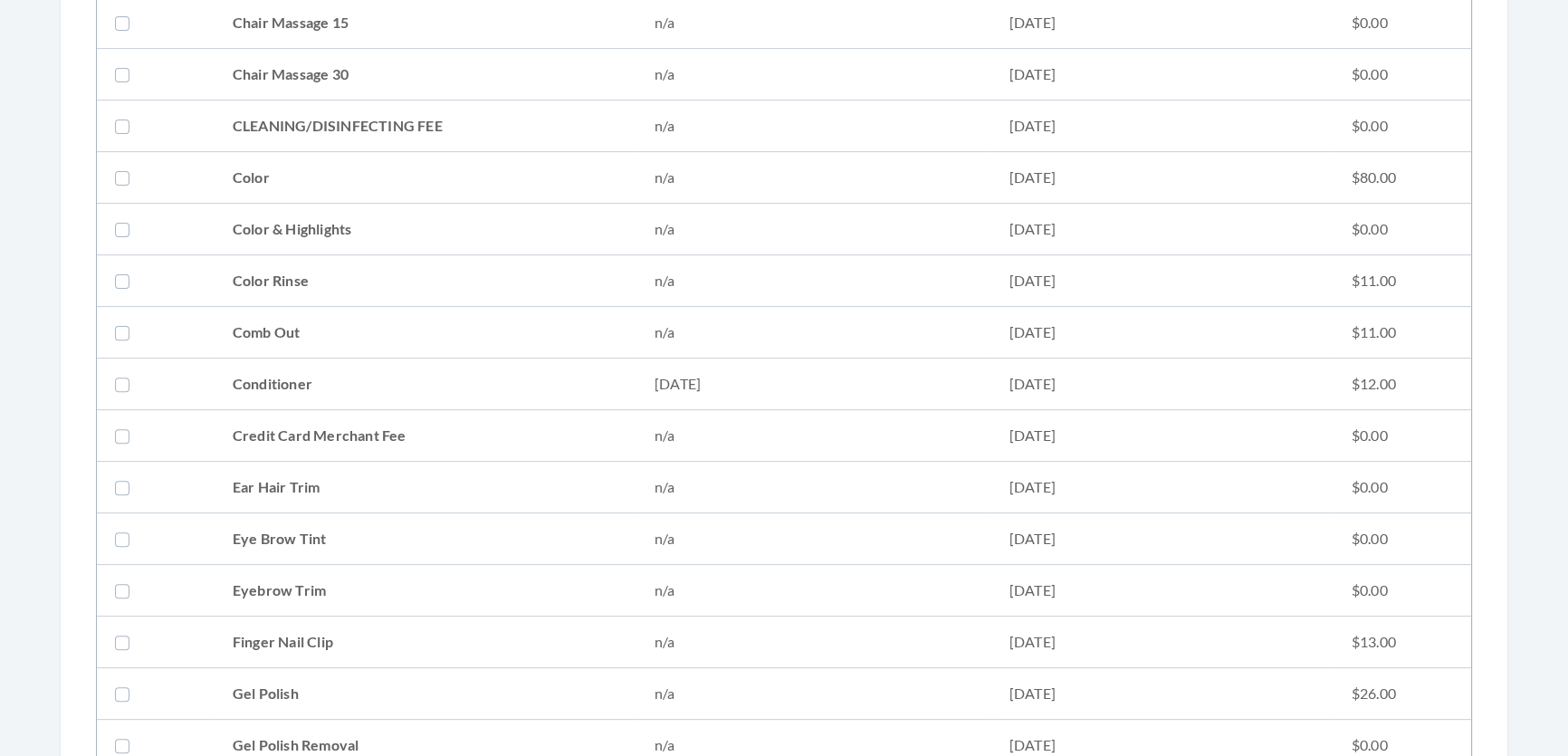
click at [667, 359] on td "n/a" at bounding box center [814, 333] width 355 height 52
click at [661, 343] on td "n/a" at bounding box center [814, 333] width 355 height 52
checkbox input "false"
click at [661, 377] on td "06/09/2025" at bounding box center [814, 385] width 355 height 52
checkbox input "true"
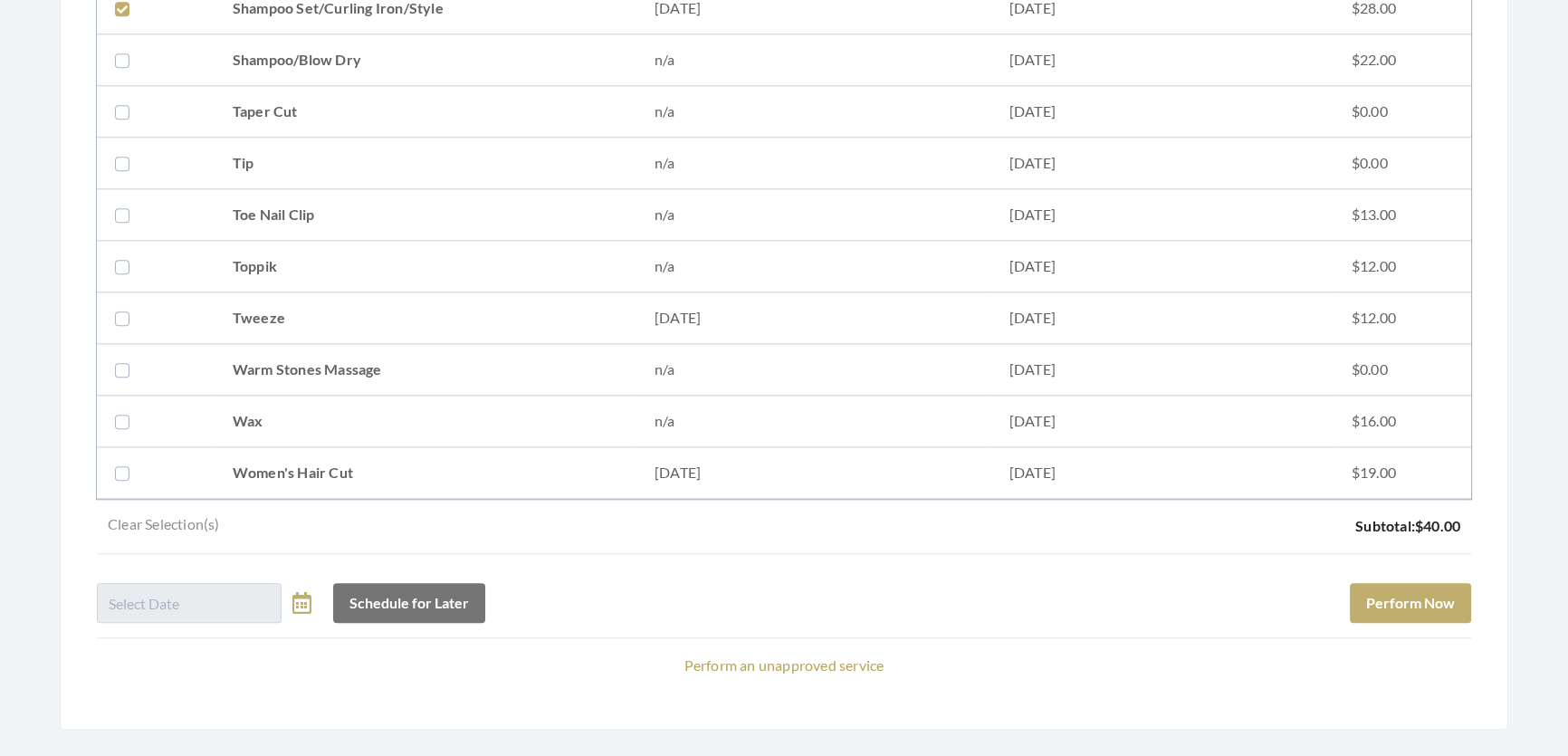
scroll to position [2586, 0]
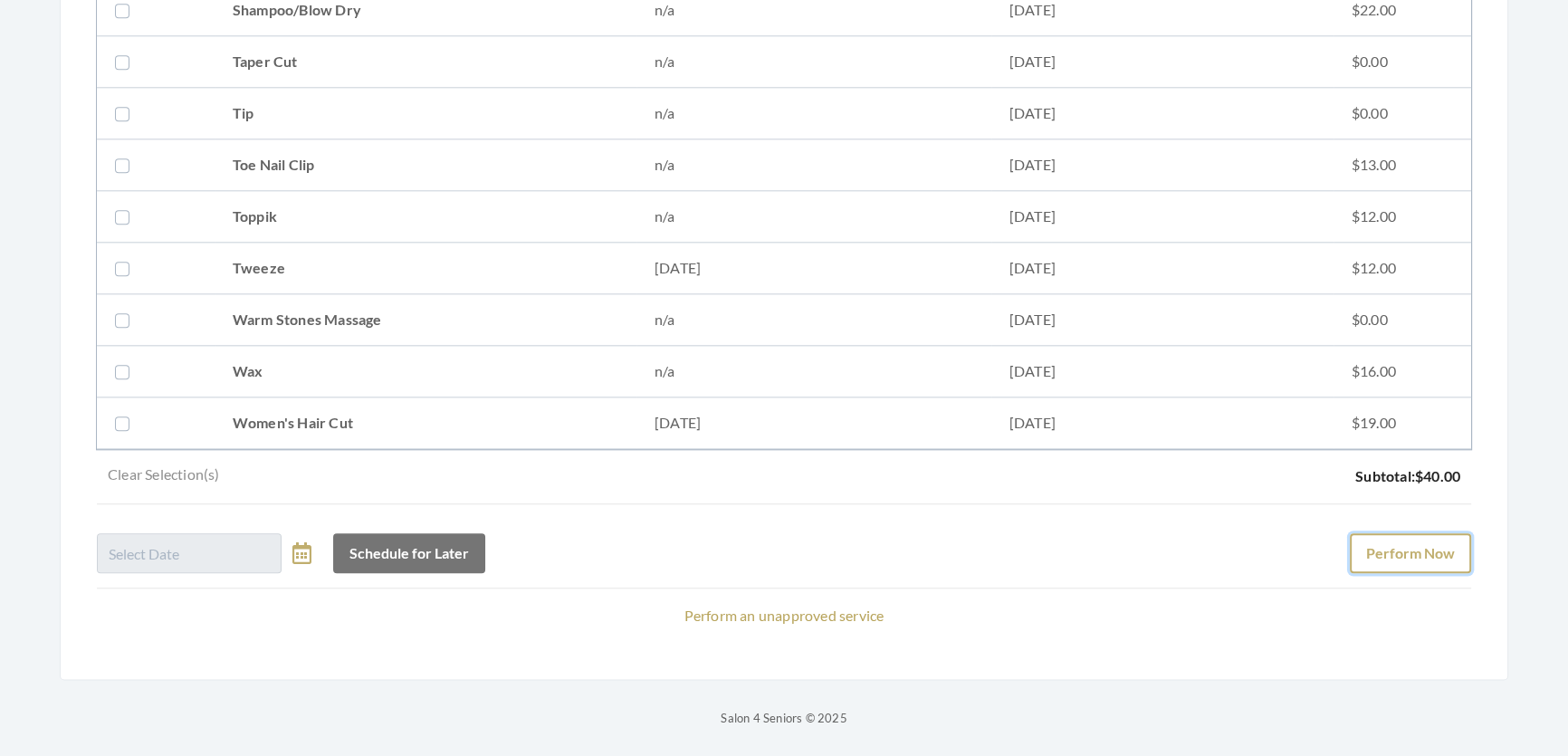
click at [1349, 533] on button "Perform Now" at bounding box center [1410, 554] width 121 height 40
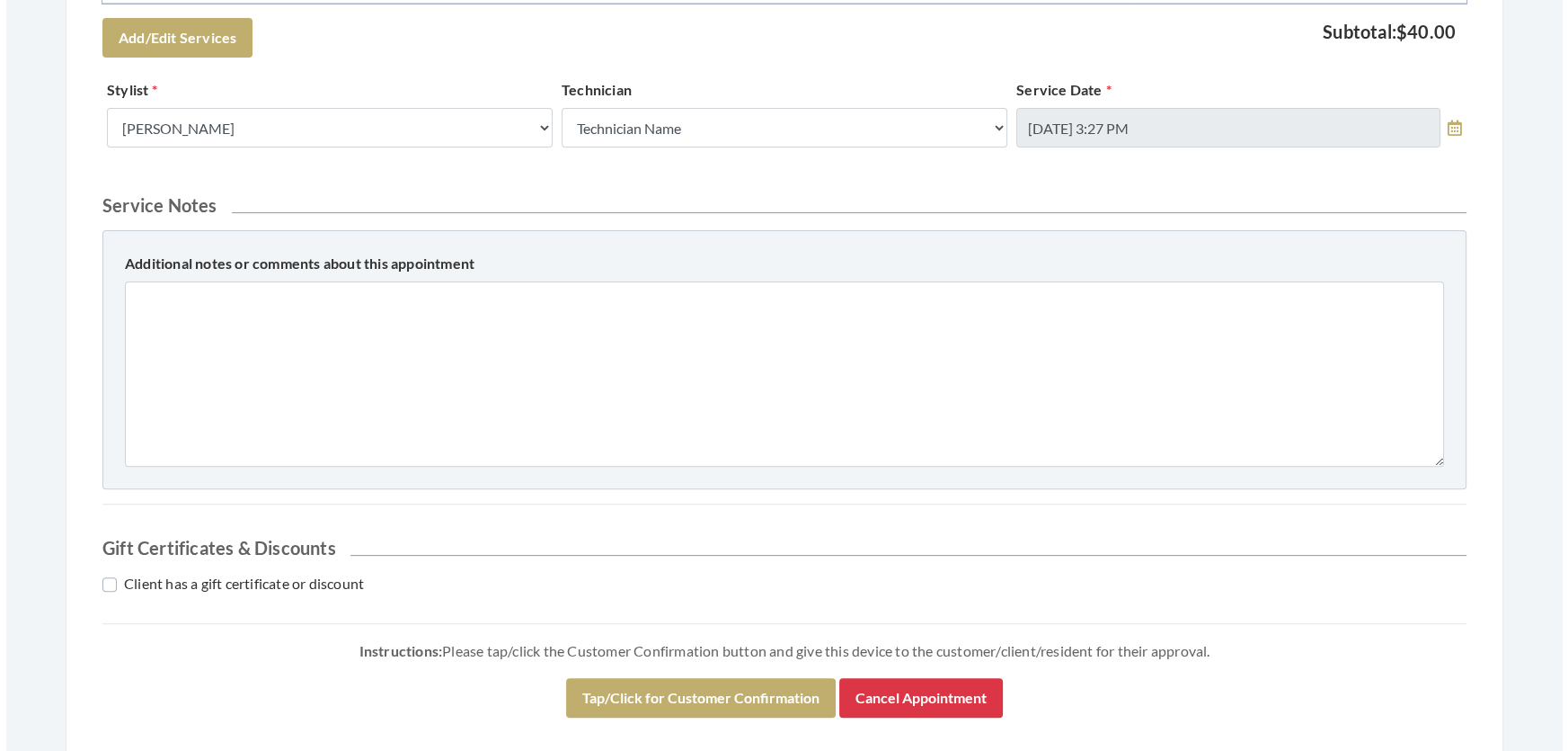
scroll to position [855, 0]
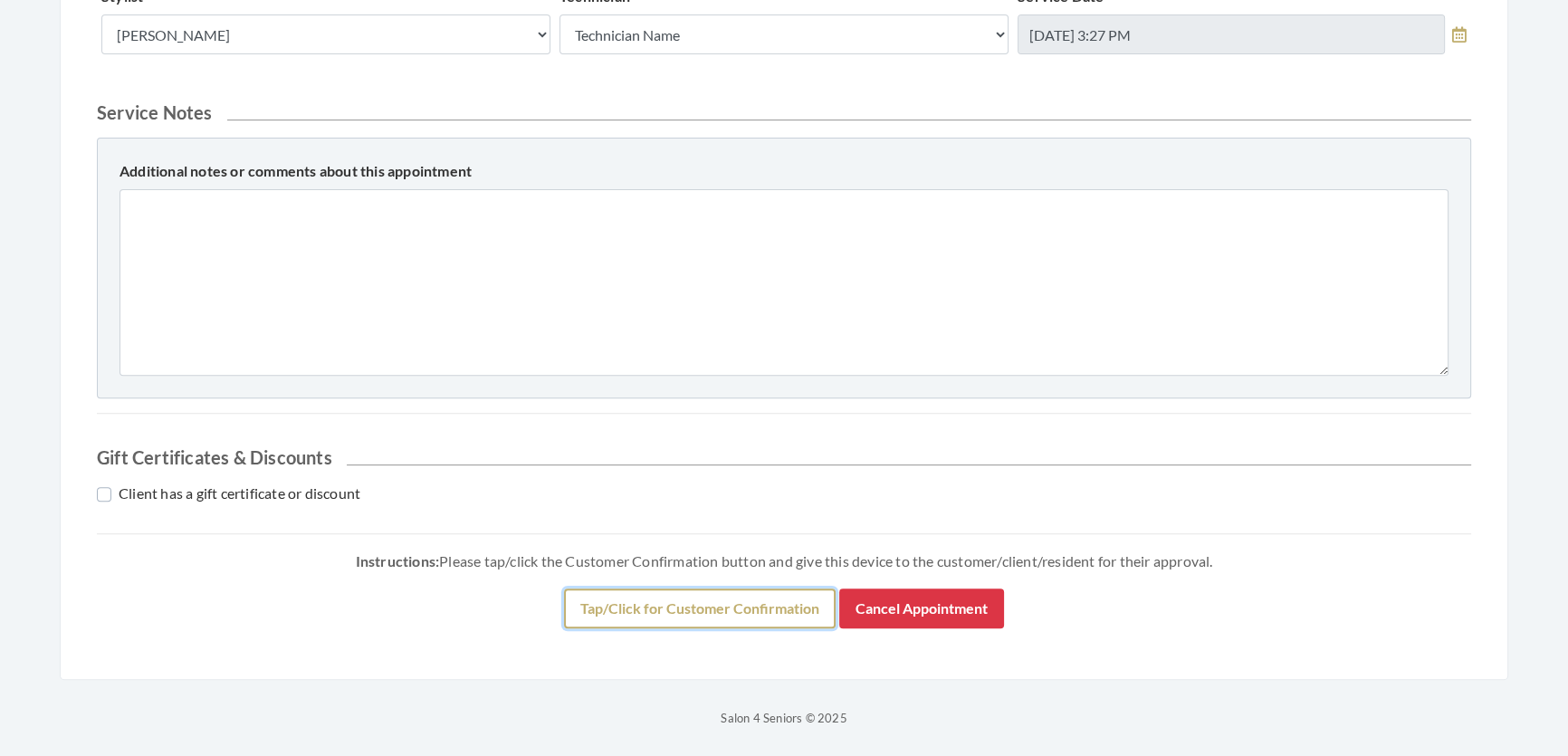
click at [758, 628] on button "Tap/Click for Customer Confirmation" at bounding box center [700, 608] width 272 height 40
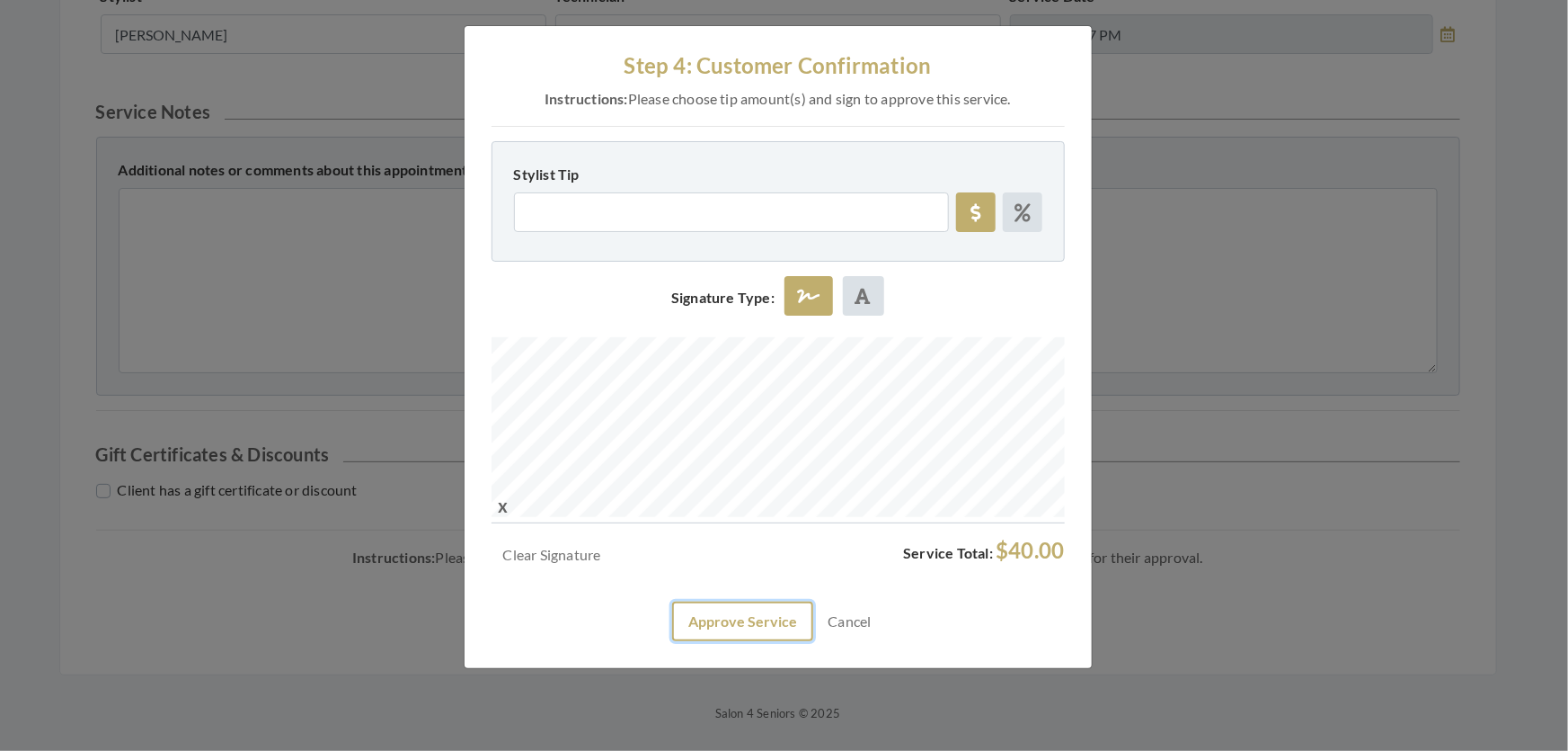
click at [786, 641] on button "Approve Service" at bounding box center [743, 621] width 141 height 40
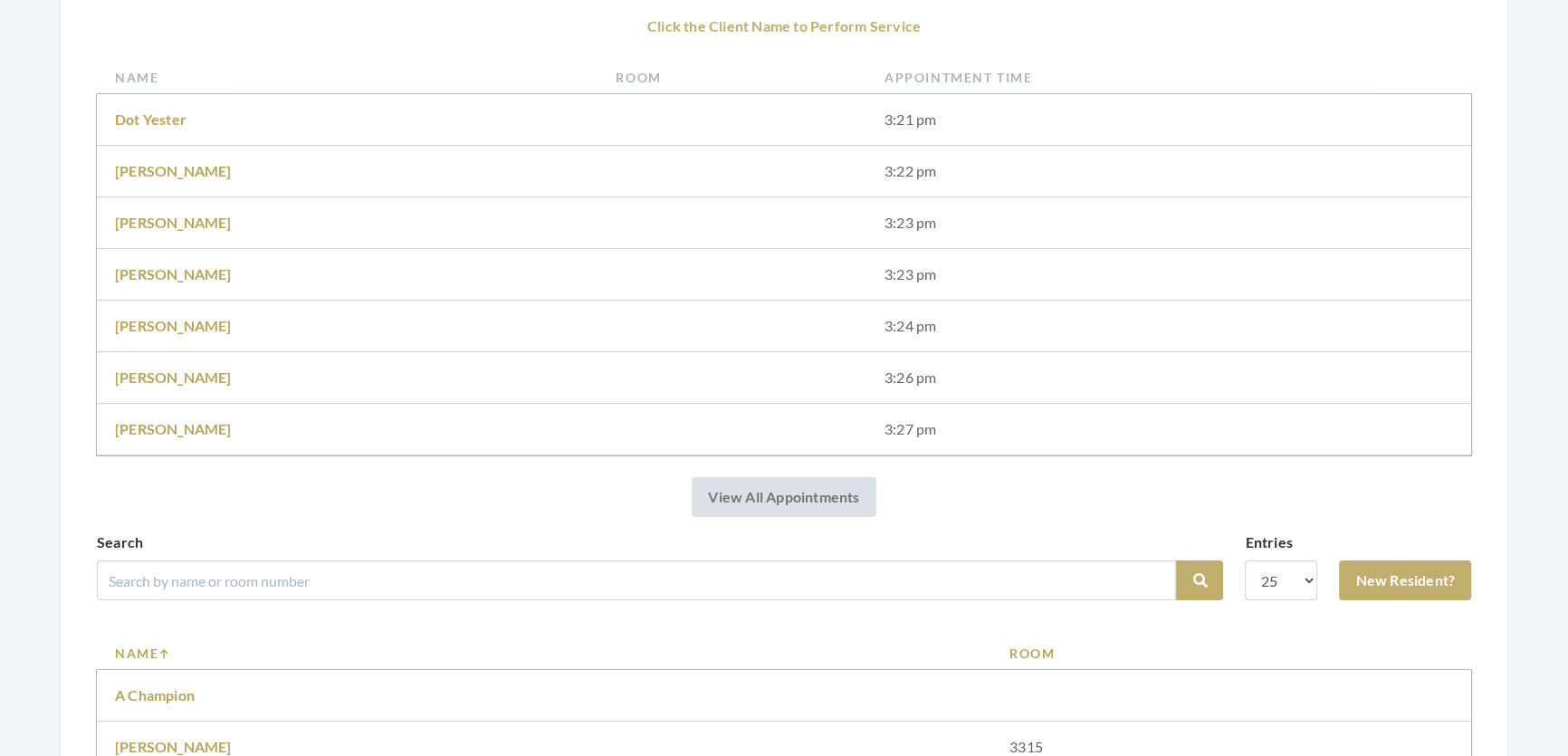
scroll to position [576, 0]
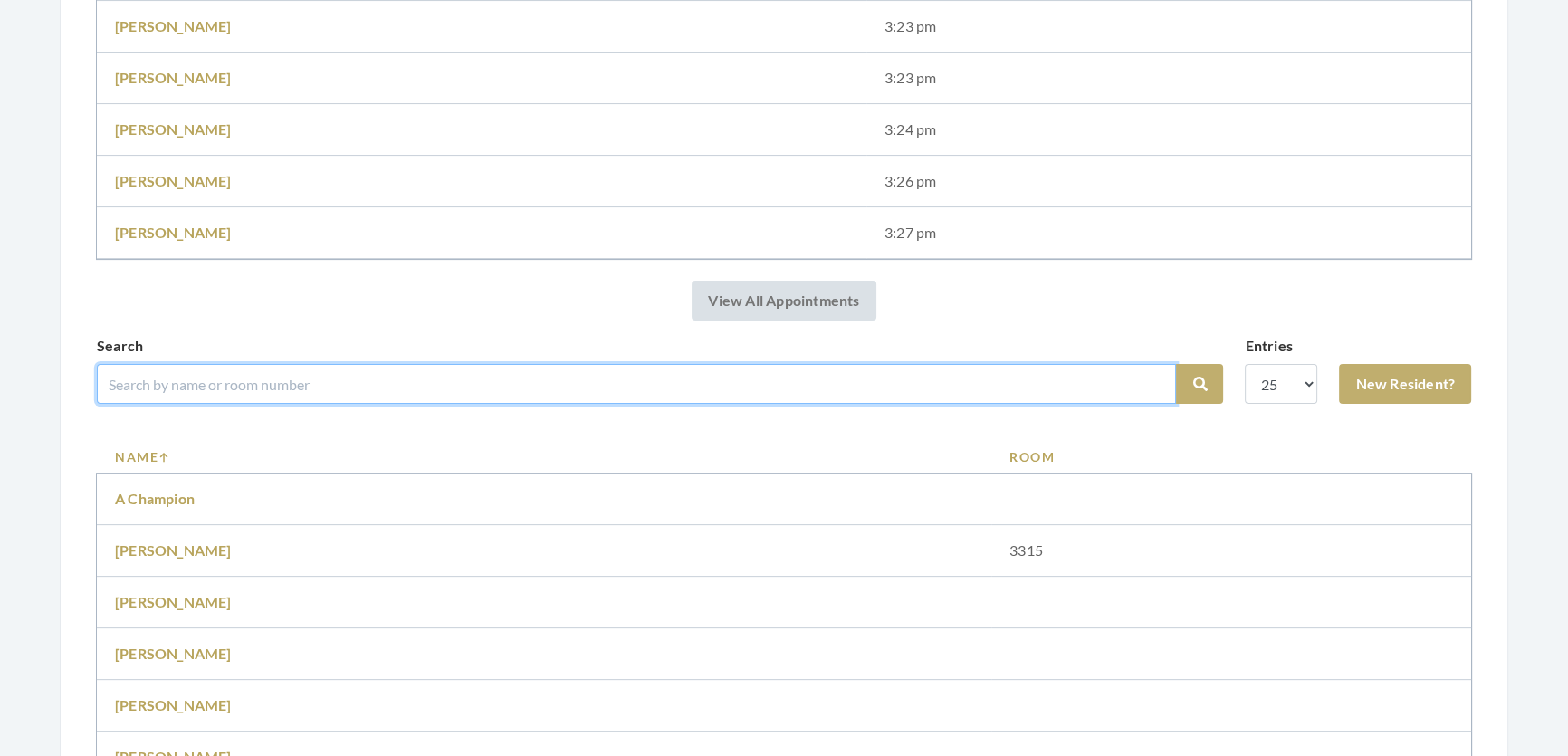
click at [280, 404] on input "search" at bounding box center [636, 384] width 1079 height 40
type input "Martha Anthony"
click at [1176, 364] on button "Search" at bounding box center [1199, 384] width 47 height 40
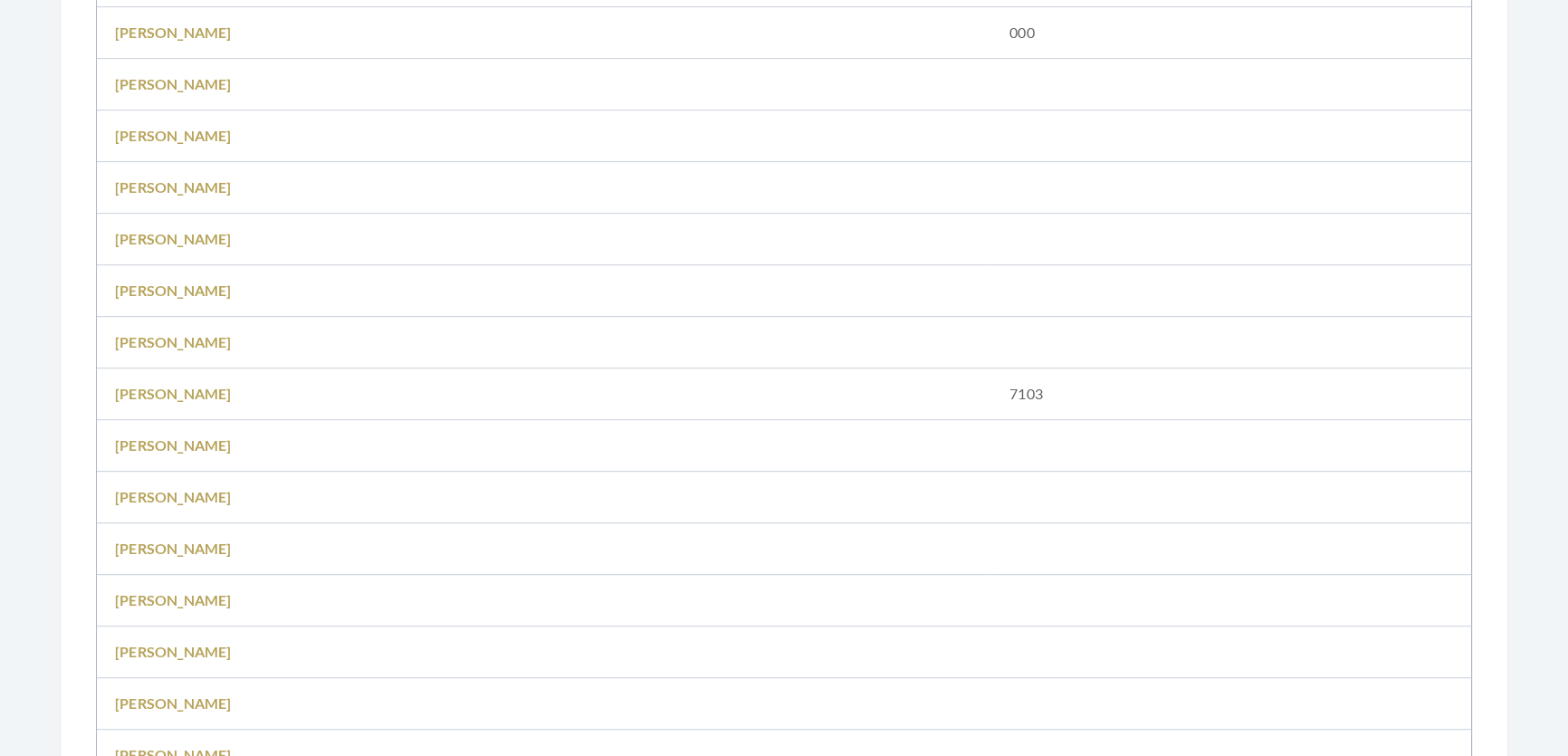
scroll to position [1316, 0]
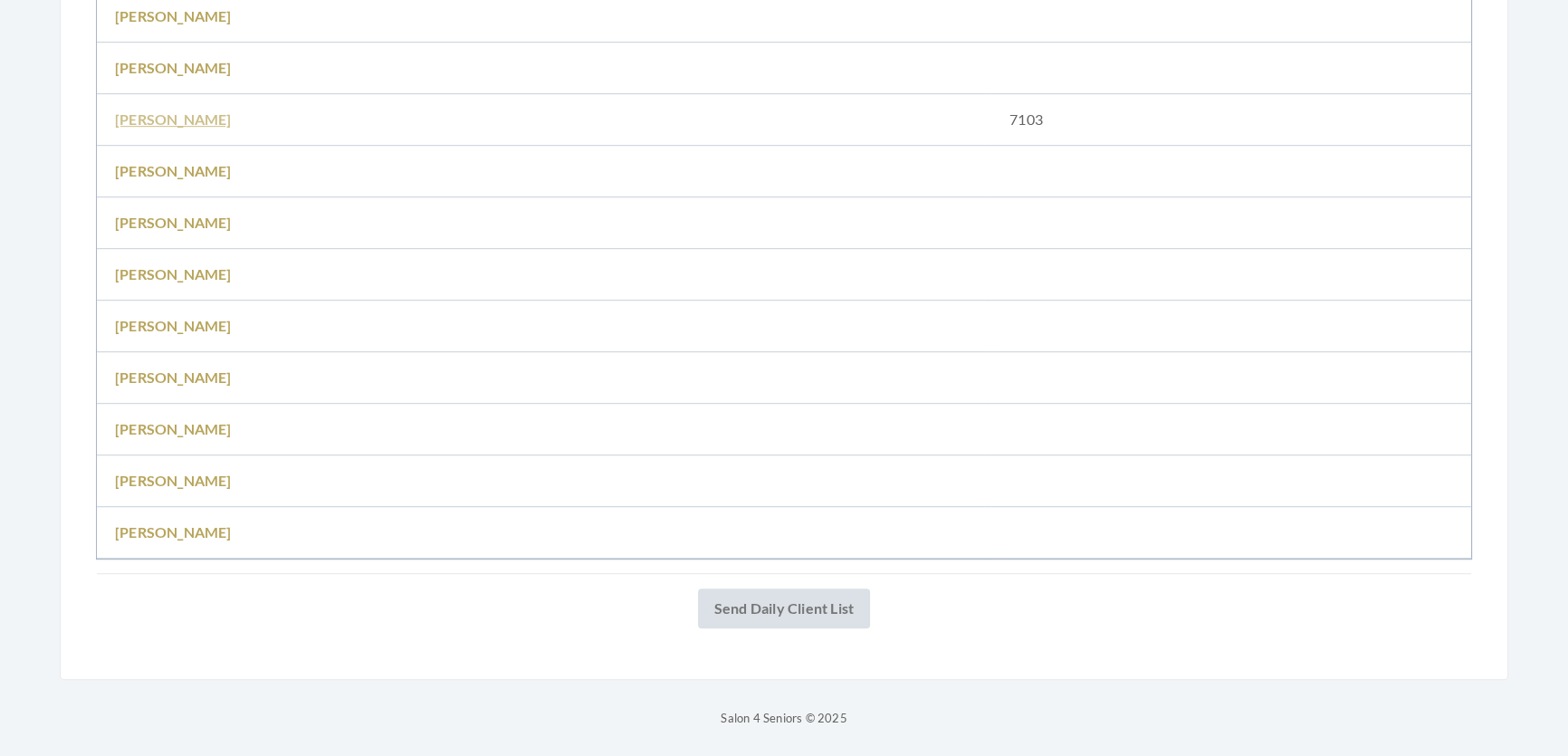
click at [215, 128] on link "[PERSON_NAME]" at bounding box center [174, 119] width 117 height 17
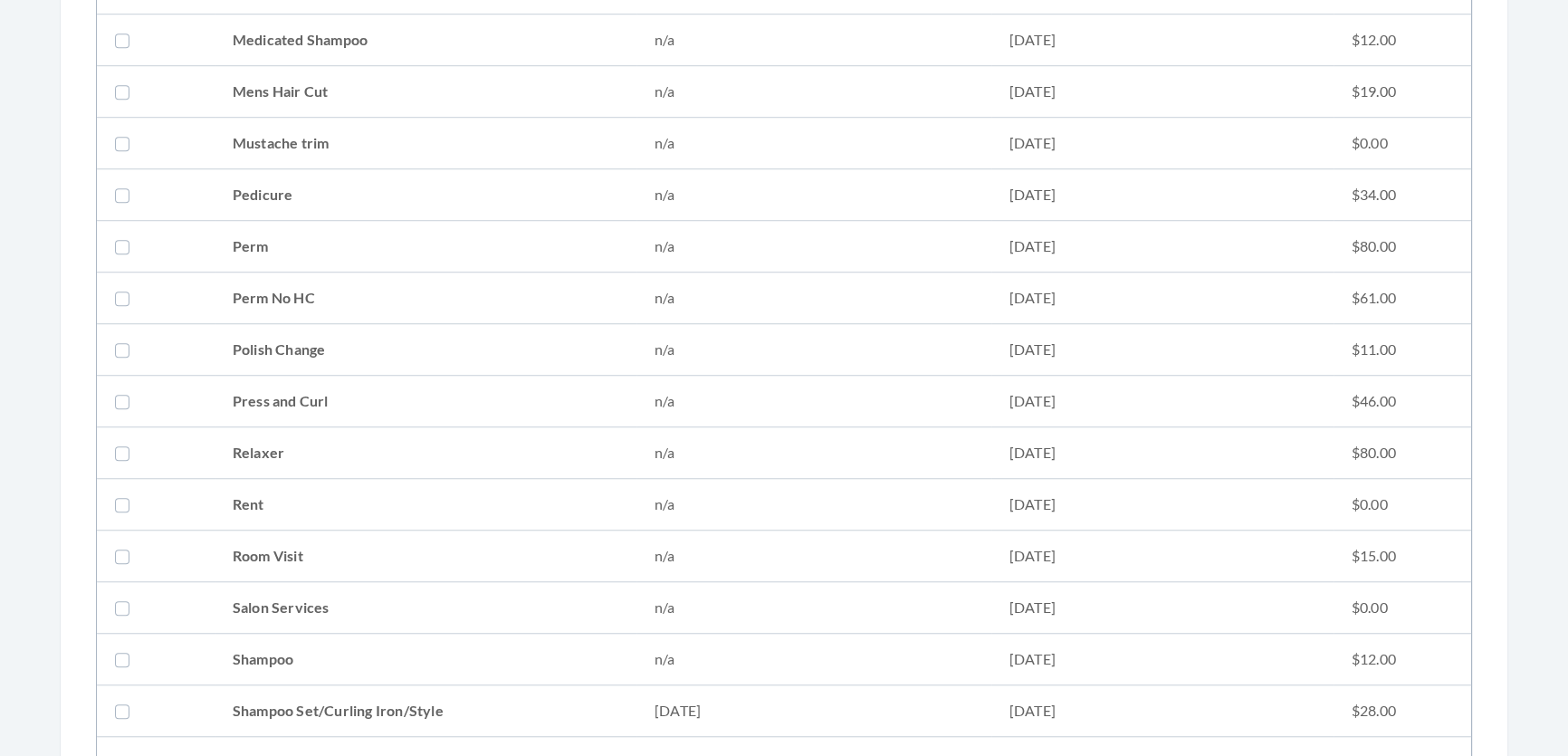
scroll to position [1891, 0]
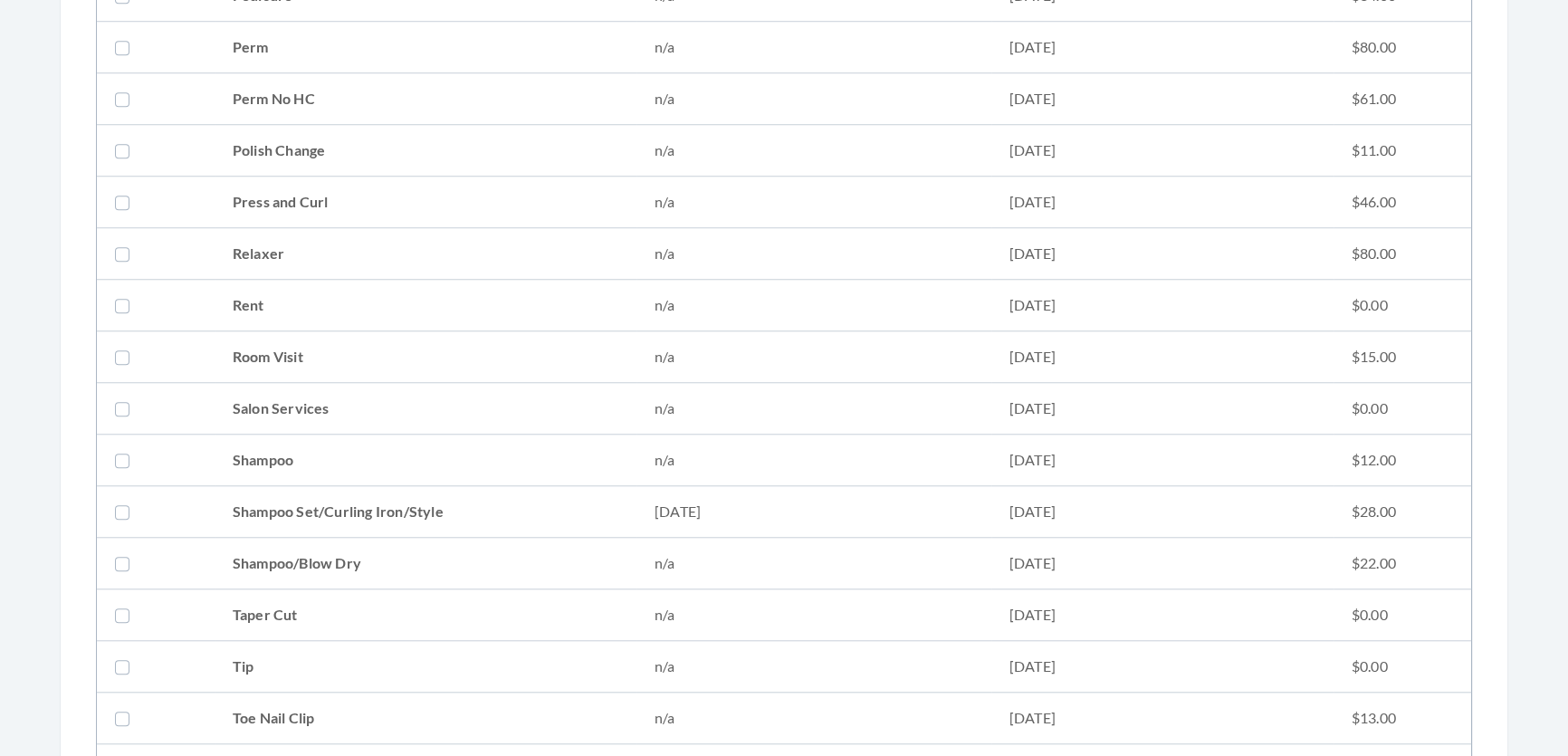
click at [479, 514] on td "Shampoo Set/Curling Iron/Style" at bounding box center [426, 512] width 422 height 52
checkbox input "true"
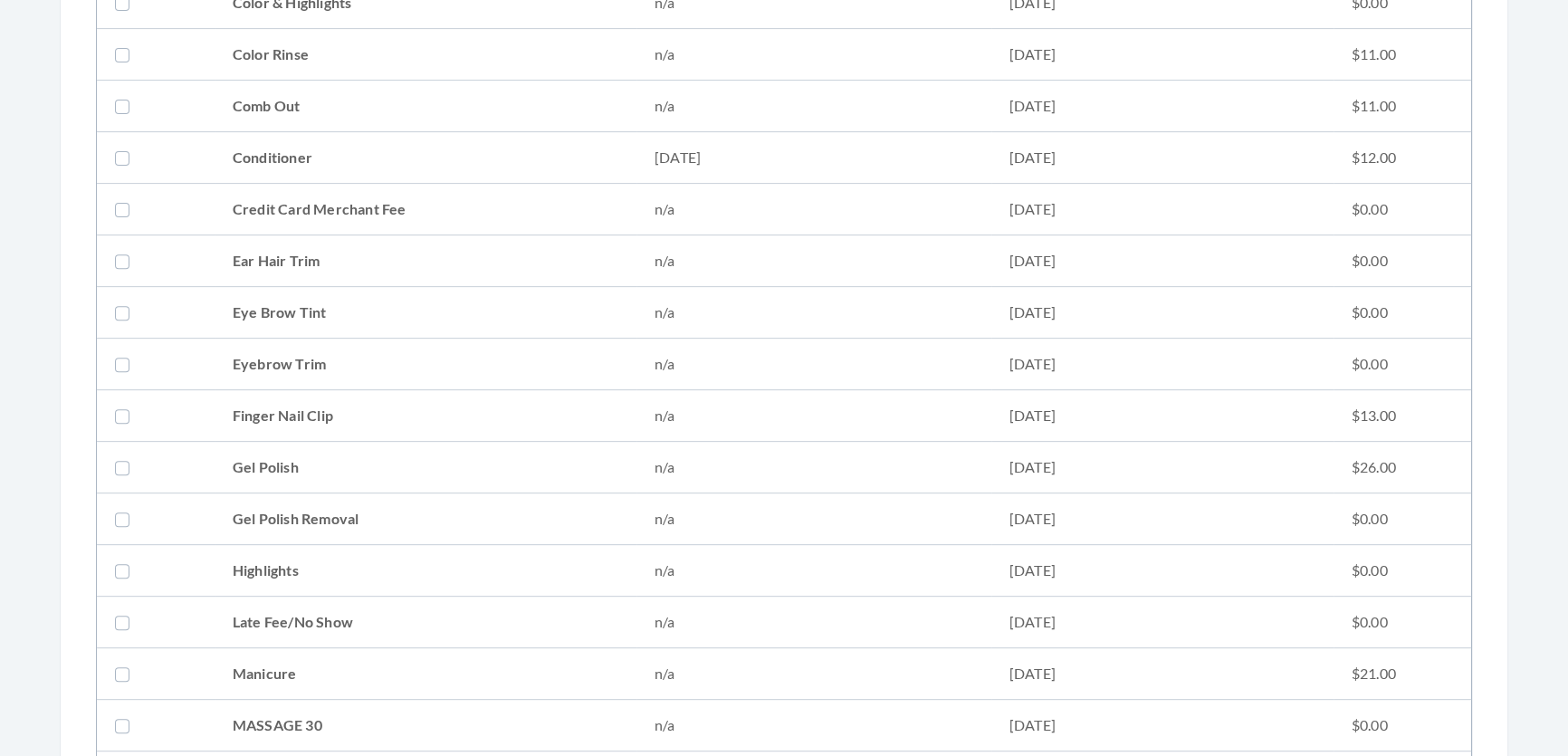
scroll to position [741, 0]
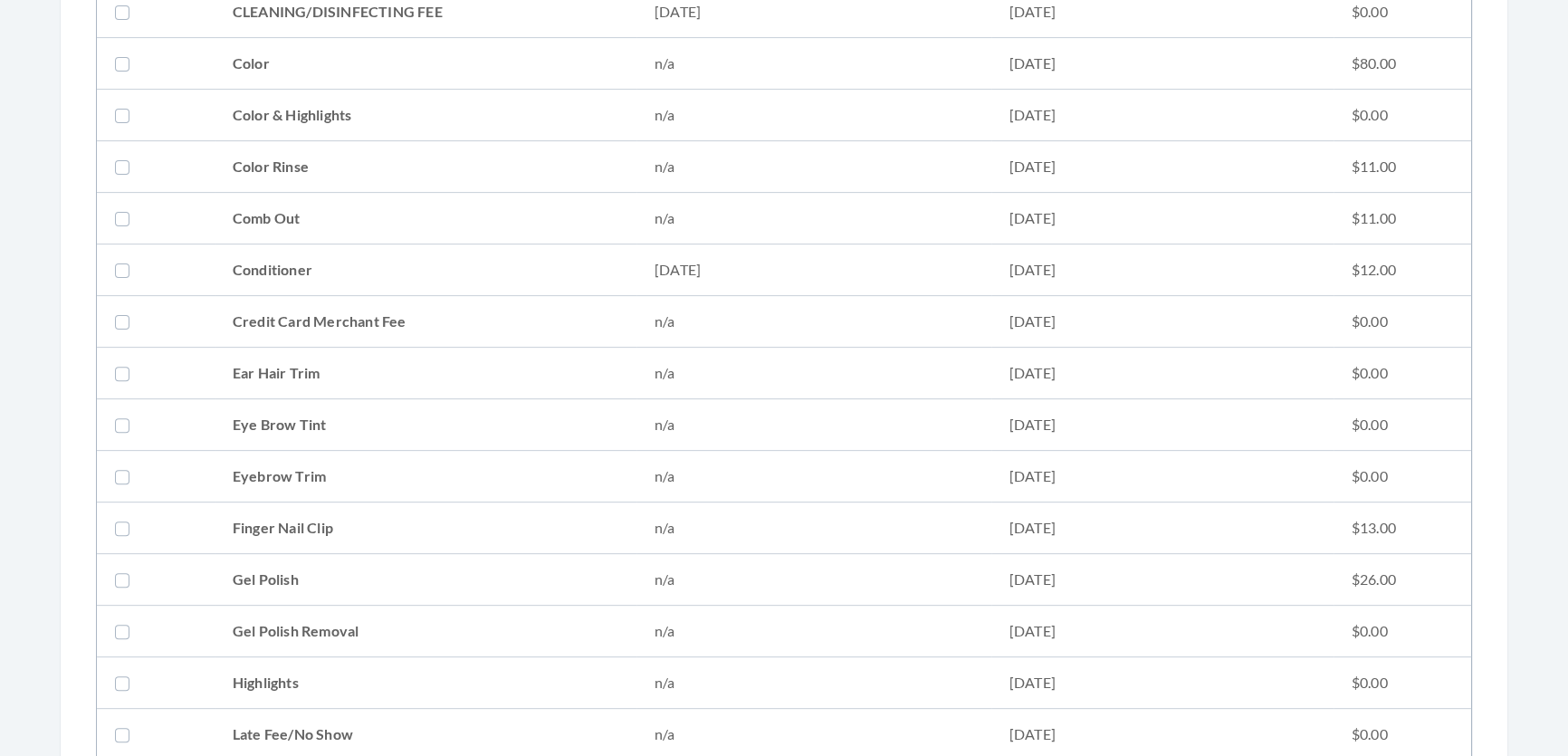
click at [280, 265] on td "Conditioner" at bounding box center [426, 271] width 422 height 52
checkbox input "true"
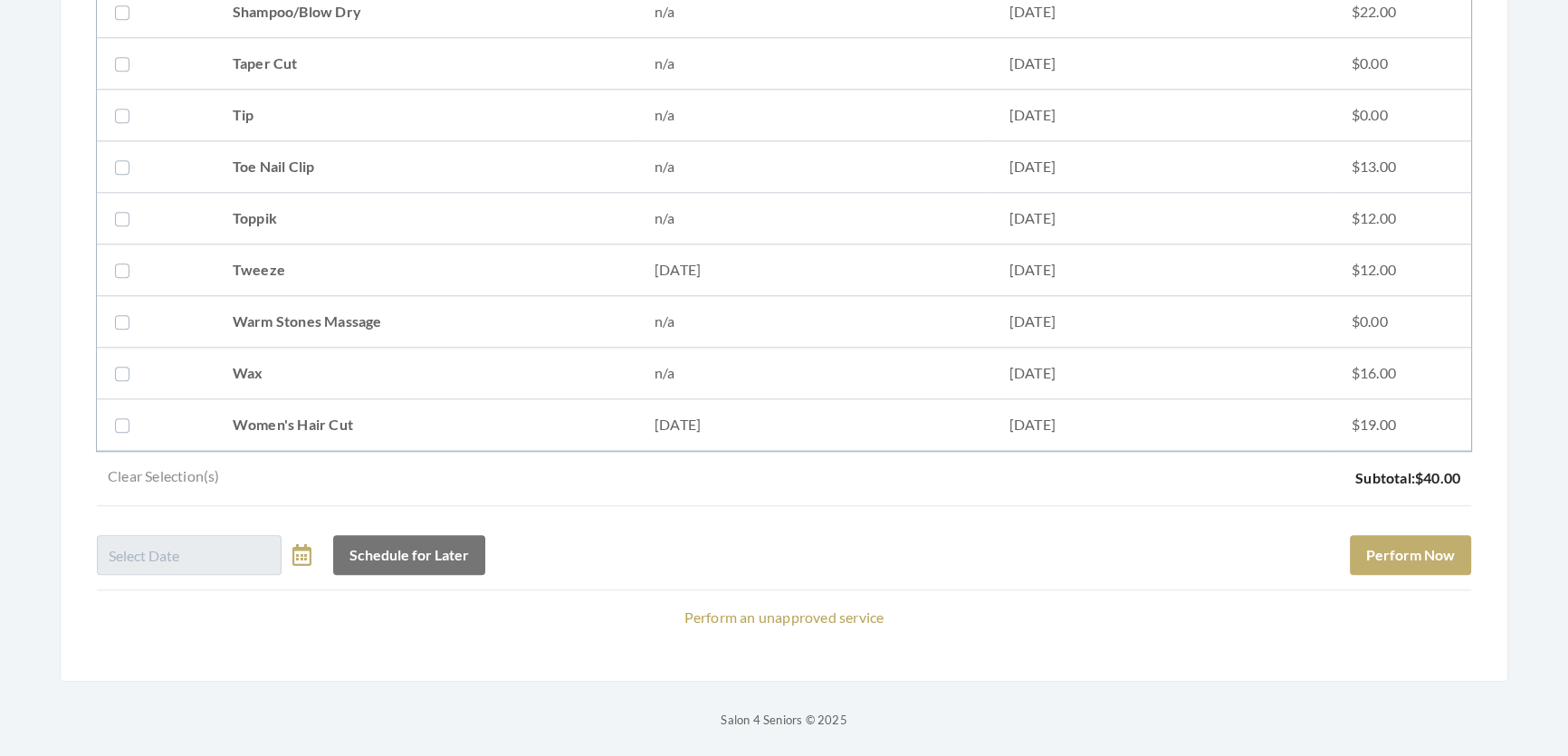
scroll to position [2468, 0]
click at [1406, 533] on button "Perform Now" at bounding box center [1410, 554] width 121 height 40
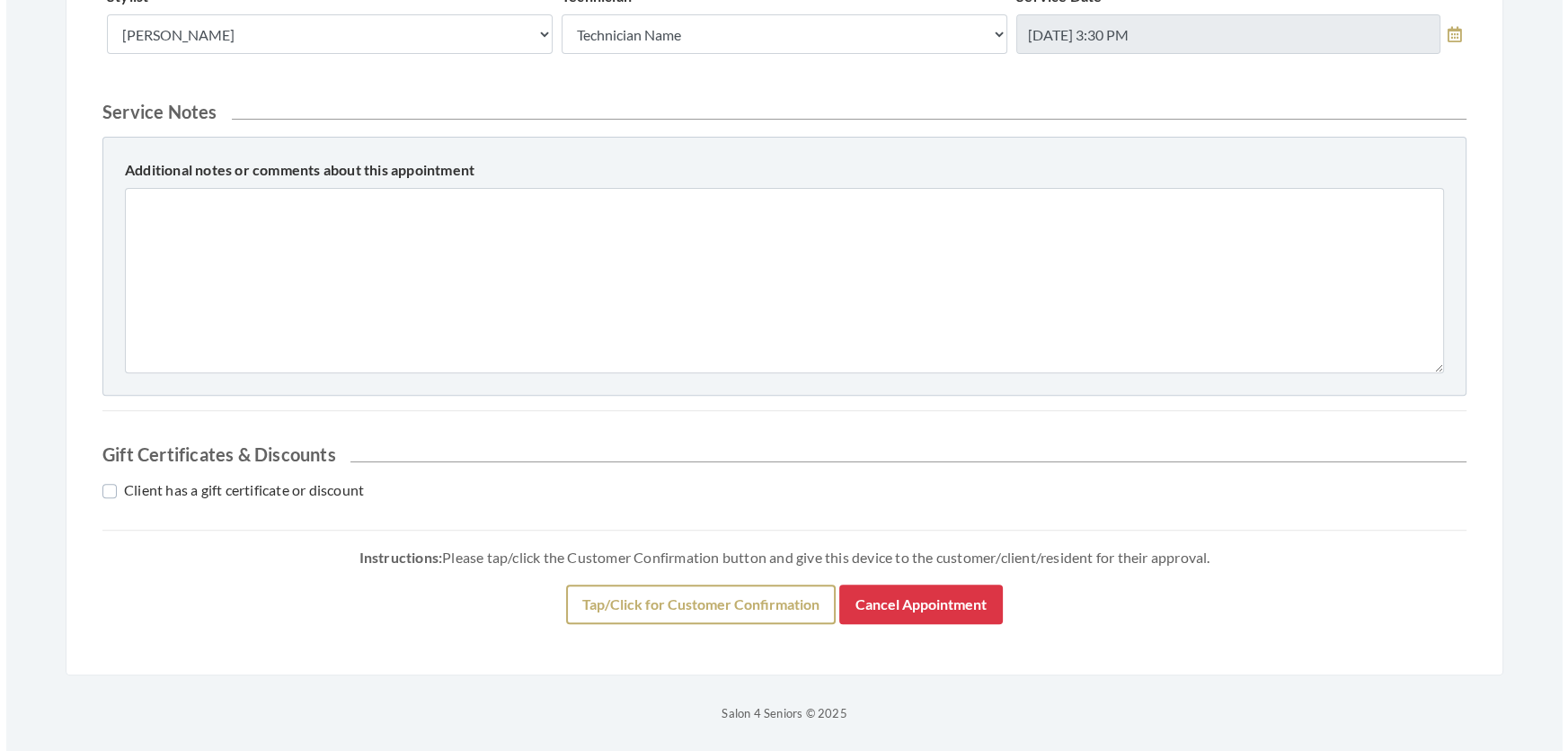
scroll to position [821, 0]
click at [728, 594] on button "Tap/Click for Customer Confirmation" at bounding box center [694, 604] width 270 height 40
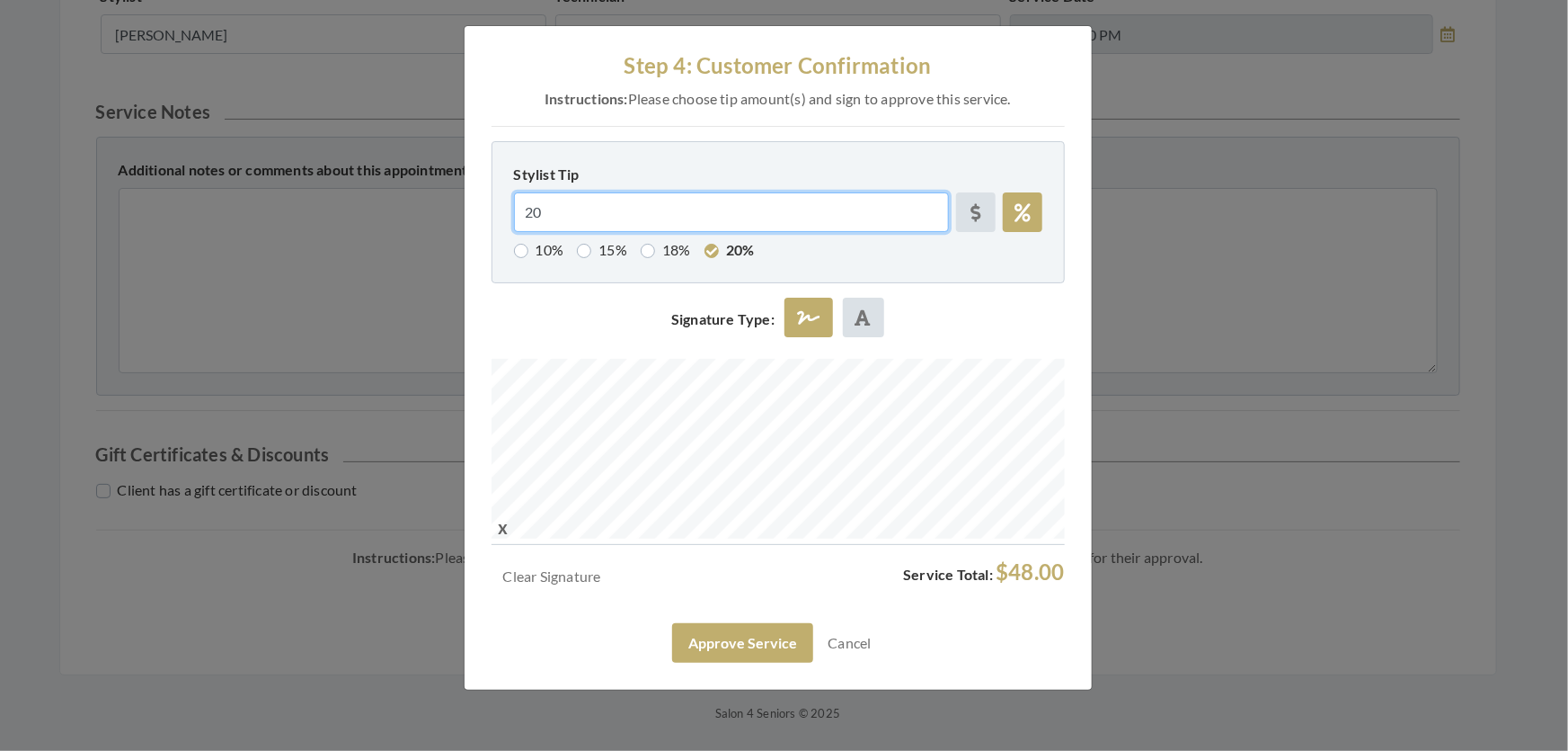
drag, startPoint x: 542, startPoint y: 238, endPoint x: 555, endPoint y: 260, distance: 25.6
click at [514, 232] on input "20" at bounding box center [732, 213] width 435 height 40
radio input "false"
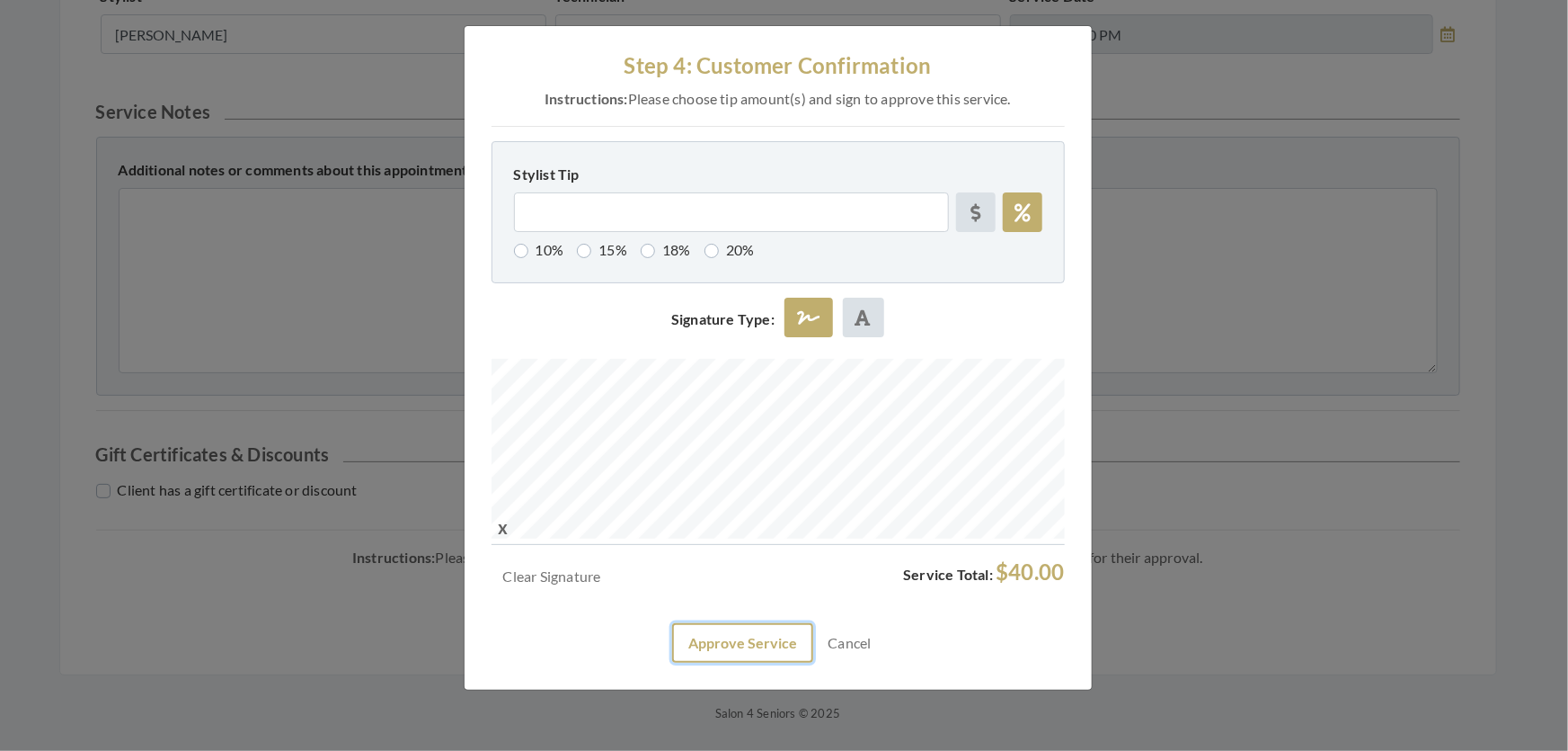
click at [753, 662] on button "Approve Service" at bounding box center [743, 643] width 141 height 40
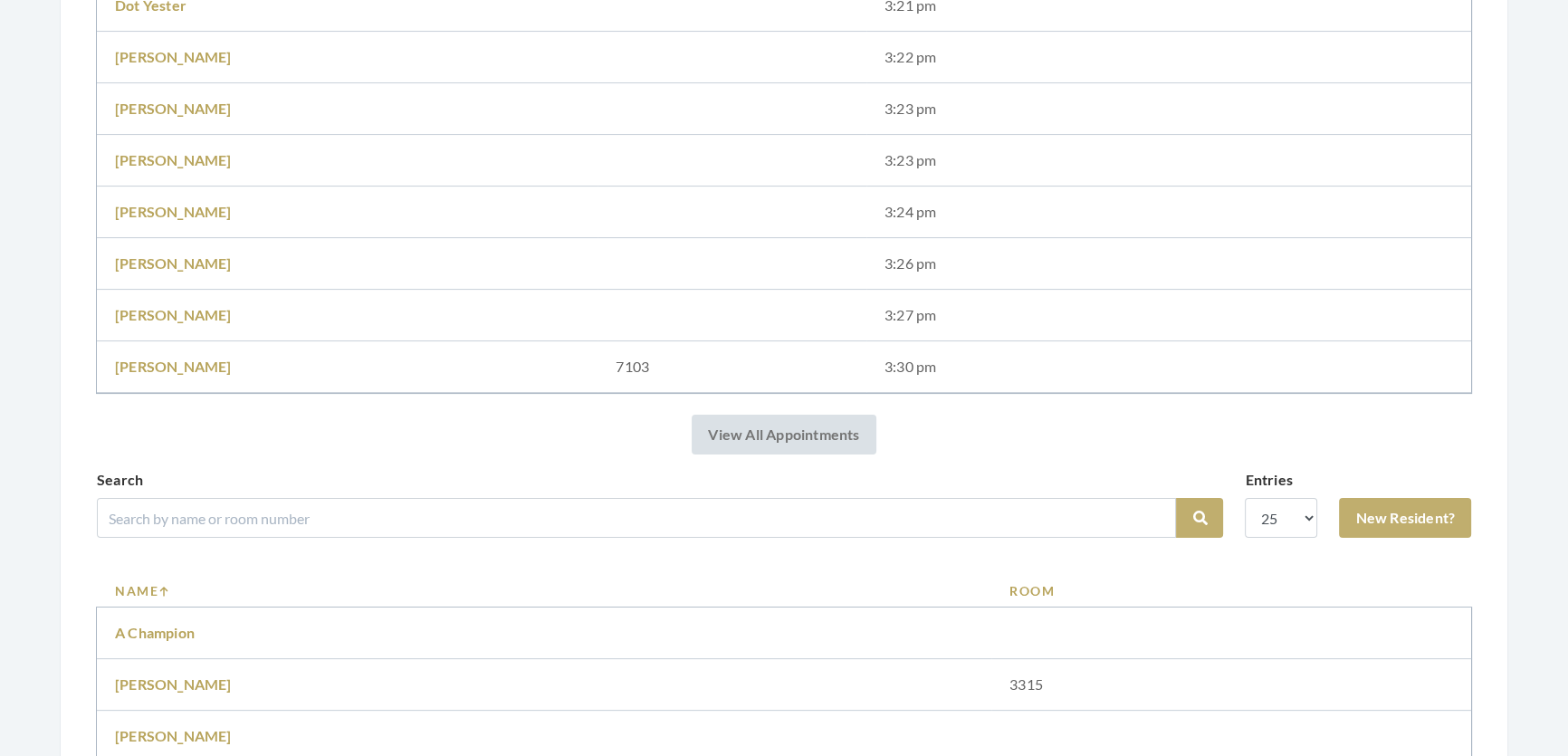
scroll to position [905, 0]
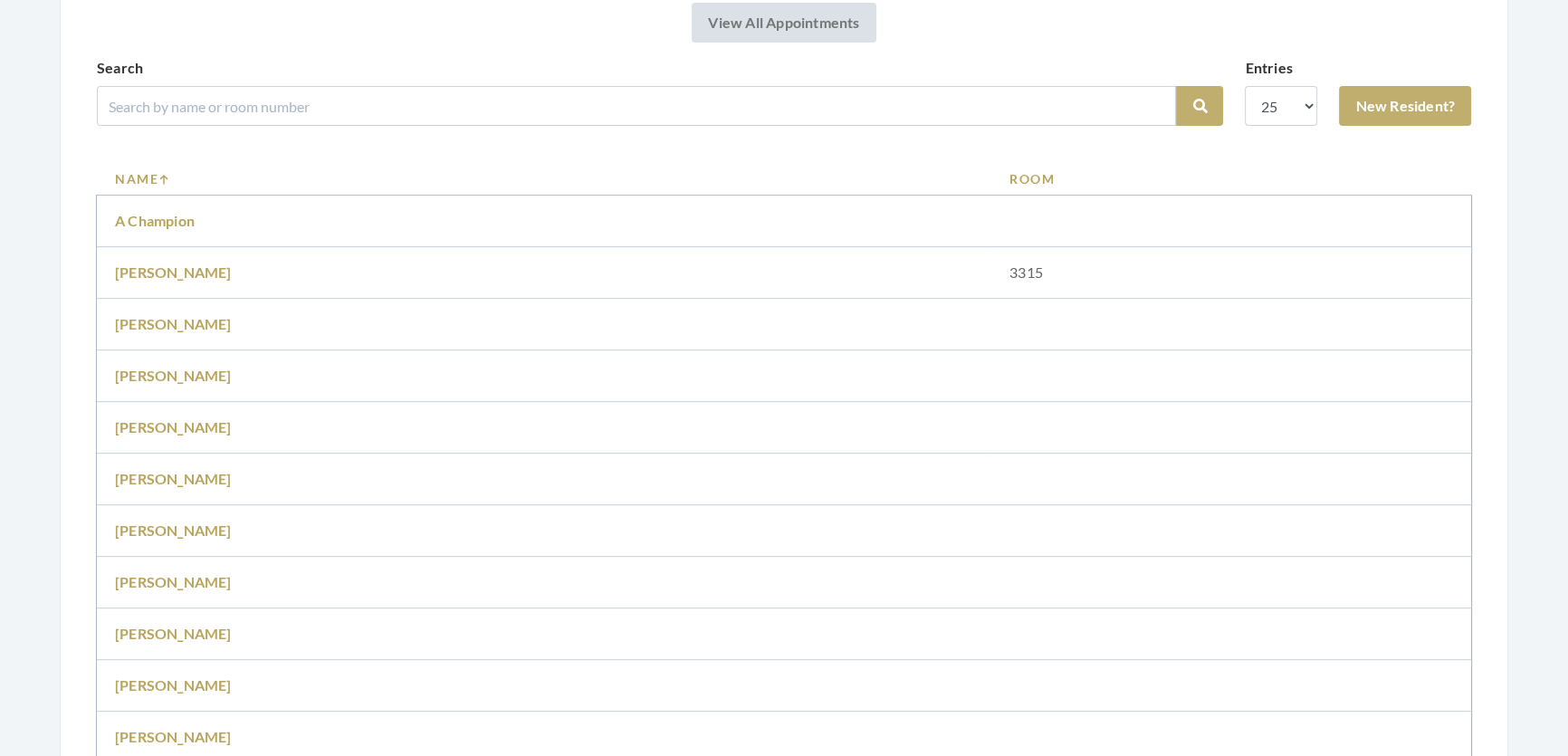
drag, startPoint x: 321, startPoint y: 97, endPoint x: 309, endPoint y: 142, distance: 46.6
click at [319, 104] on div "Search" at bounding box center [636, 91] width 1079 height 69
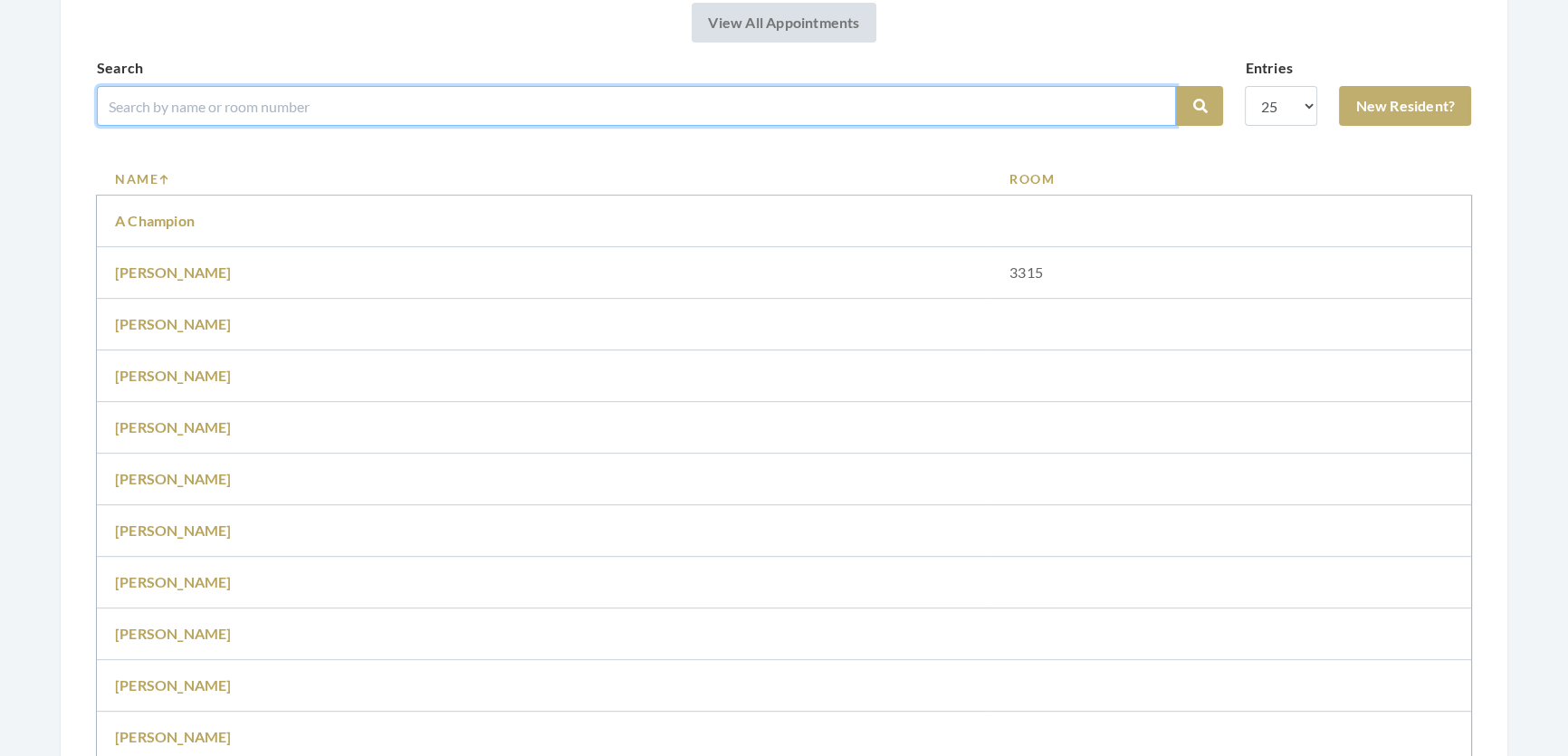
click at [309, 126] on input "search" at bounding box center [636, 106] width 1079 height 40
type input "Audrea"
click at [1176, 86] on button "Search" at bounding box center [1199, 106] width 47 height 40
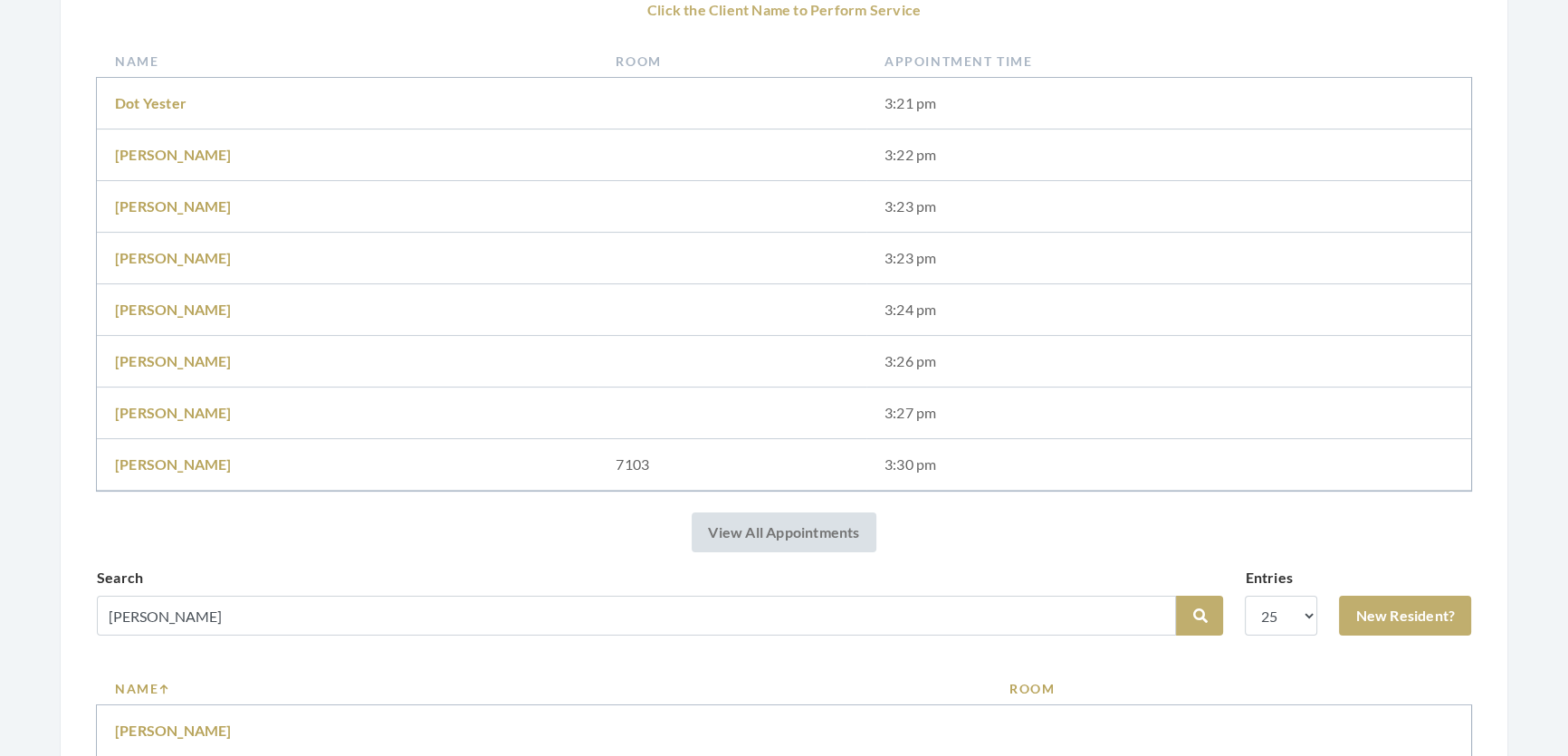
scroll to position [570, 0]
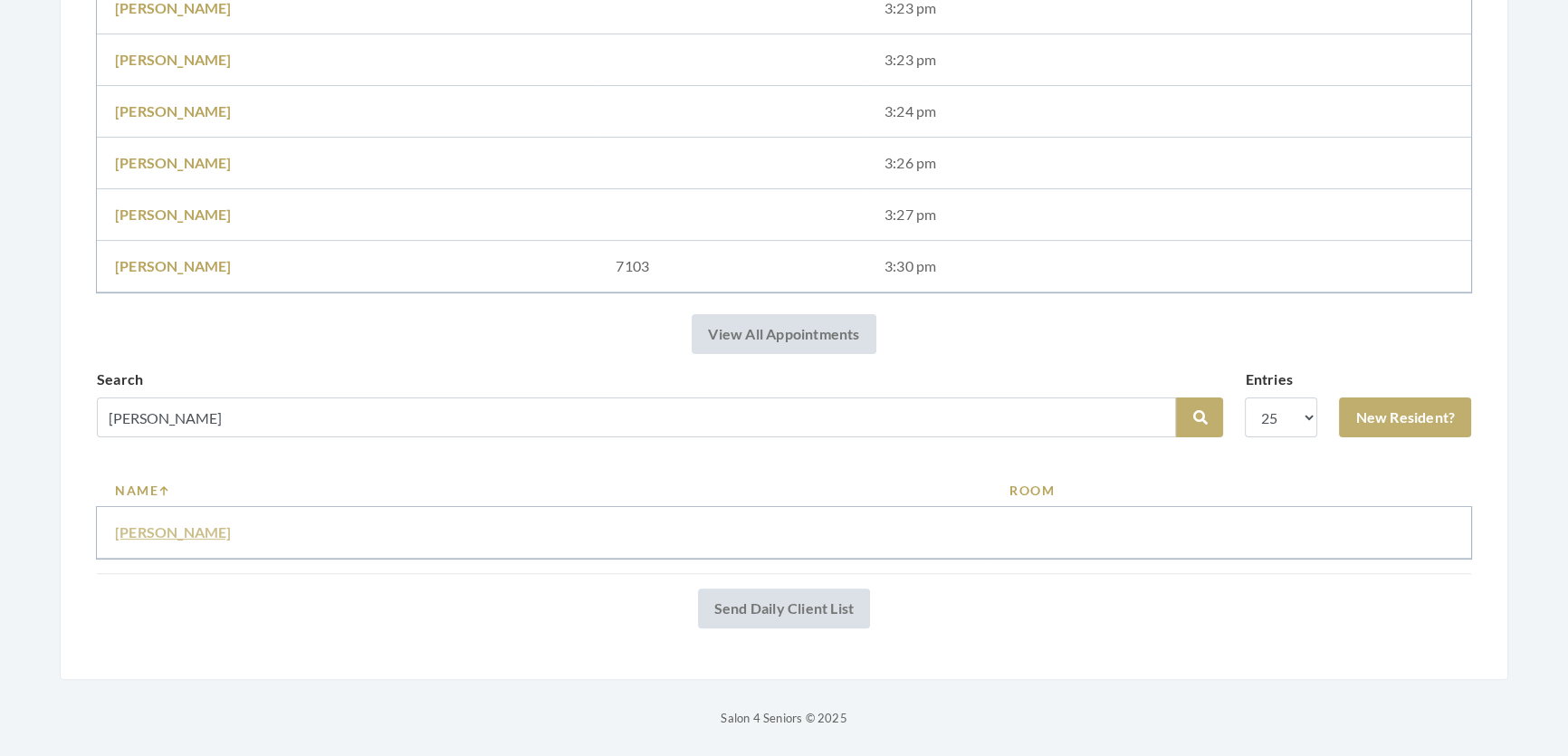
click at [196, 523] on link "Audrea Mills" at bounding box center [174, 532] width 117 height 17
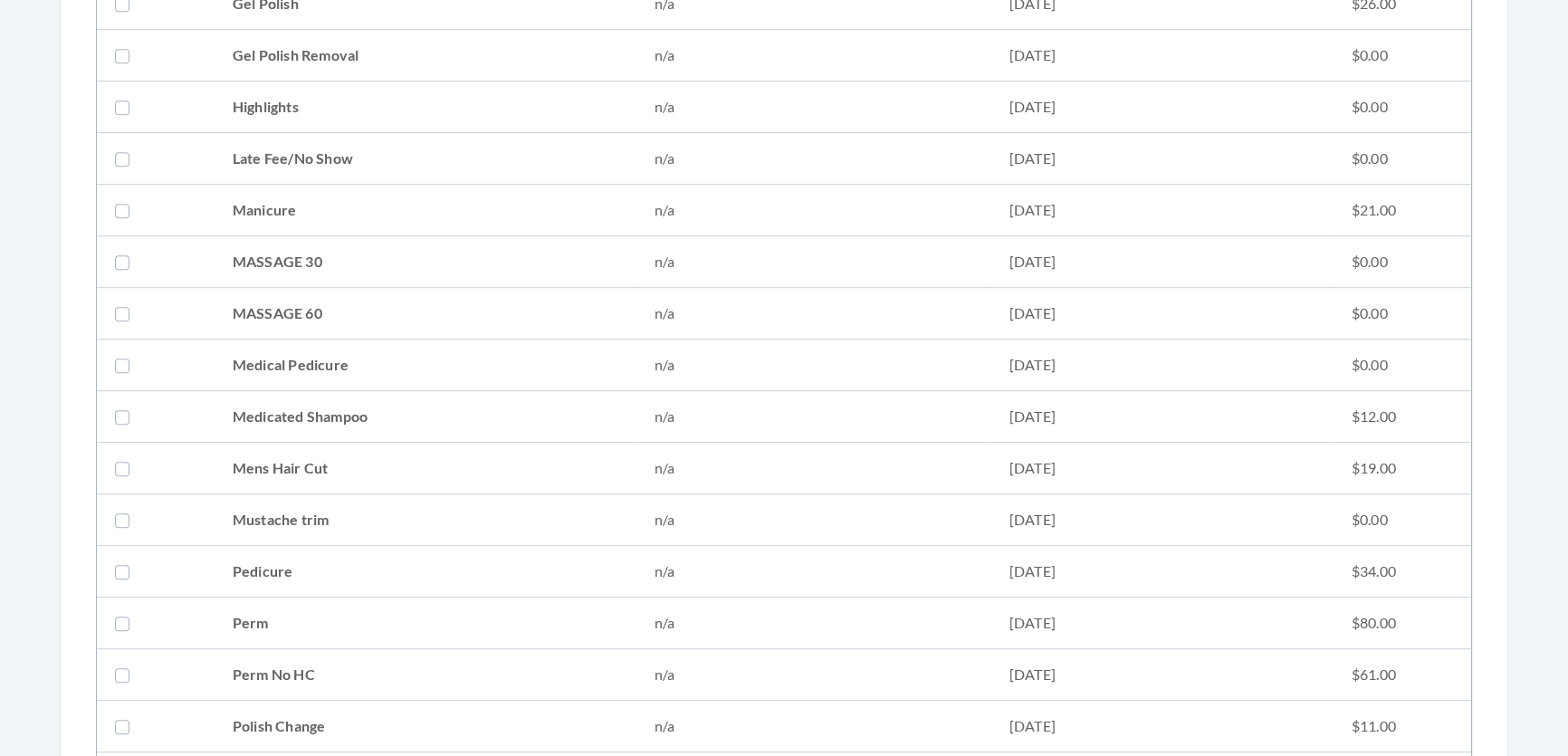
scroll to position [1728, 0]
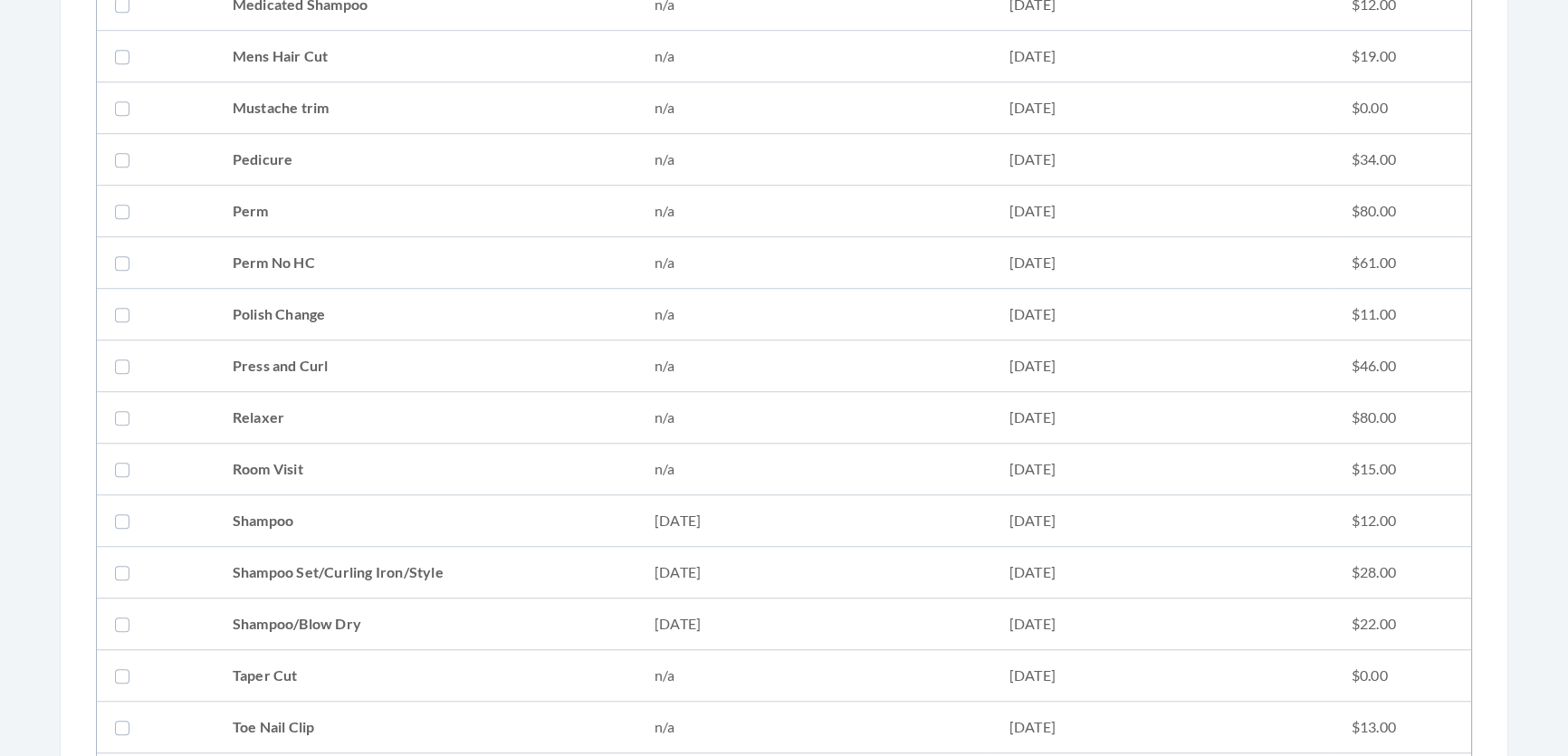
click at [255, 615] on td "Shampoo/Blow Dry" at bounding box center [426, 625] width 422 height 52
checkbox input "true"
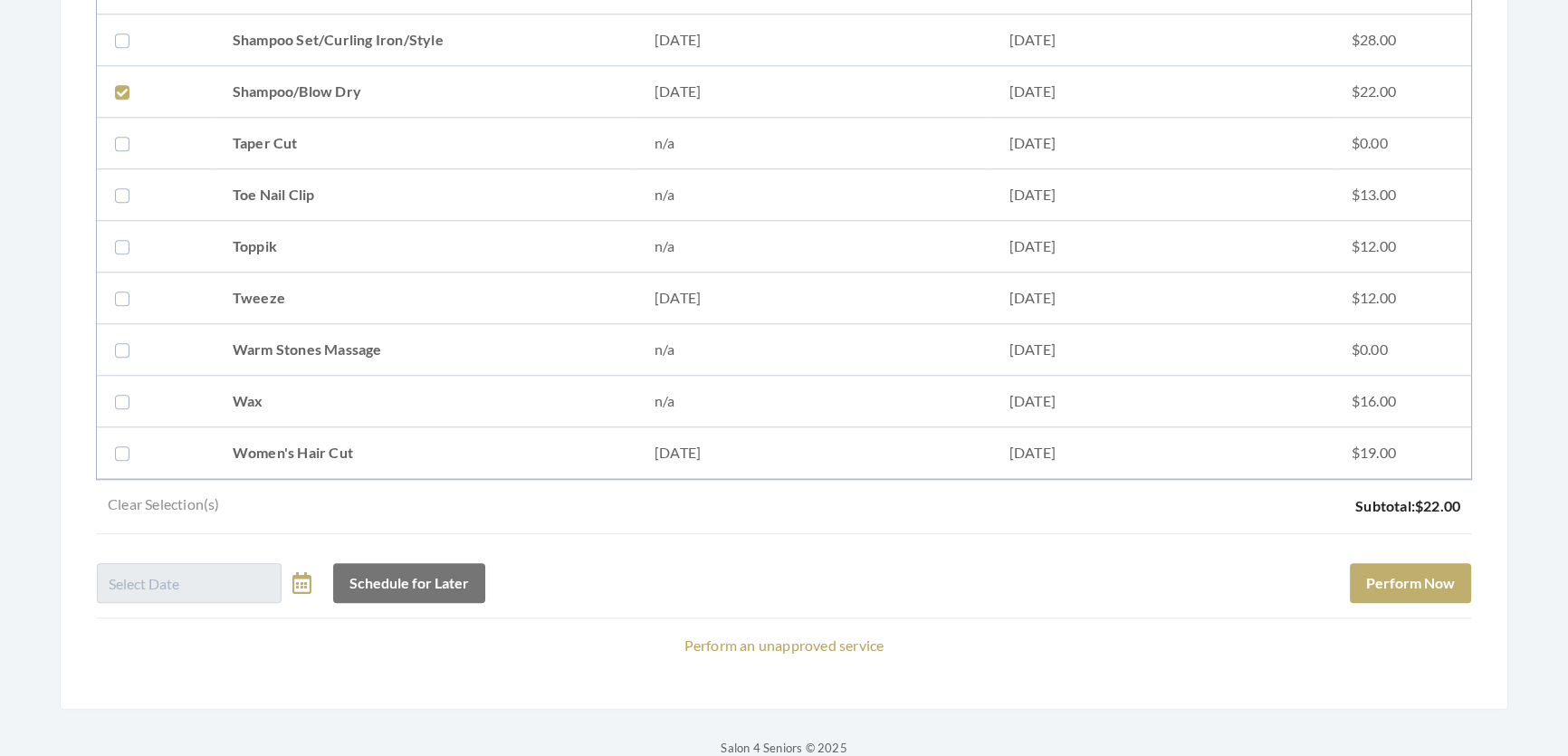
scroll to position [2314, 0]
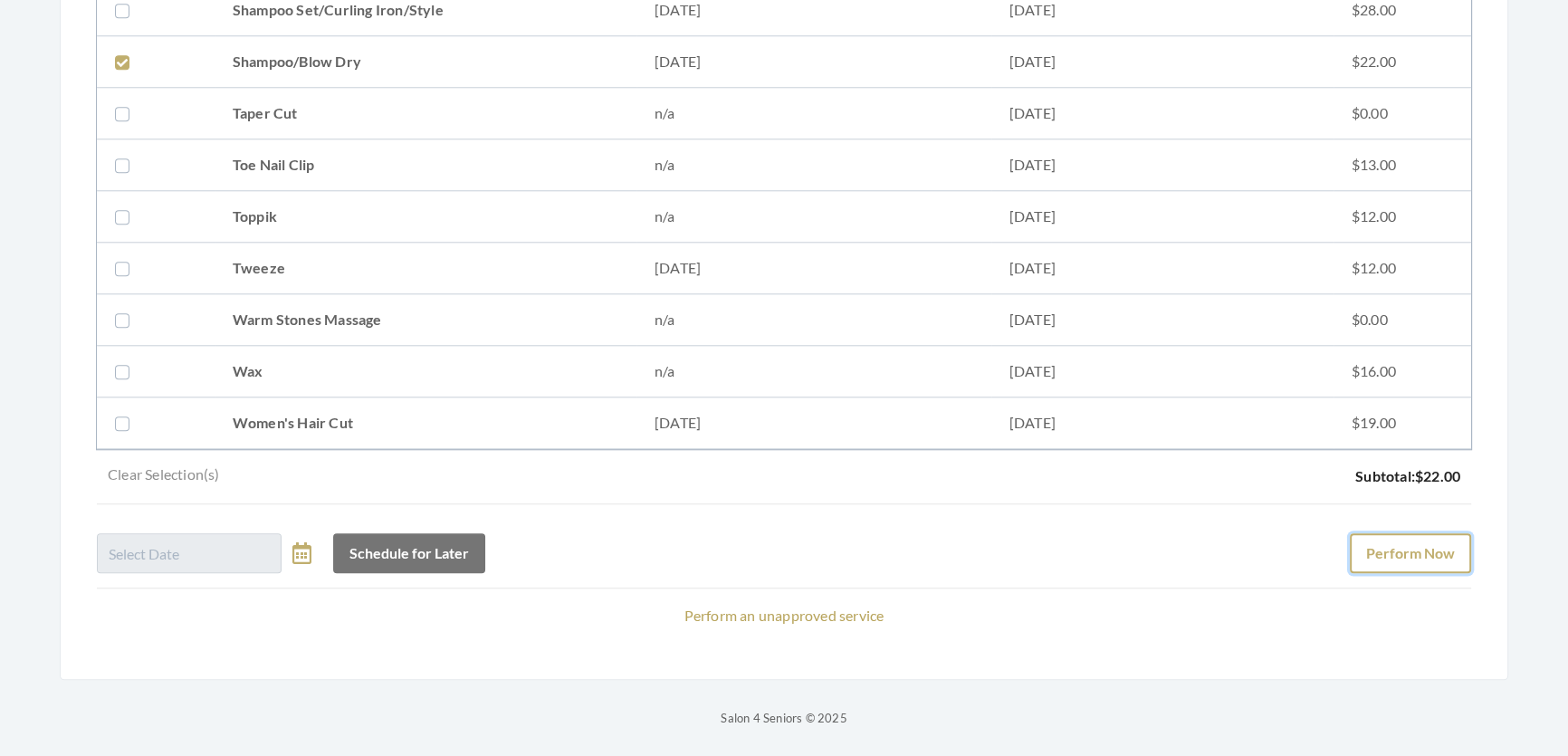
drag, startPoint x: 1432, startPoint y: 534, endPoint x: 1444, endPoint y: 543, distance: 15.0
click at [1441, 539] on button "Perform Now" at bounding box center [1410, 554] width 121 height 40
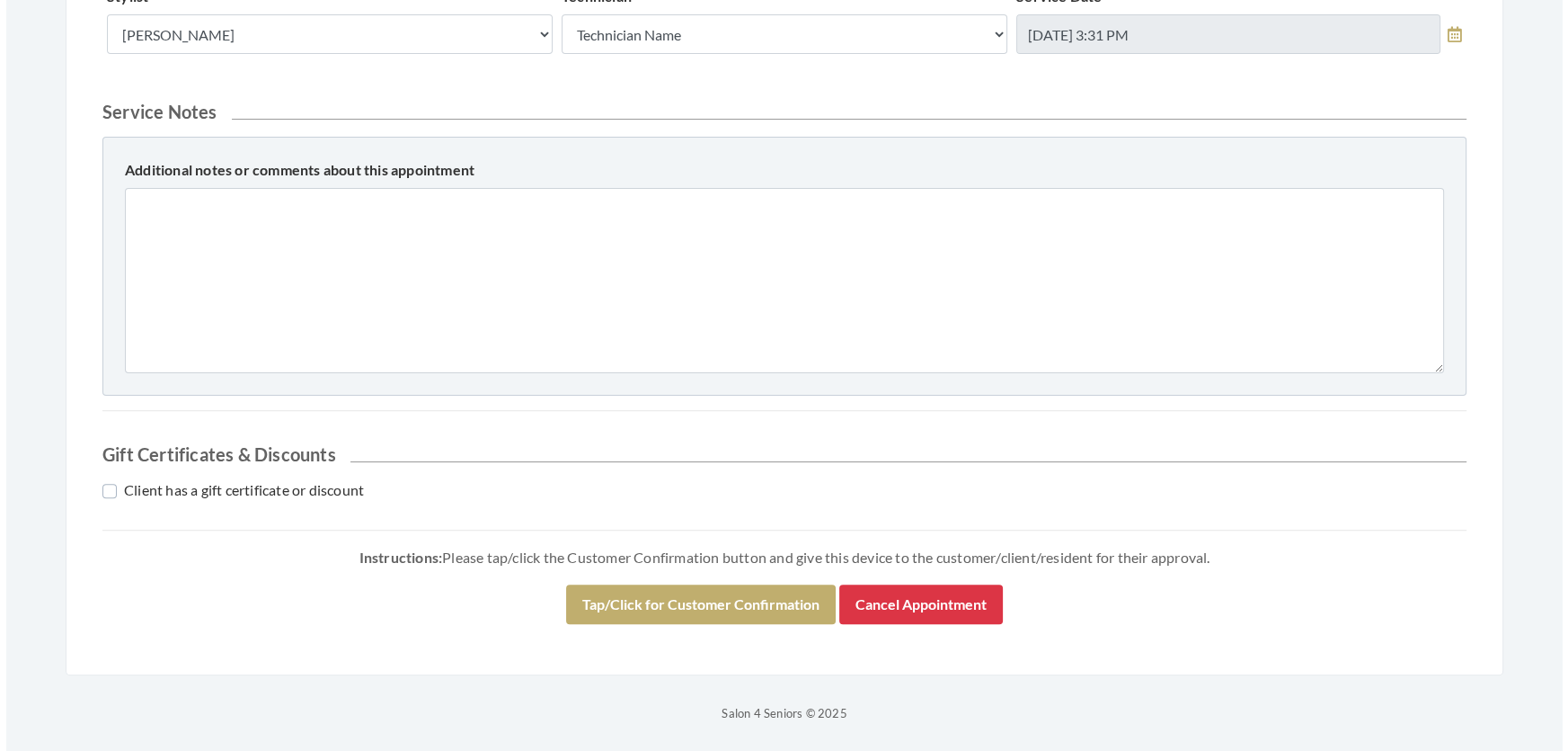
scroll to position [769, 0]
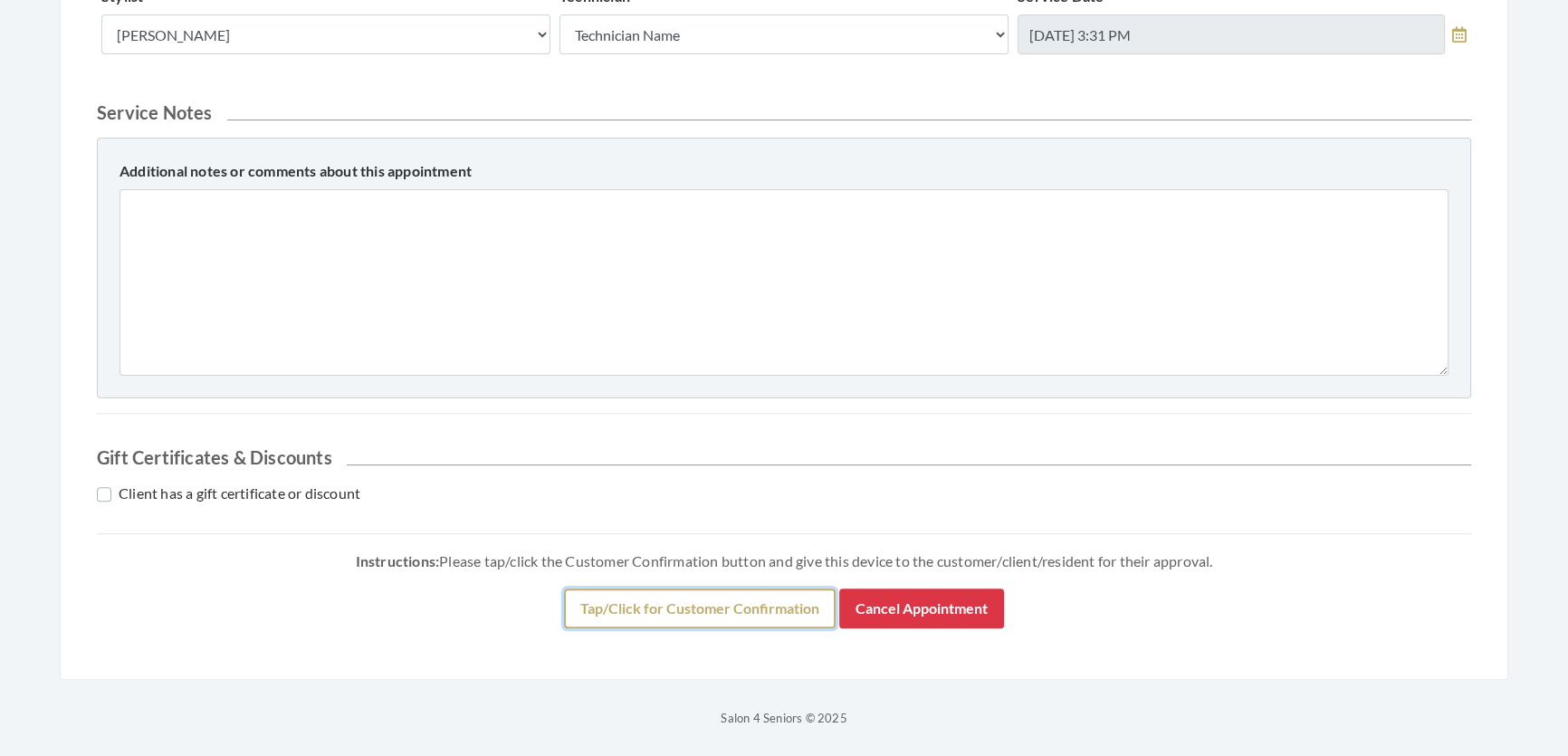
click at [747, 600] on button "Tap/Click for Customer Confirmation" at bounding box center [700, 608] width 272 height 40
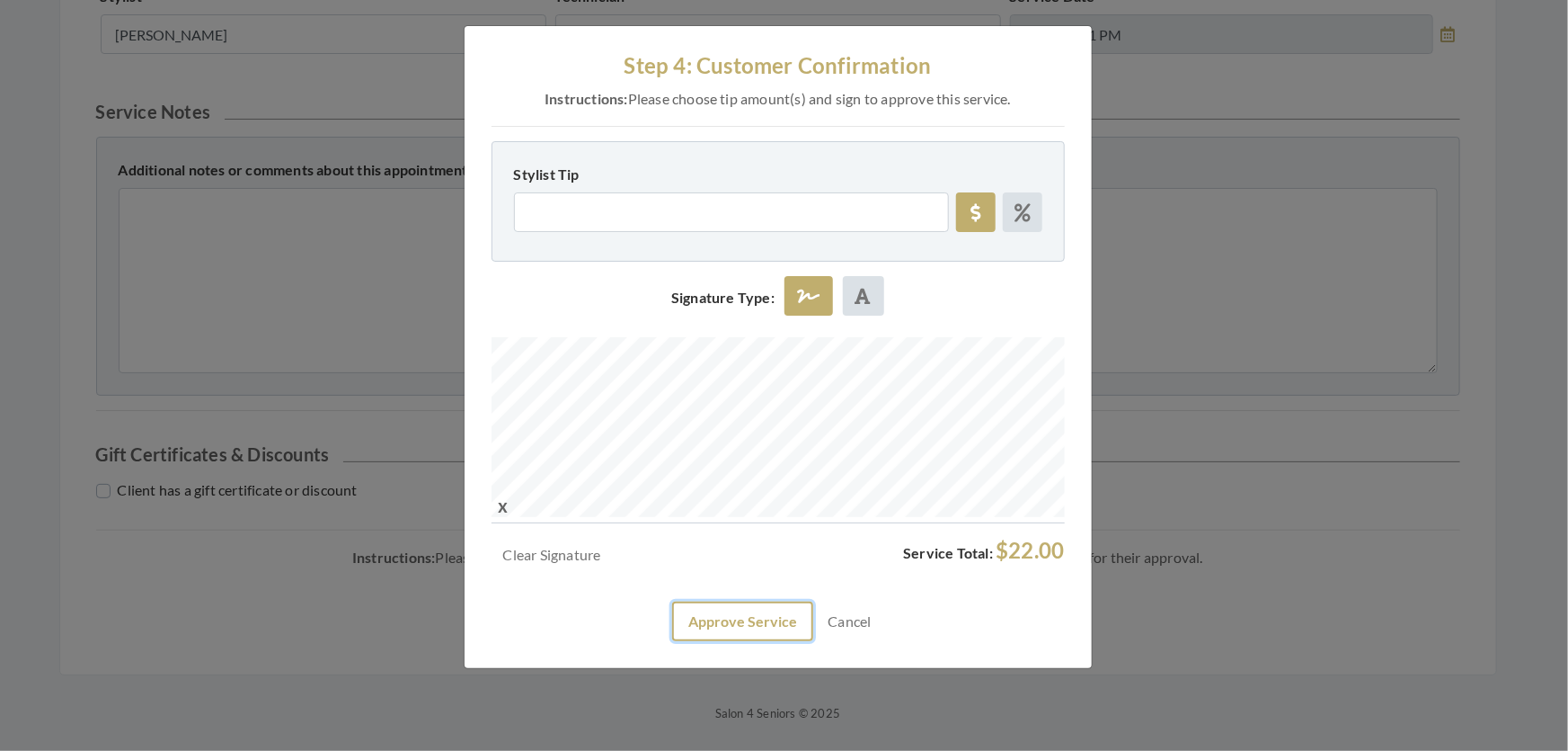
click at [730, 641] on button "Approve Service" at bounding box center [743, 621] width 141 height 40
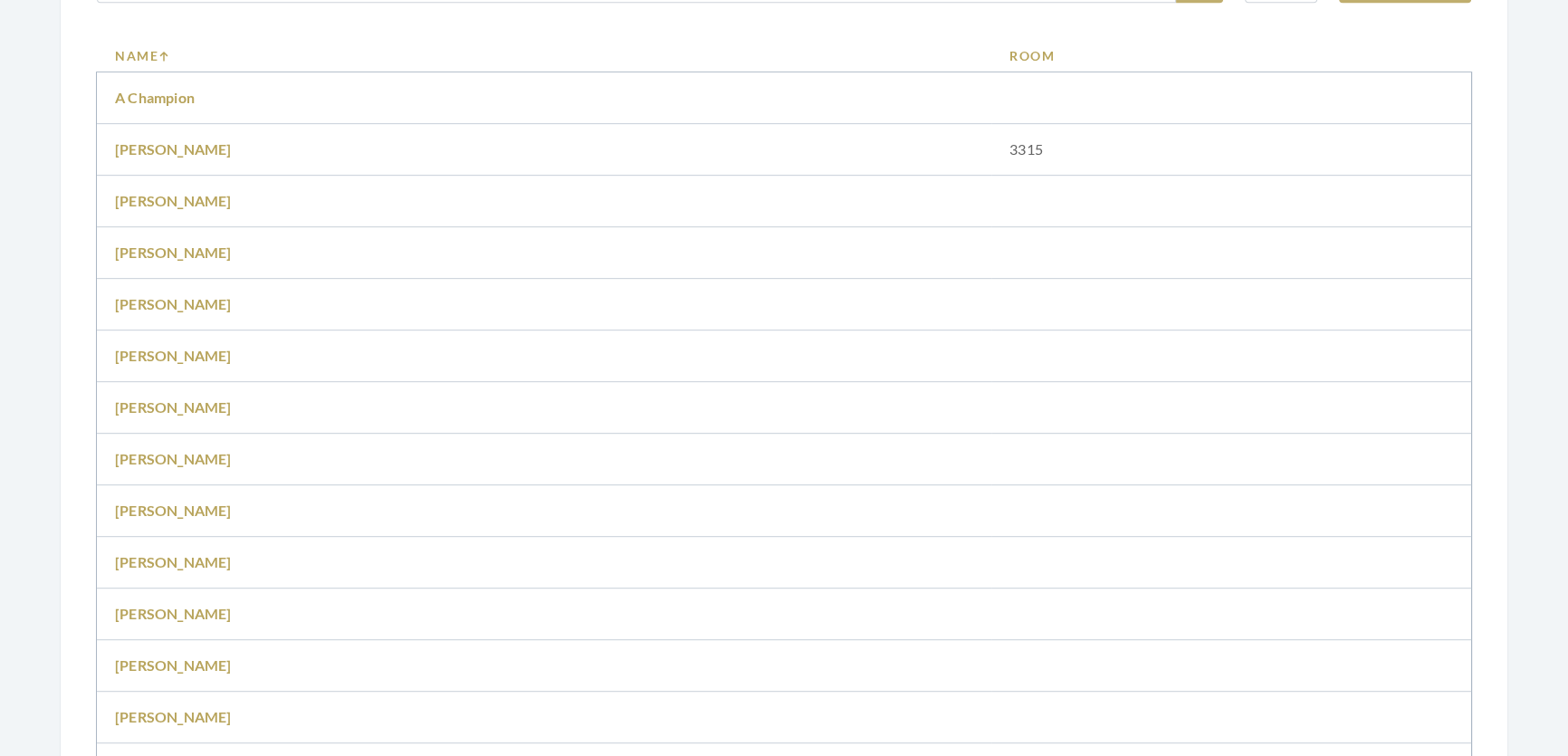
scroll to position [986, 0]
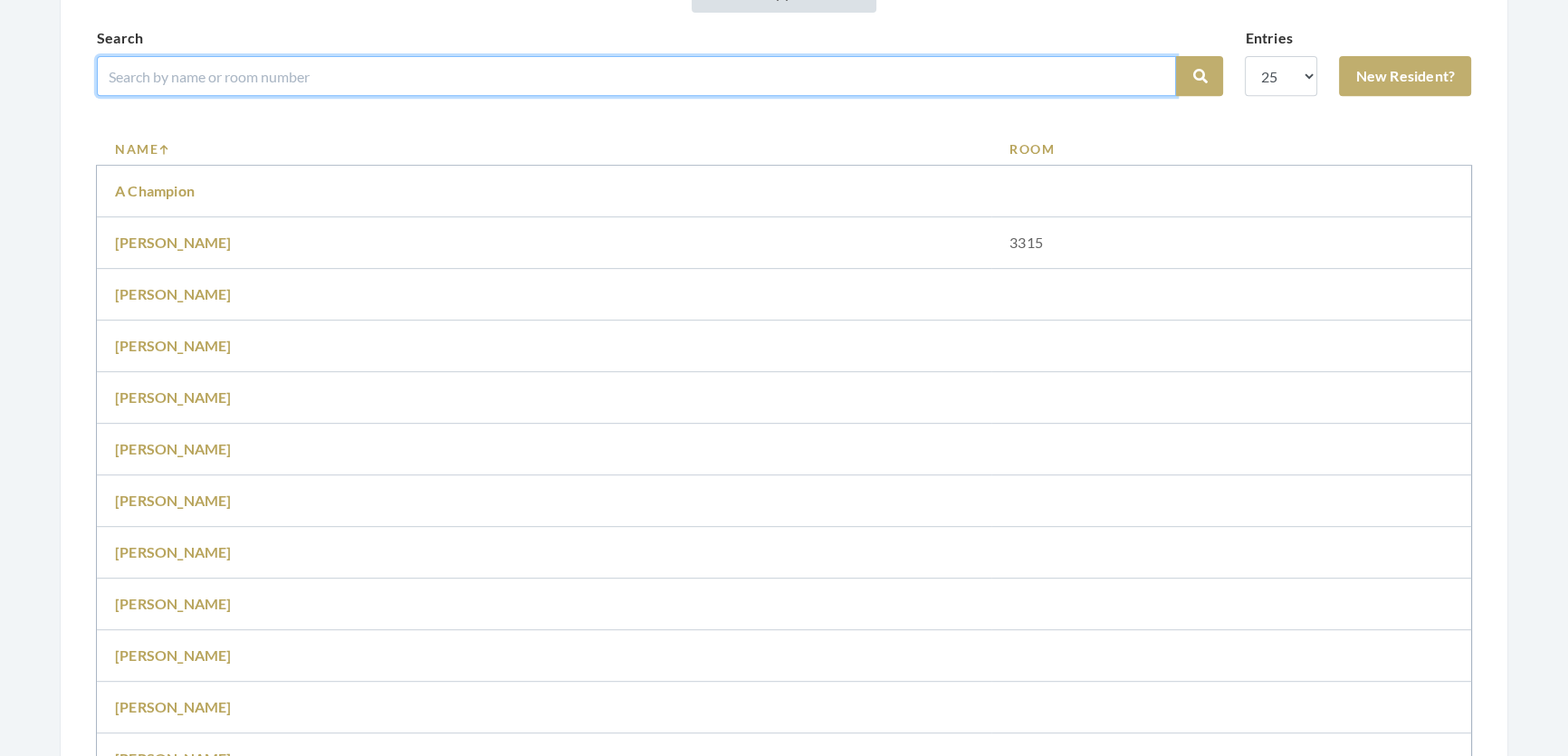
click at [453, 91] on input "search" at bounding box center [636, 76] width 1079 height 40
type input "[PERSON_NAME]"
click at [1176, 56] on button "Search" at bounding box center [1199, 76] width 47 height 40
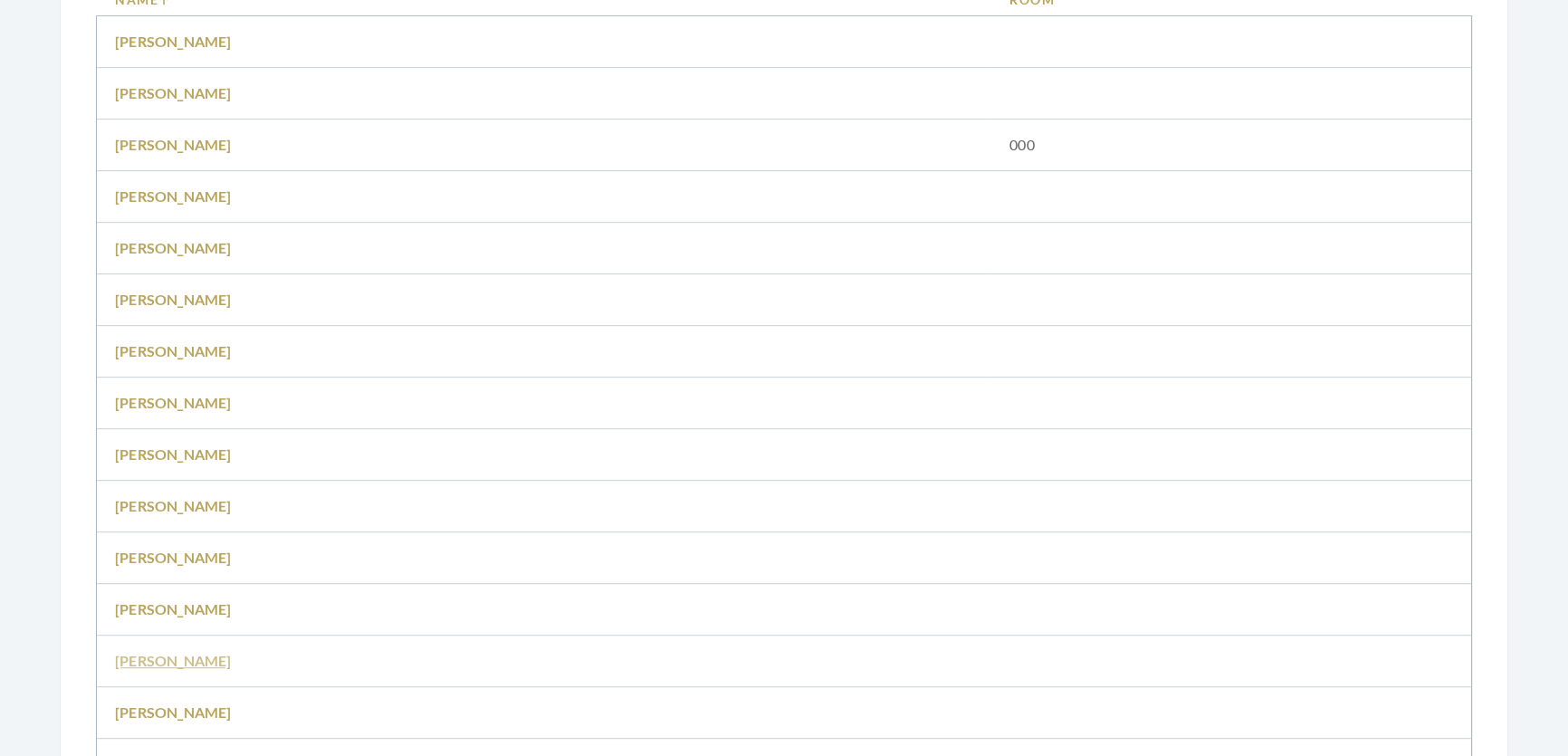
scroll to position [1480, 0]
click at [190, 463] on link "[PERSON_NAME]" at bounding box center [174, 455] width 117 height 17
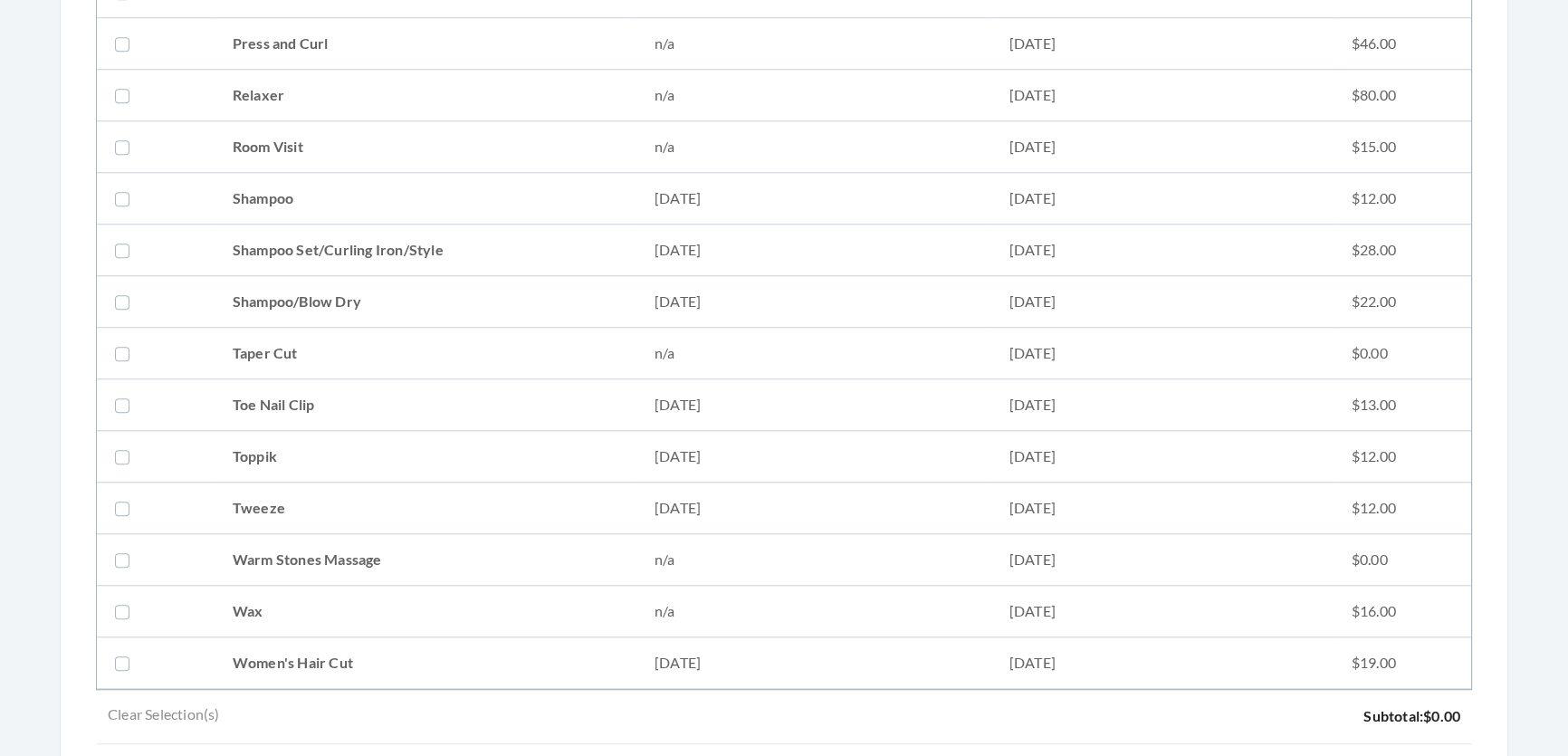
scroll to position [2056, 0]
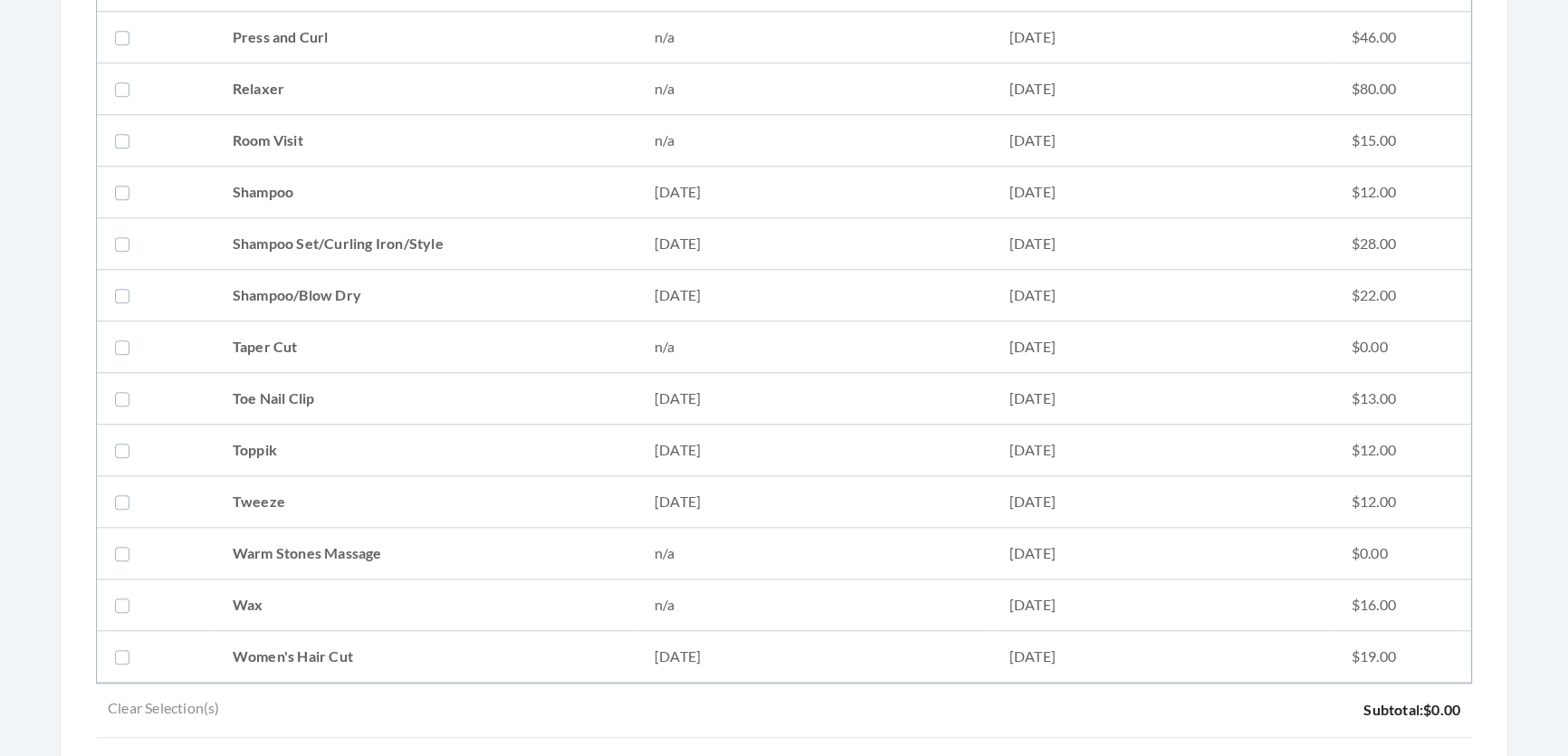
click at [344, 235] on td "Shampoo Set/Curling Iron/Style" at bounding box center [426, 244] width 422 height 52
checkbox input "true"
click at [335, 493] on td "Tweeze" at bounding box center [426, 502] width 422 height 52
checkbox input "true"
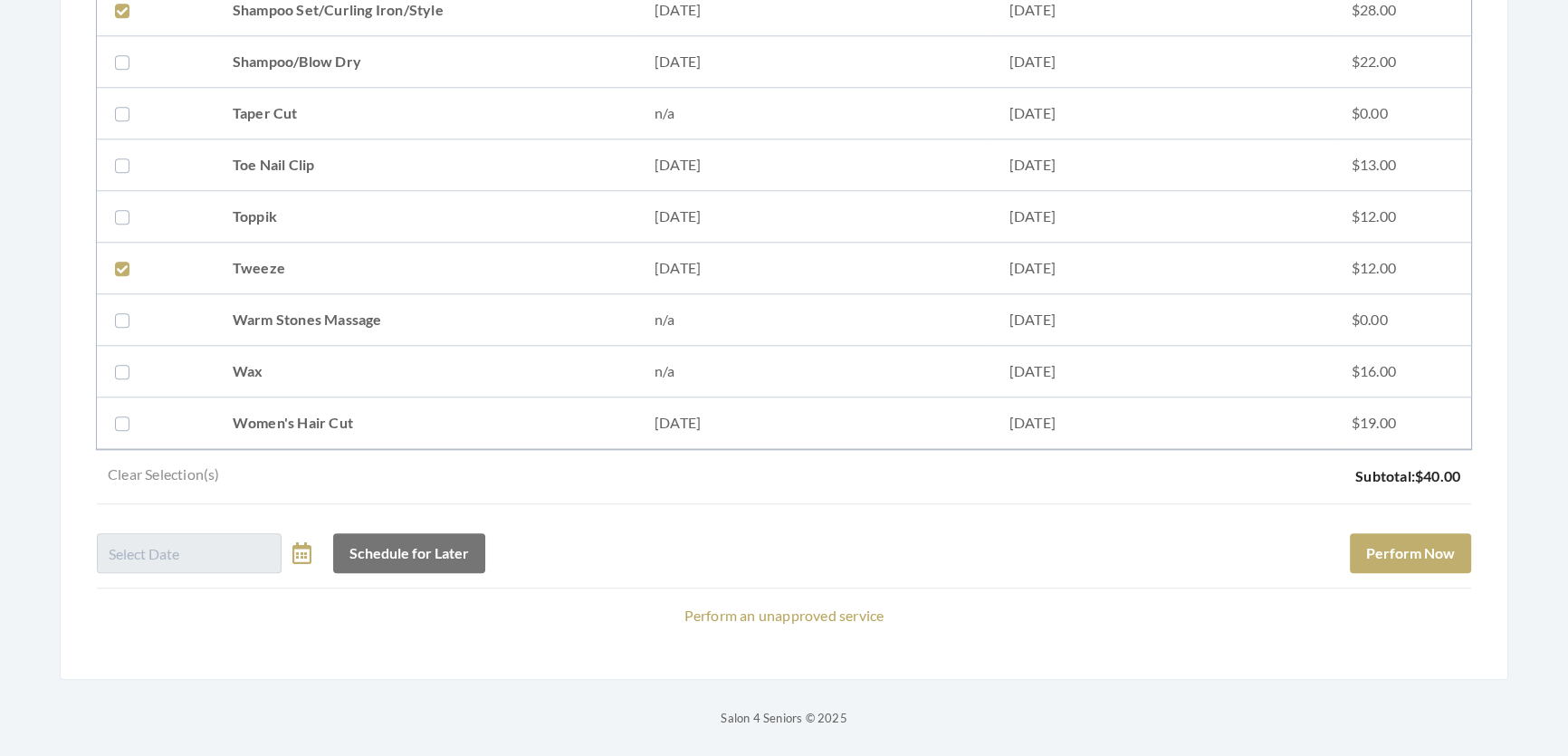
scroll to position [2314, 0]
click at [1466, 533] on button "Perform Now" at bounding box center [1410, 554] width 121 height 40
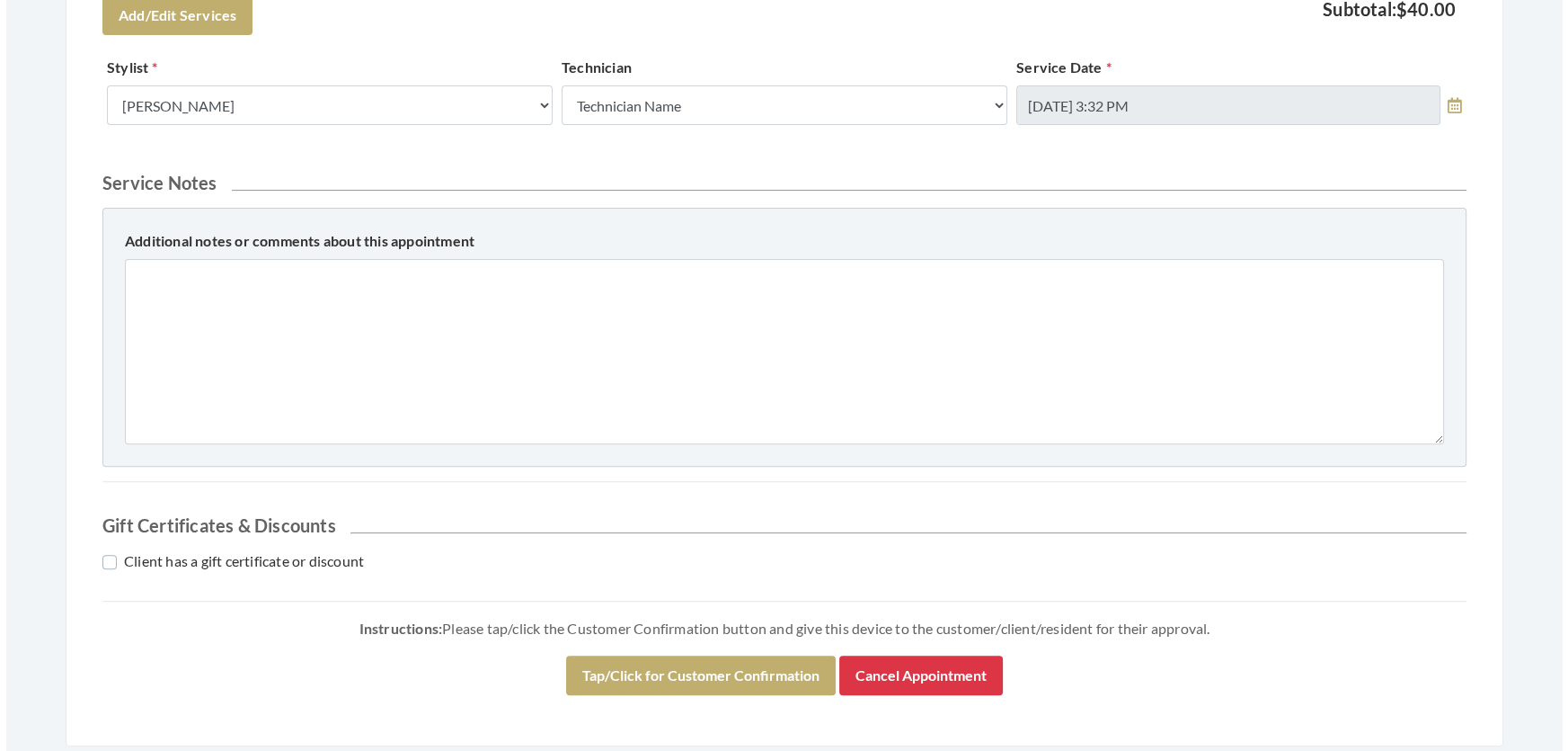
scroll to position [821, 0]
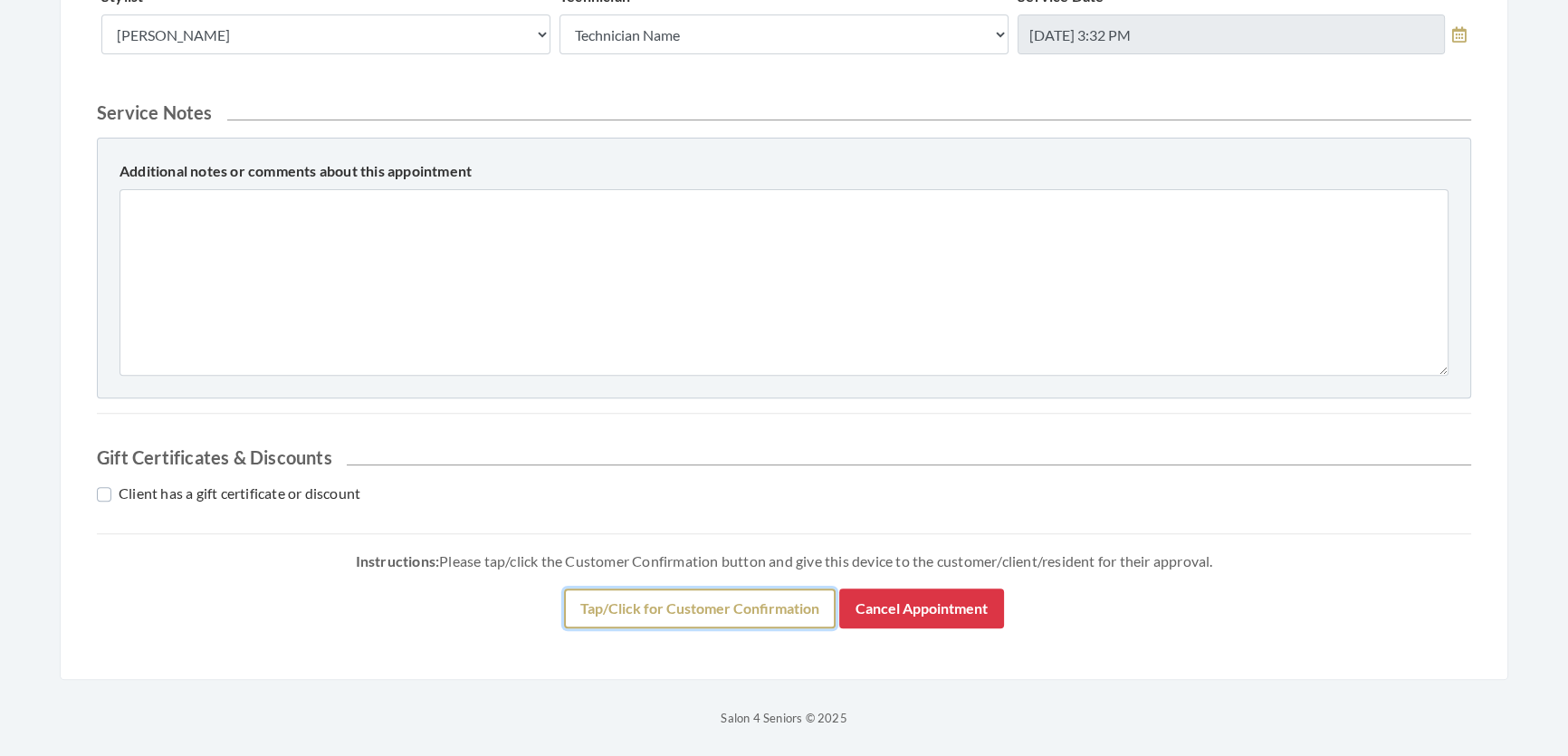
click at [742, 600] on button "Tap/Click for Customer Confirmation" at bounding box center [700, 608] width 272 height 40
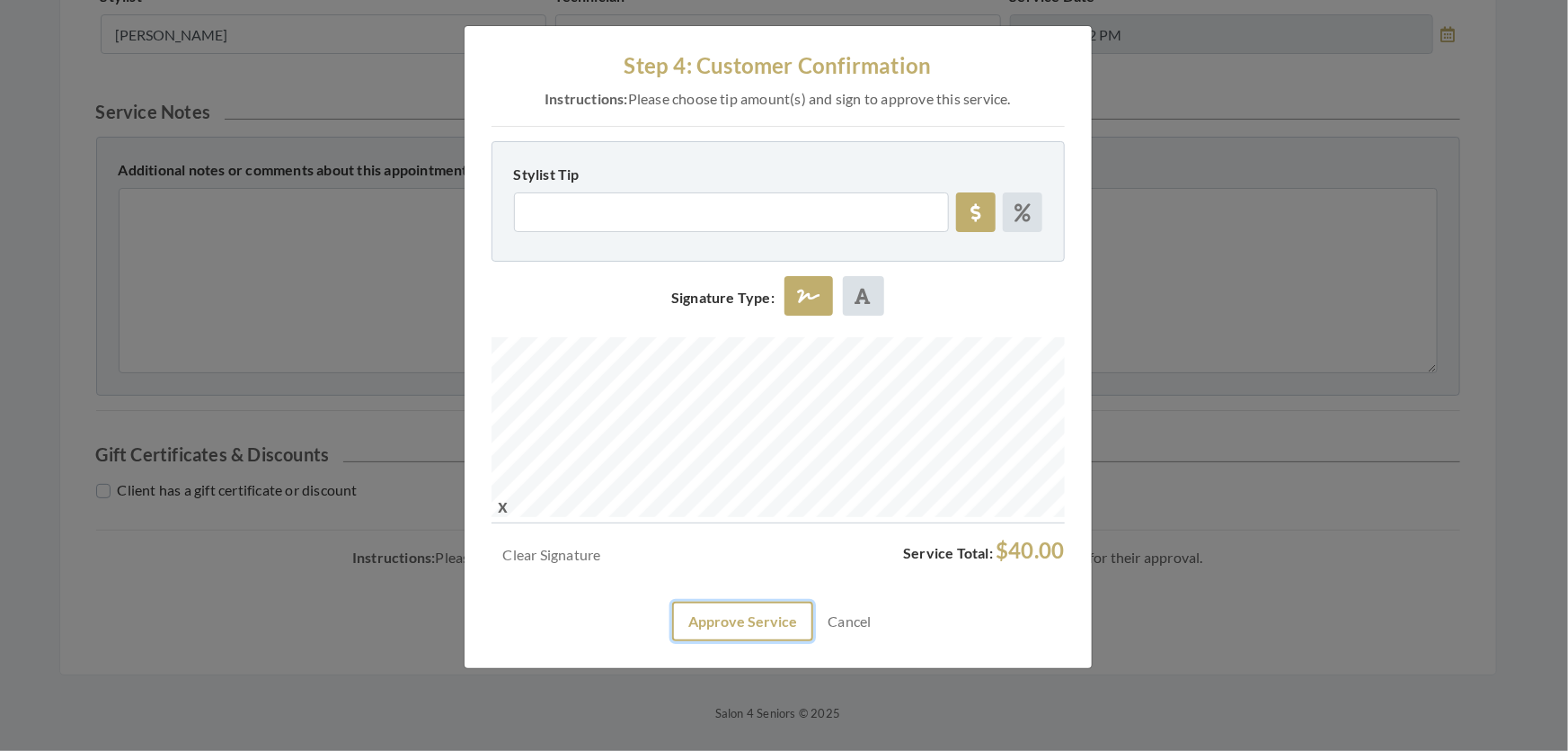
click at [754, 641] on button "Approve Service" at bounding box center [743, 621] width 141 height 40
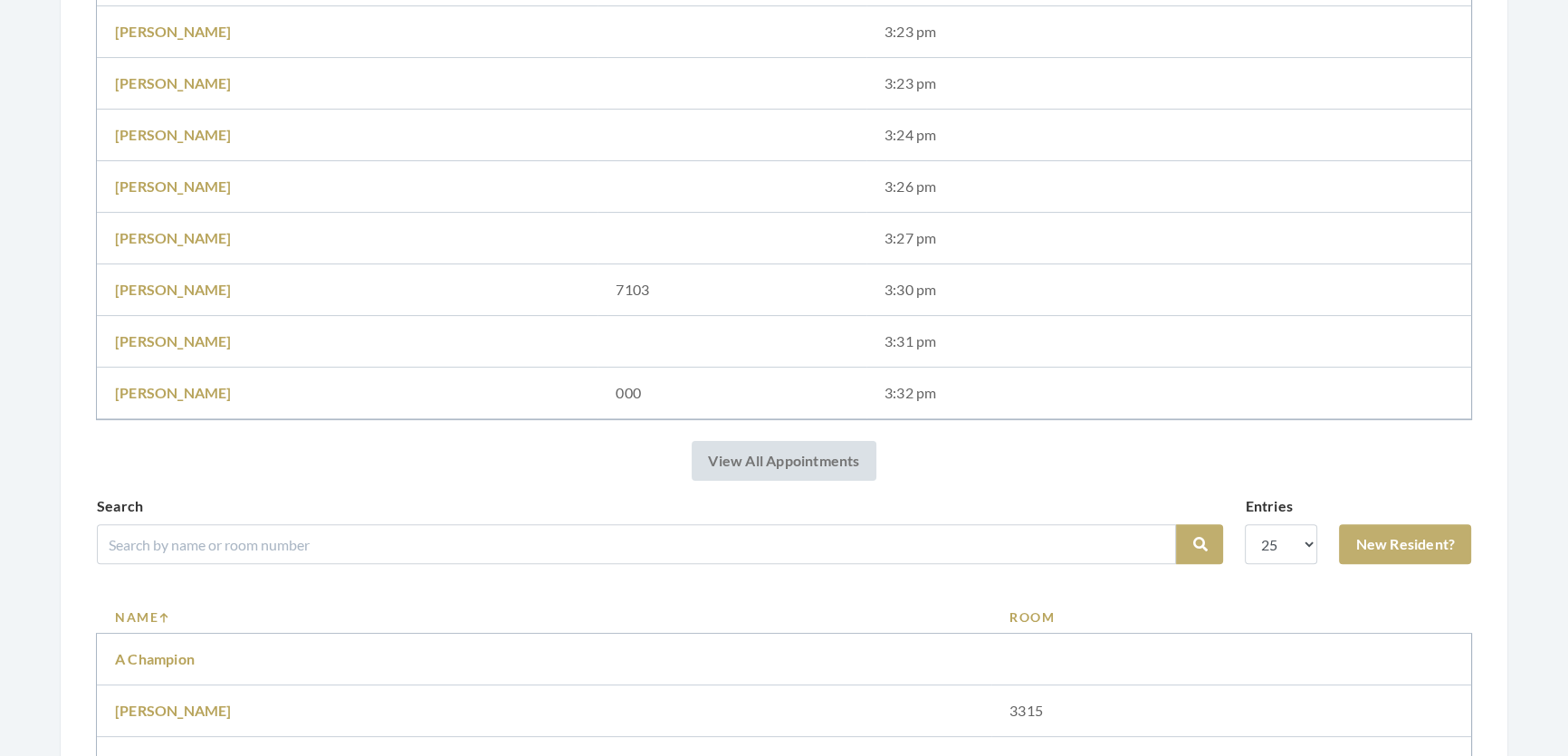
scroll to position [741, 0]
